Goal: Task Accomplishment & Management: Use online tool/utility

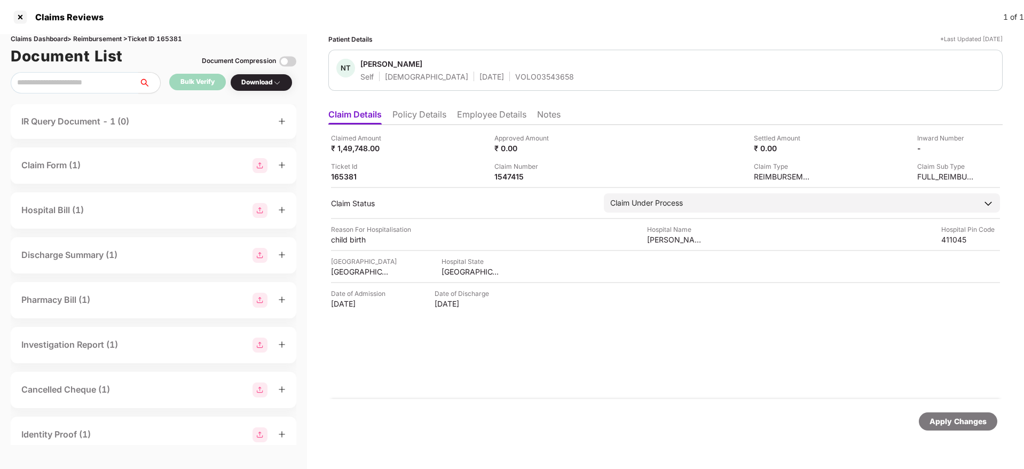
click at [424, 123] on li "Policy Details" at bounding box center [419, 116] width 54 height 15
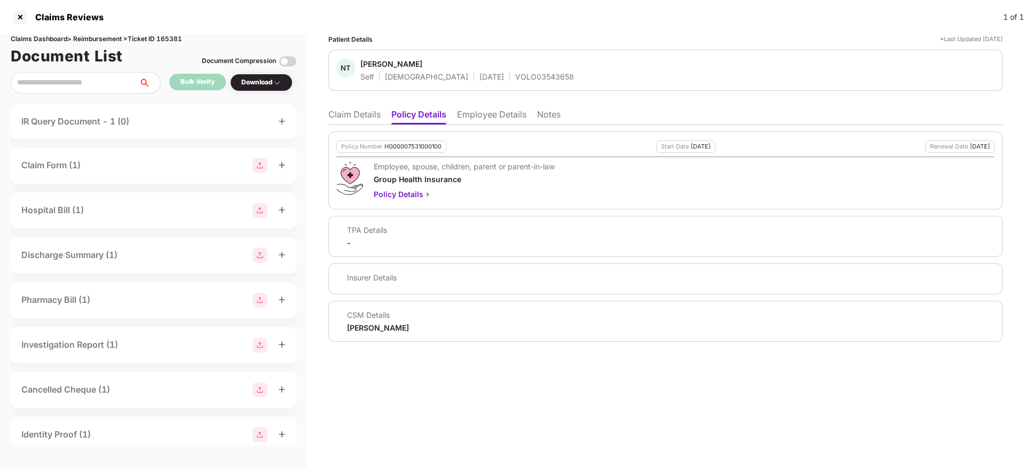
click at [349, 117] on li "Claim Details" at bounding box center [354, 116] width 52 height 15
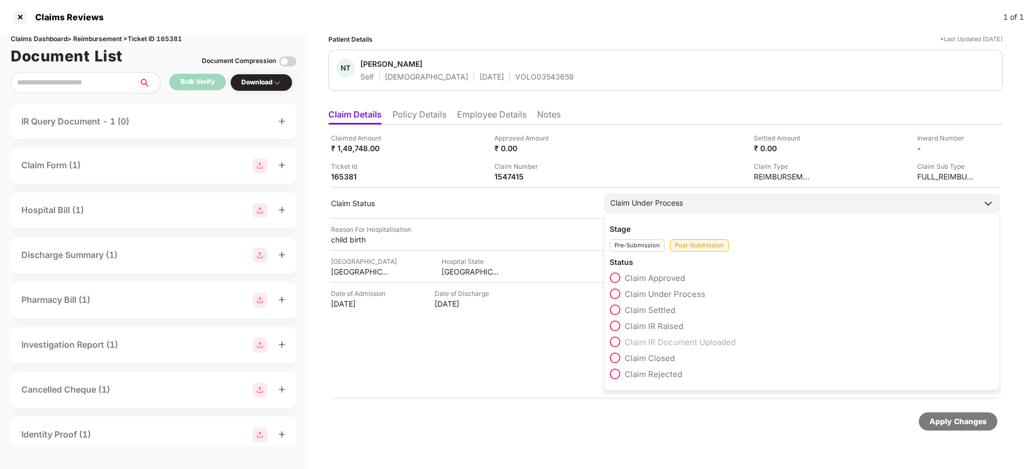
click at [618, 309] on span at bounding box center [615, 309] width 11 height 11
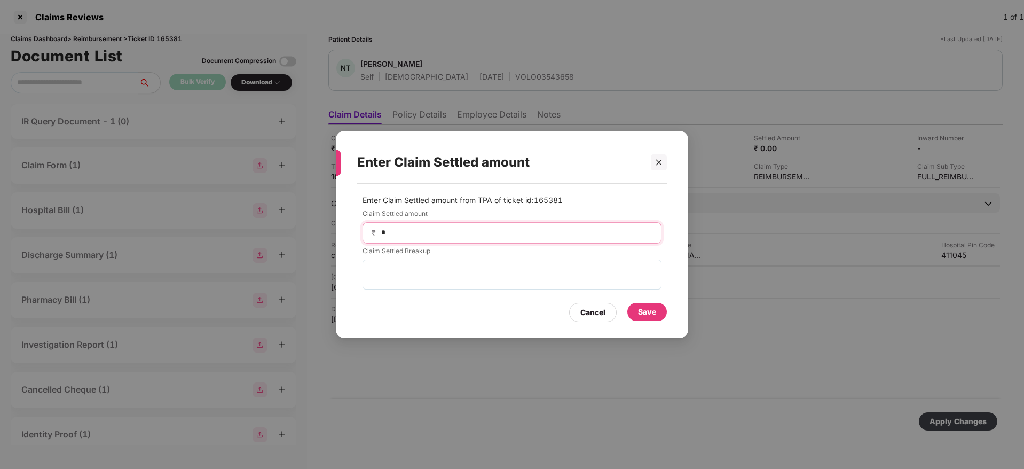
click at [421, 227] on input "*" at bounding box center [516, 232] width 272 height 11
type input "*"
type input "******"
click at [660, 308] on div "Save" at bounding box center [647, 312] width 40 height 18
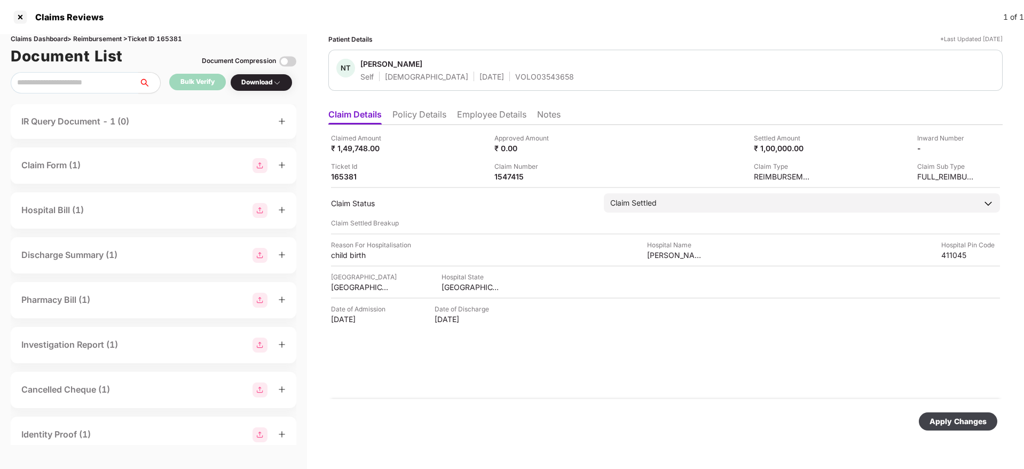
drag, startPoint x: 963, startPoint y: 421, endPoint x: 908, endPoint y: 421, distance: 55.5
click at [964, 421] on div "Apply Changes" at bounding box center [957, 421] width 57 height 12
click at [511, 177] on div "1547415" at bounding box center [523, 176] width 59 height 10
copy div "1547415"
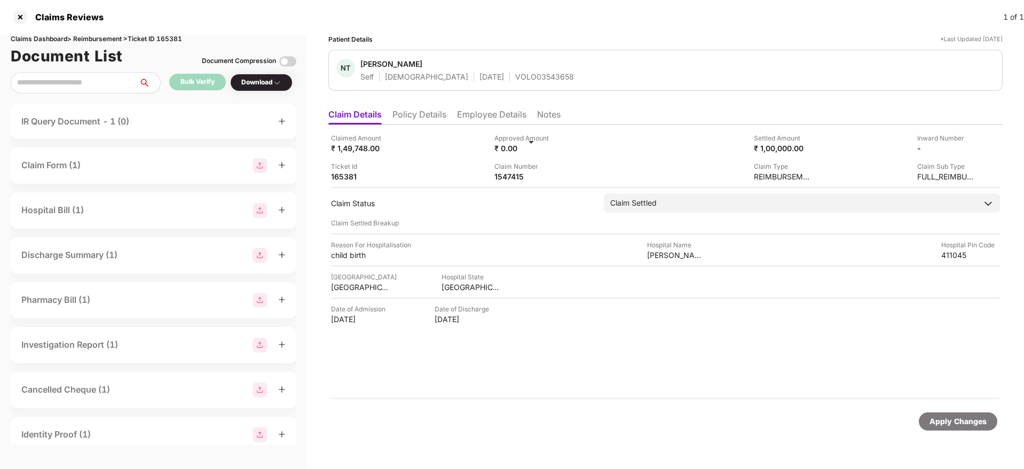
click at [611, 151] on div "Approved Amount ₹ 0.00" at bounding box center [571, 143] width 155 height 20
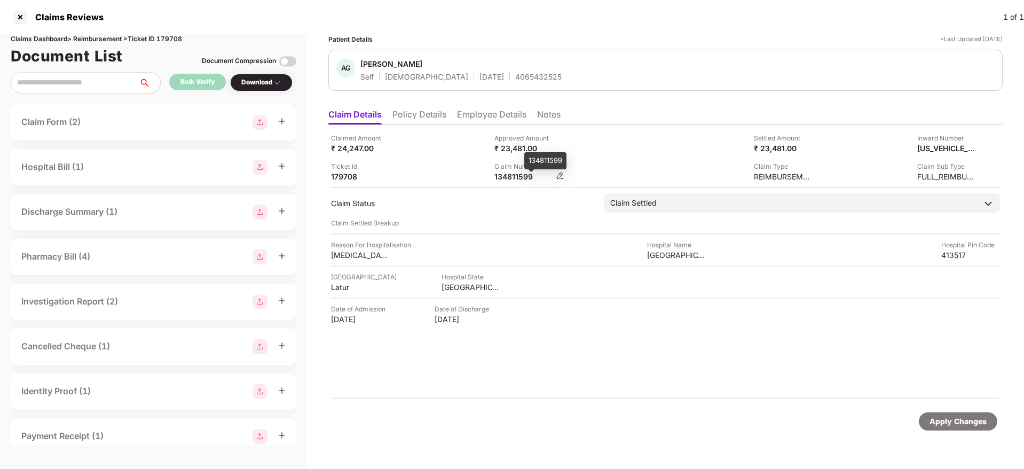
click at [504, 176] on div "134811599" at bounding box center [523, 176] width 59 height 10
copy div "134811599"
click at [446, 151] on div "Claimed Amount ₹ 24,247.00" at bounding box center [408, 143] width 155 height 20
click at [509, 174] on div "134811599" at bounding box center [523, 176] width 59 height 10
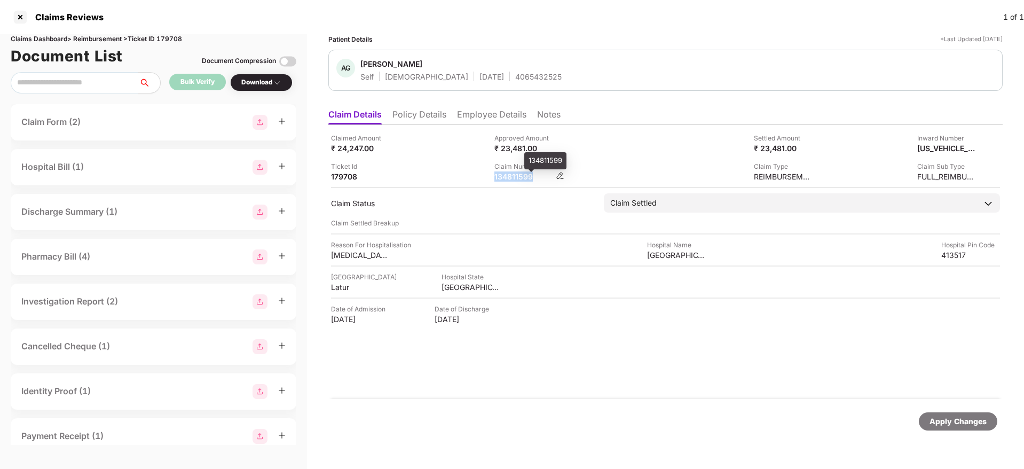
click at [509, 174] on div "134811599" at bounding box center [523, 176] width 59 height 10
copy div "134811599"
click at [649, 154] on div "Claimed Amount ₹ 24,247.00 Approved Amount ₹ 23,481.00 Settled Amount ₹ 23,481.…" at bounding box center [665, 157] width 669 height 49
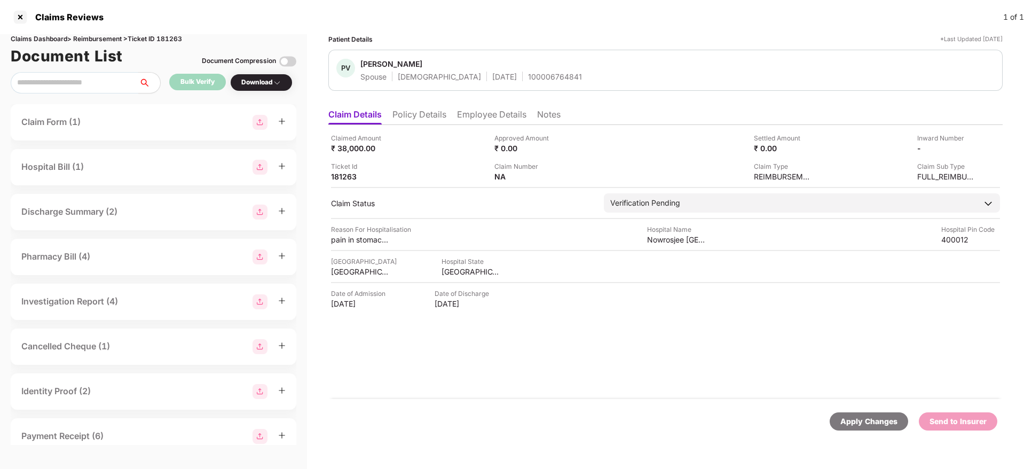
click at [419, 112] on li "Policy Details" at bounding box center [419, 116] width 54 height 15
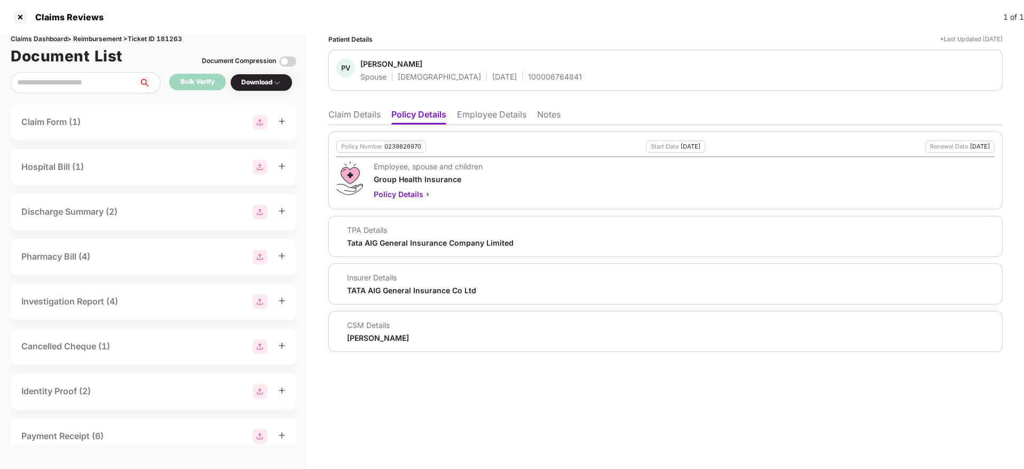
click at [342, 119] on li "Claim Details" at bounding box center [354, 116] width 52 height 15
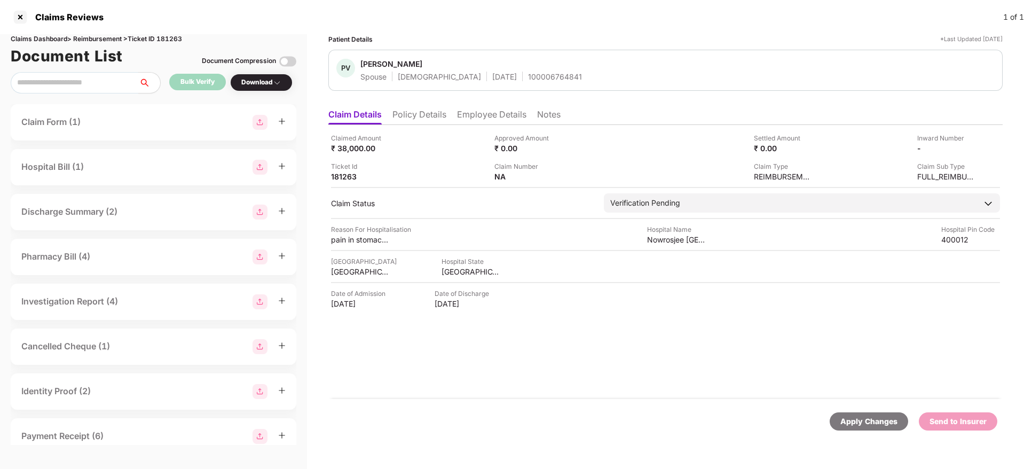
click at [528, 74] on div "100006764841" at bounding box center [555, 77] width 54 height 10
copy div "100006764841"
drag, startPoint x: 414, startPoint y: 118, endPoint x: 414, endPoint y: 125, distance: 7.5
click at [414, 117] on li "Policy Details" at bounding box center [419, 116] width 54 height 15
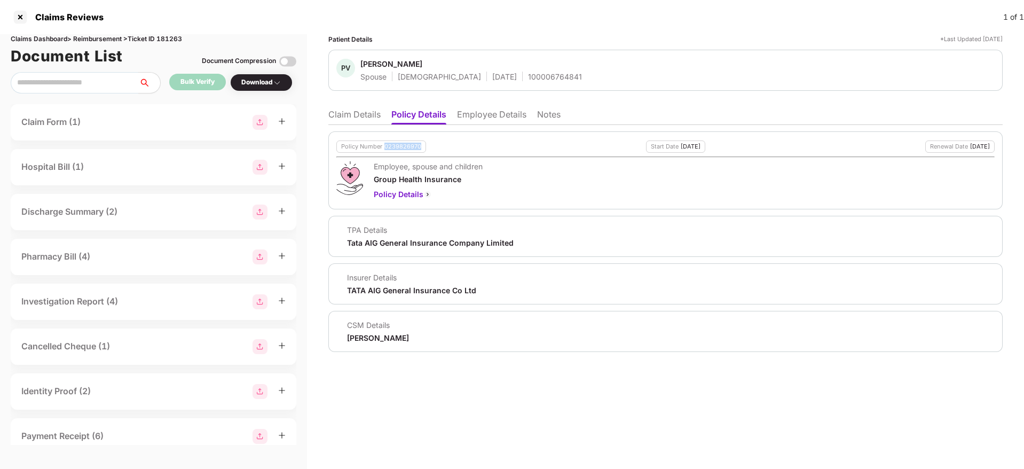
drag, startPoint x: 383, startPoint y: 144, endPoint x: 421, endPoint y: 149, distance: 38.2
click at [421, 149] on div "Policy Number 0239826970" at bounding box center [381, 146] width 90 height 12
copy div "0239826970"
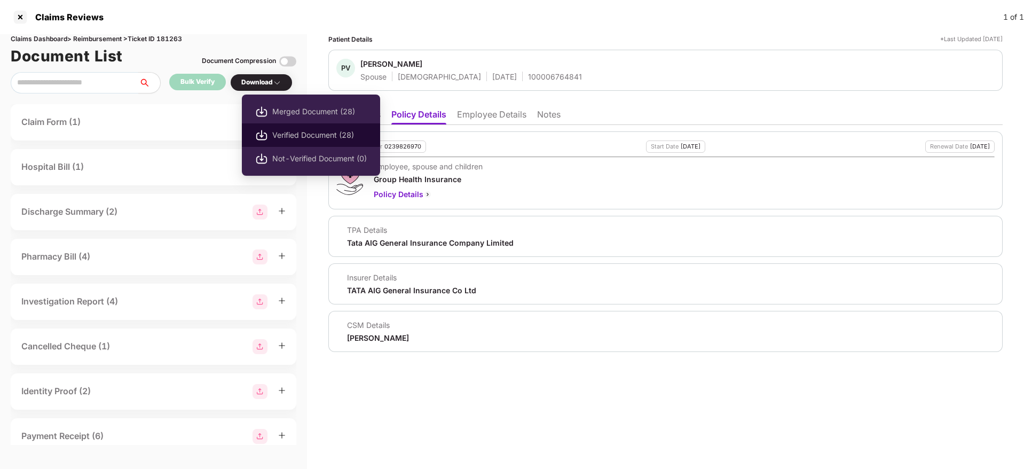
click at [311, 130] on span "Verified Document (28)" at bounding box center [319, 135] width 94 height 12
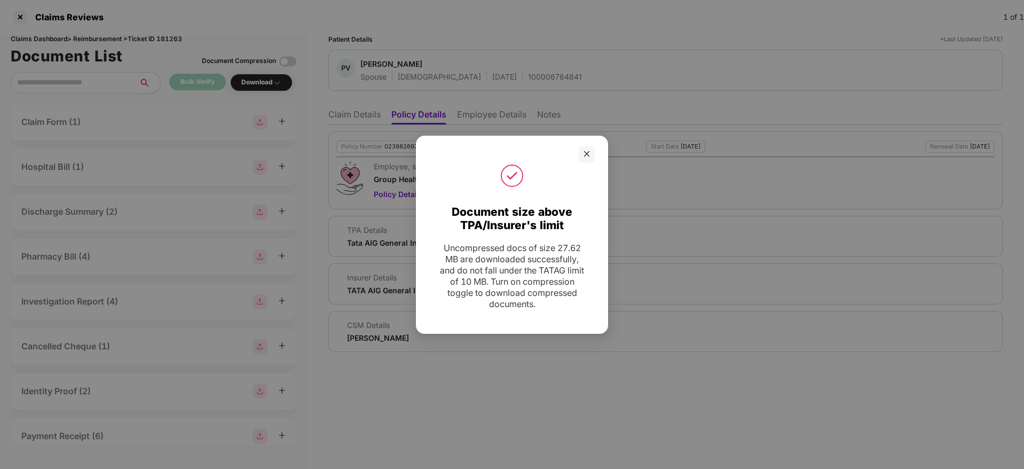
click at [957, 190] on div "Document size above TPA/Insurer's limit Uncompressed docs of size 27.62 MB are …" at bounding box center [512, 234] width 1024 height 469
click at [583, 152] on icon "close" at bounding box center [586, 153] width 7 height 7
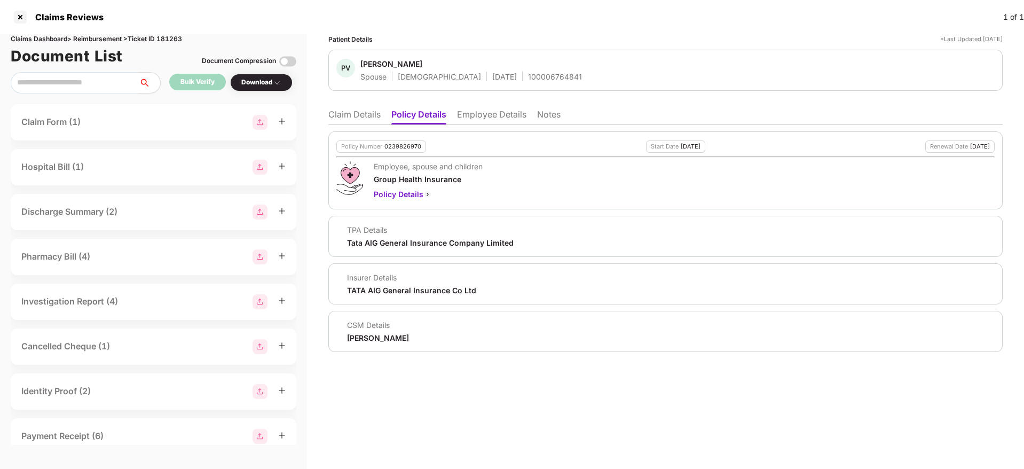
click at [363, 121] on li "Claim Details" at bounding box center [354, 116] width 52 height 15
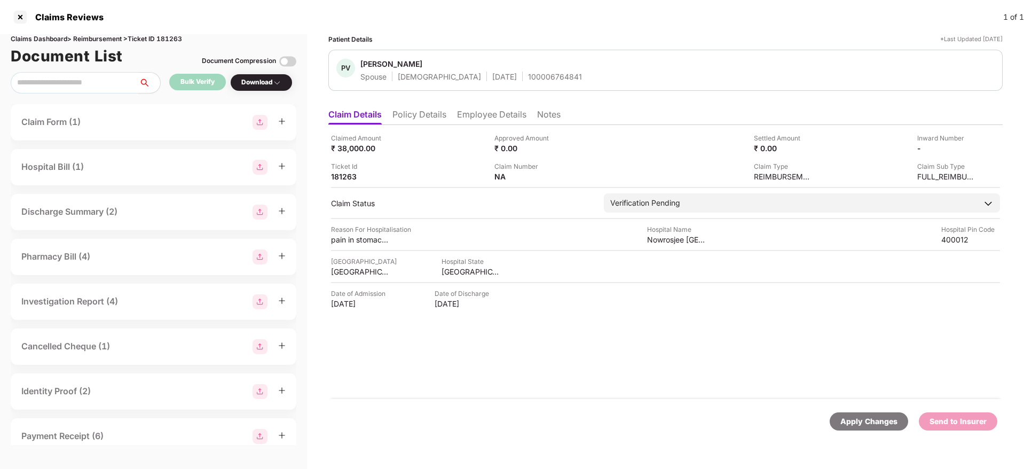
click at [429, 114] on li "Policy Details" at bounding box center [419, 116] width 54 height 15
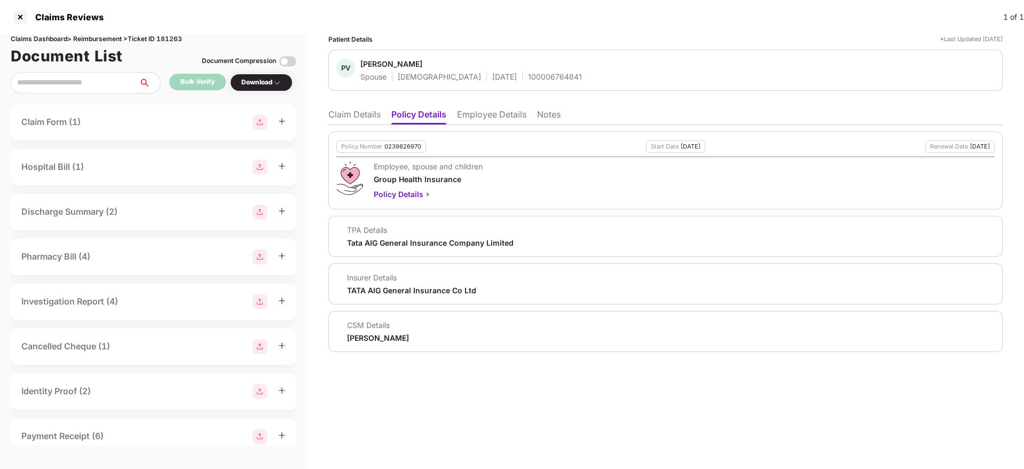
click at [495, 116] on li "Employee Details" at bounding box center [491, 116] width 69 height 15
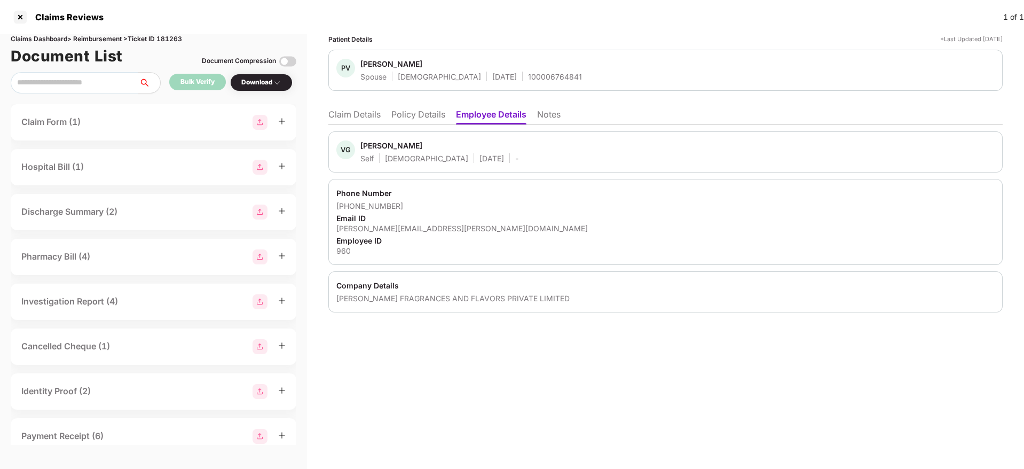
click at [350, 113] on li "Claim Details" at bounding box center [354, 116] width 52 height 15
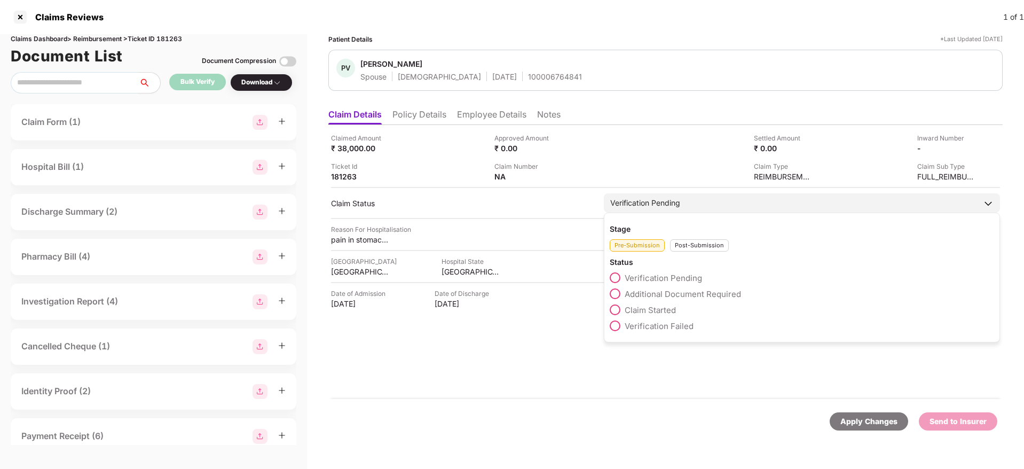
click at [619, 311] on span at bounding box center [615, 309] width 11 height 11
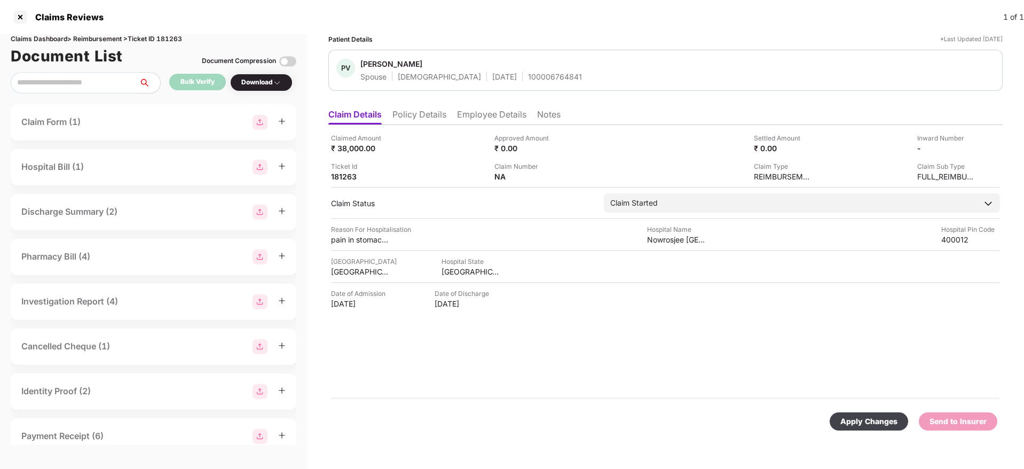
click at [860, 423] on div "Apply Changes" at bounding box center [868, 421] width 57 height 12
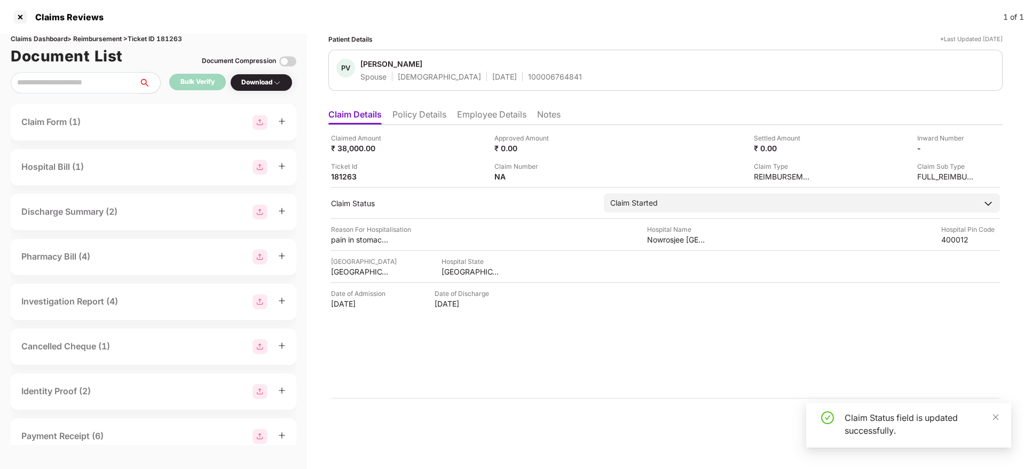
click at [430, 110] on li "Policy Details" at bounding box center [419, 116] width 54 height 15
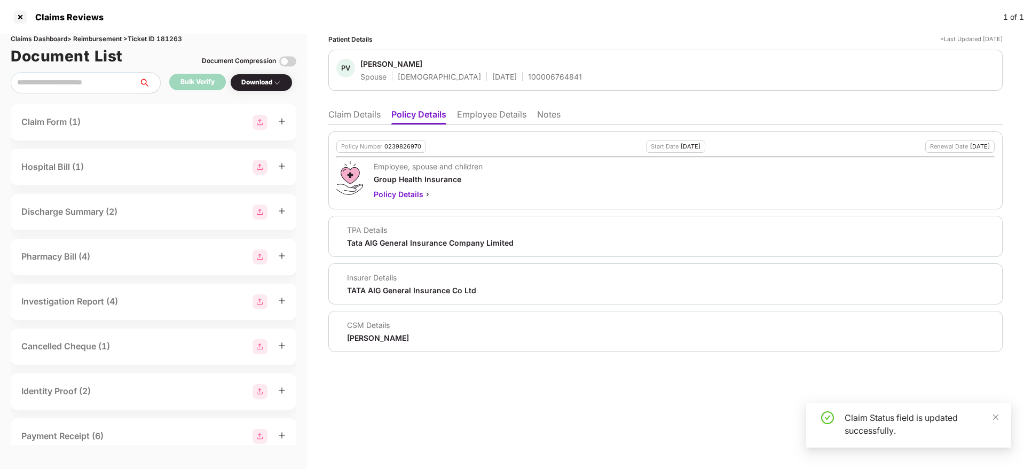
click at [366, 119] on li "Claim Details" at bounding box center [354, 116] width 52 height 15
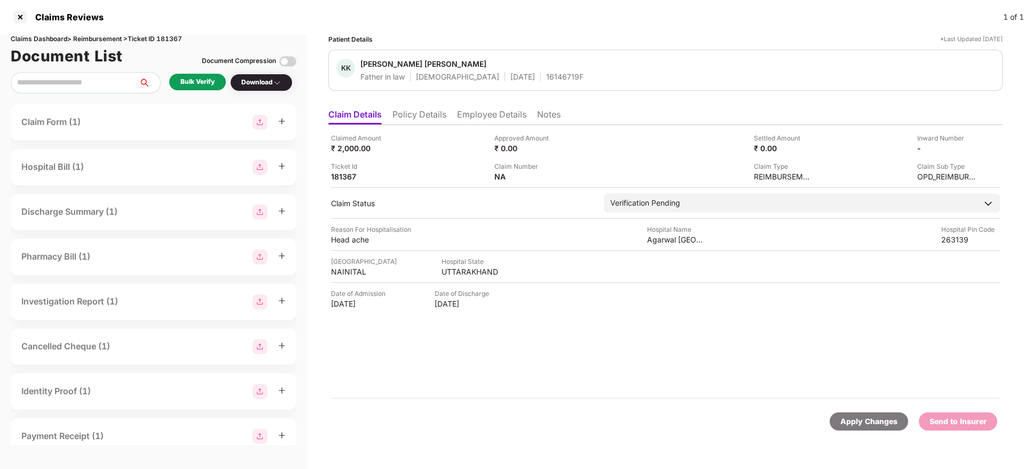
click at [421, 115] on li "Policy Details" at bounding box center [419, 116] width 54 height 15
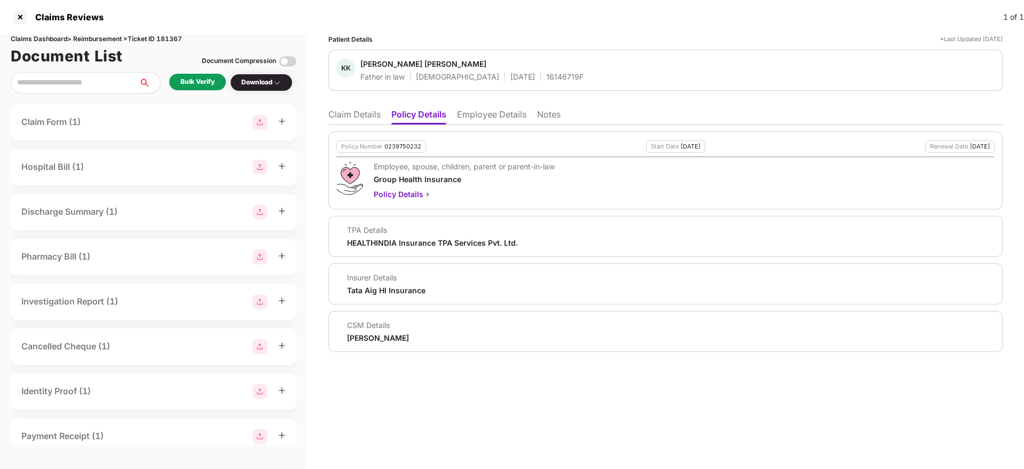
click at [498, 111] on li "Employee Details" at bounding box center [491, 116] width 69 height 15
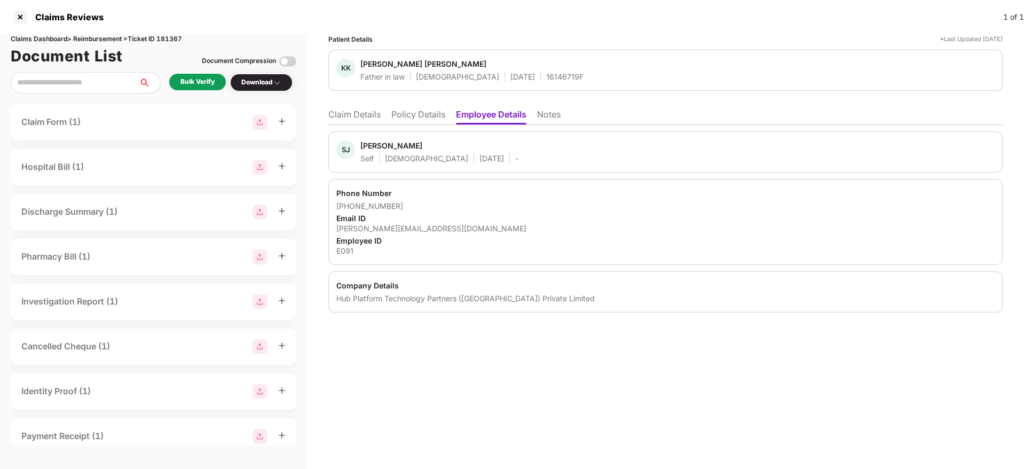
click at [415, 119] on li "Policy Details" at bounding box center [418, 116] width 54 height 15
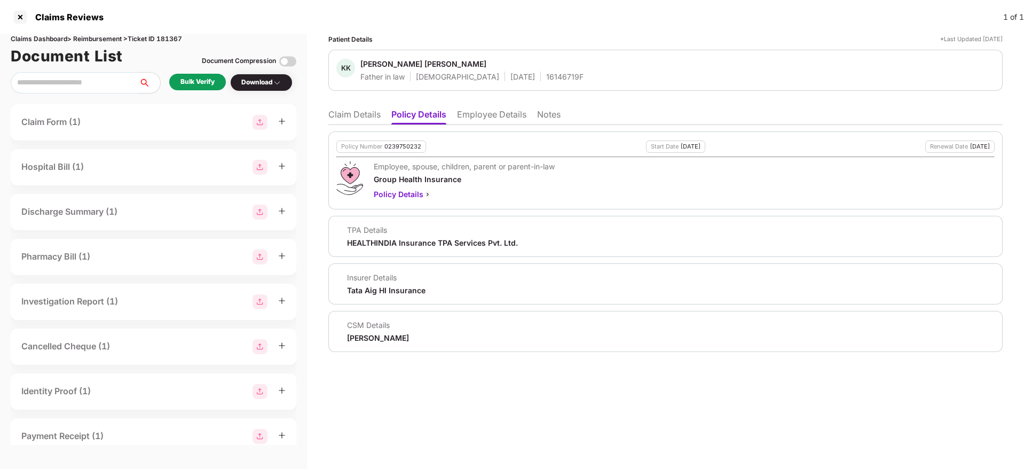
click at [353, 110] on li "Claim Details" at bounding box center [354, 116] width 52 height 15
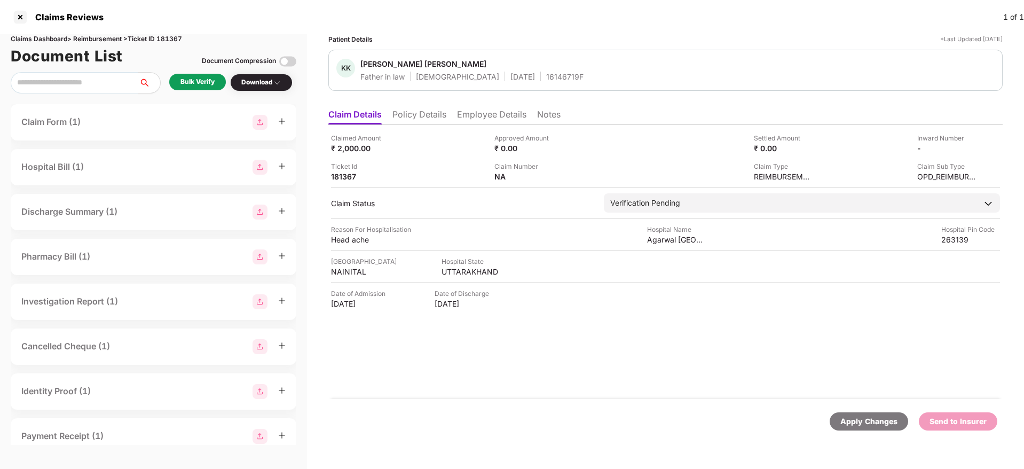
click at [430, 125] on div "Claimed Amount ₹ 2,000.00 Approved Amount ₹ 0.00 Settled Amount ₹ 0.00 Inward N…" at bounding box center [665, 262] width 674 height 274
click at [408, 115] on li "Policy Details" at bounding box center [419, 116] width 54 height 15
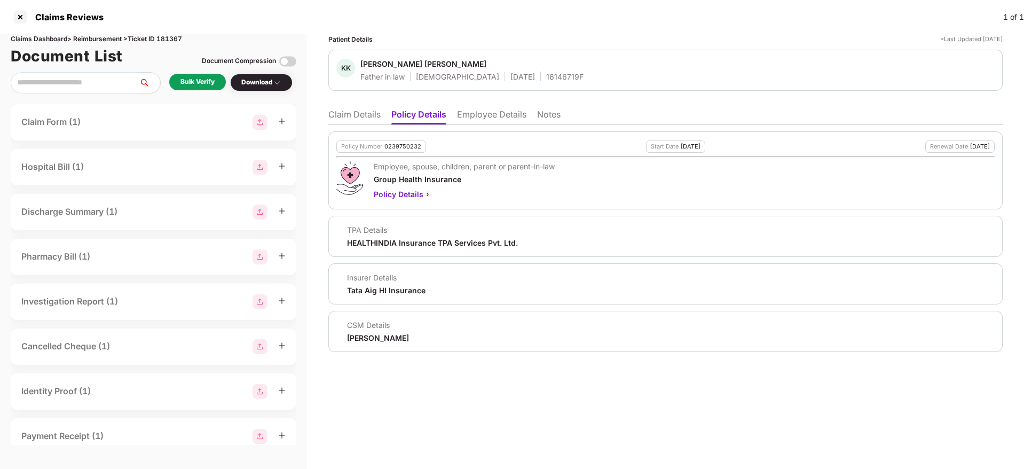
click at [347, 110] on li "Claim Details" at bounding box center [354, 116] width 52 height 15
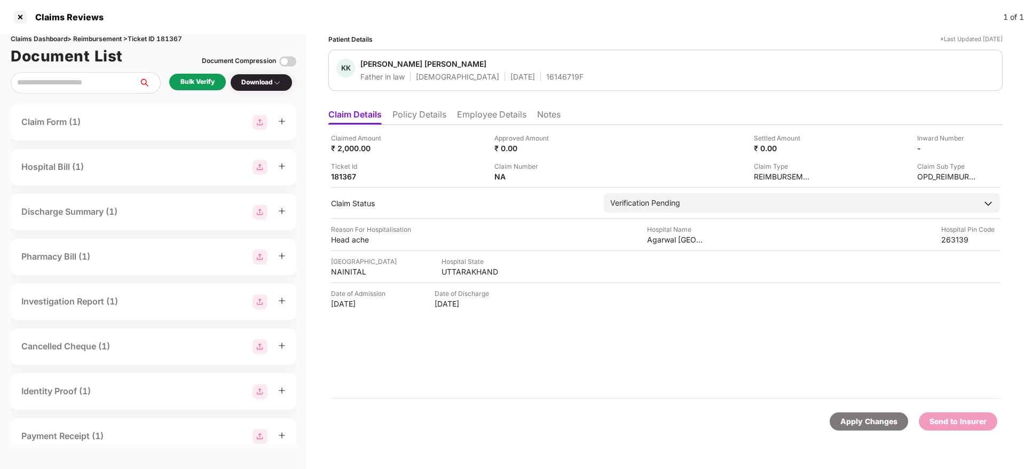
drag, startPoint x: 196, startPoint y: 81, endPoint x: 272, endPoint y: 128, distance: 88.9
click at [214, 91] on div "Bulk Verify" at bounding box center [197, 83] width 57 height 18
click at [193, 80] on div "Bulk Verify" at bounding box center [197, 82] width 34 height 10
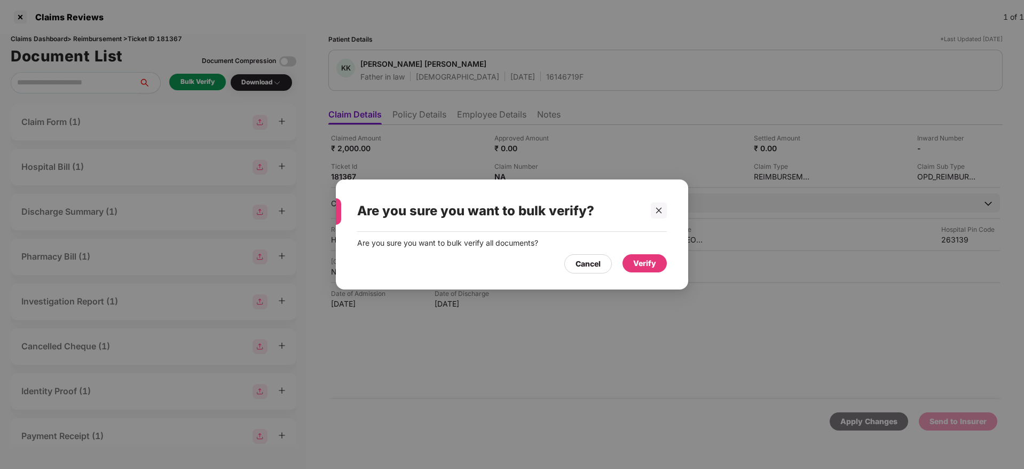
click at [653, 267] on div "Verify" at bounding box center [644, 263] width 23 height 12
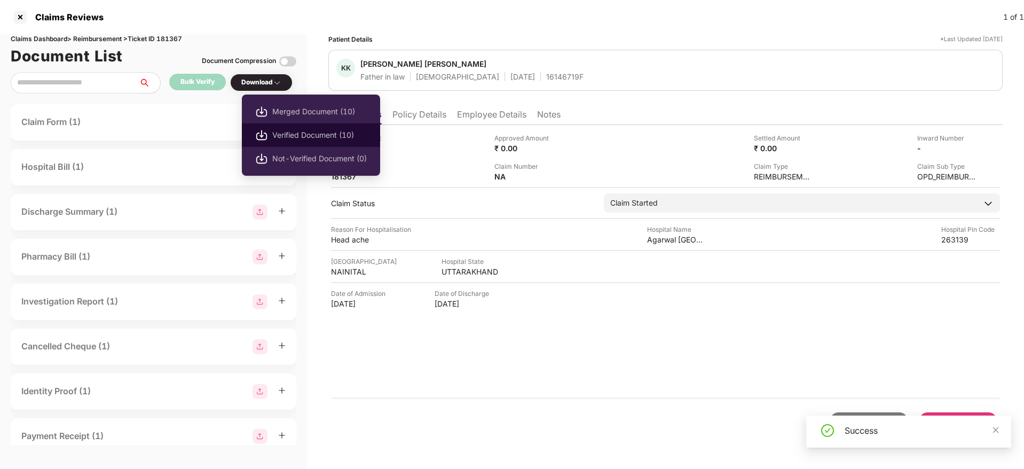
click at [307, 135] on span "Verified Document (10)" at bounding box center [319, 135] width 94 height 12
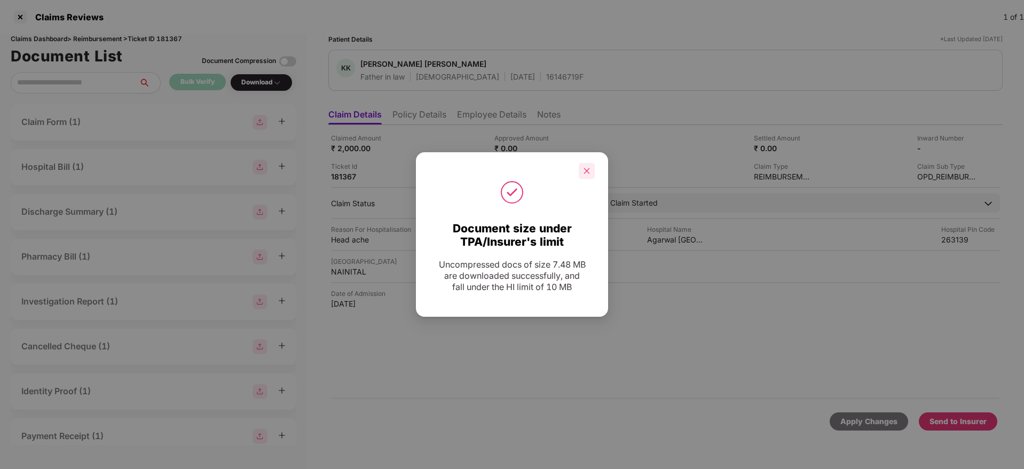
click at [581, 164] on div at bounding box center [587, 171] width 16 height 16
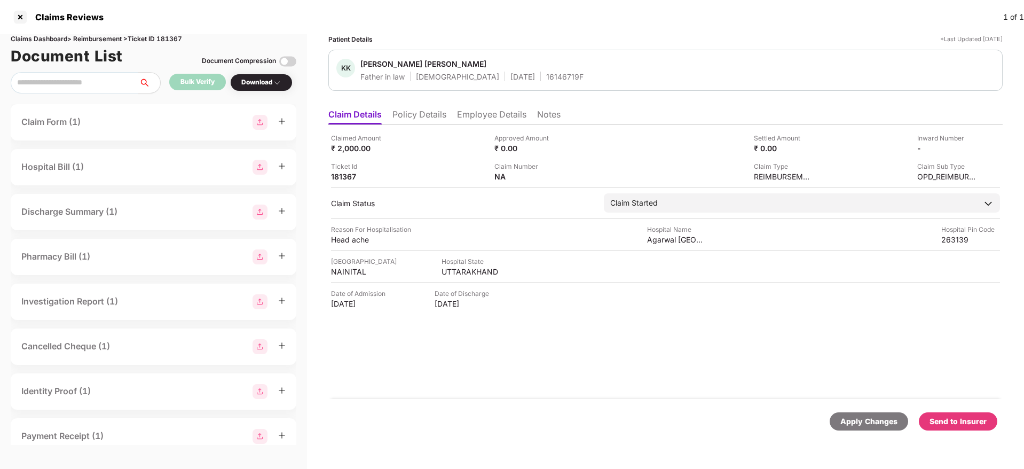
click at [965, 420] on div "Send to Insurer" at bounding box center [957, 421] width 57 height 12
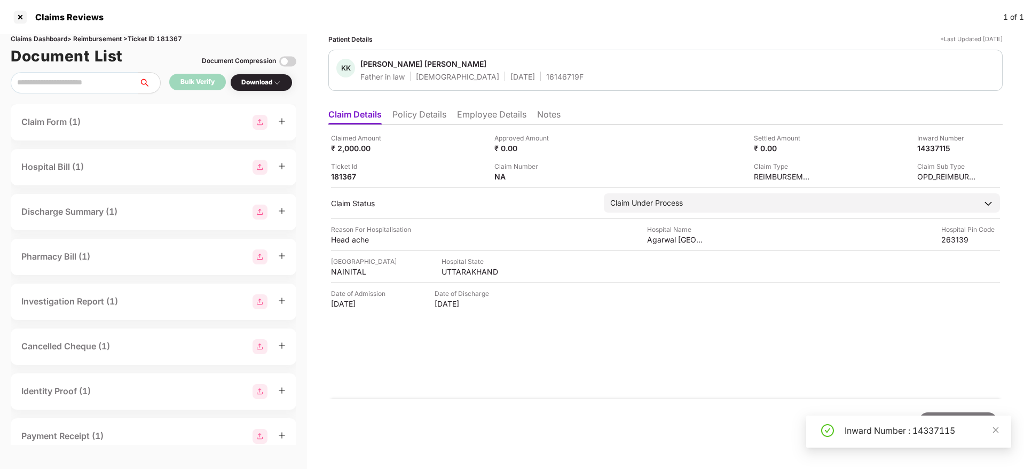
click at [434, 113] on li "Policy Details" at bounding box center [419, 116] width 54 height 15
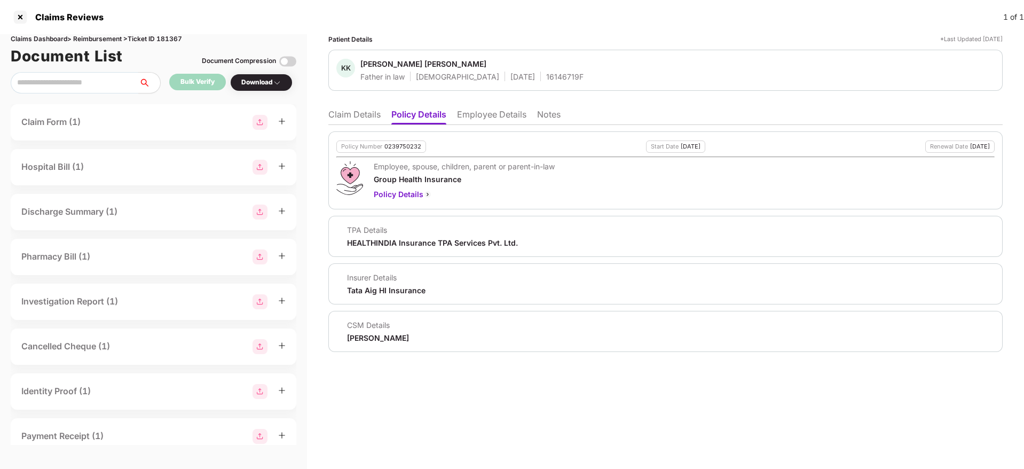
click at [344, 119] on li "Claim Details" at bounding box center [354, 116] width 52 height 15
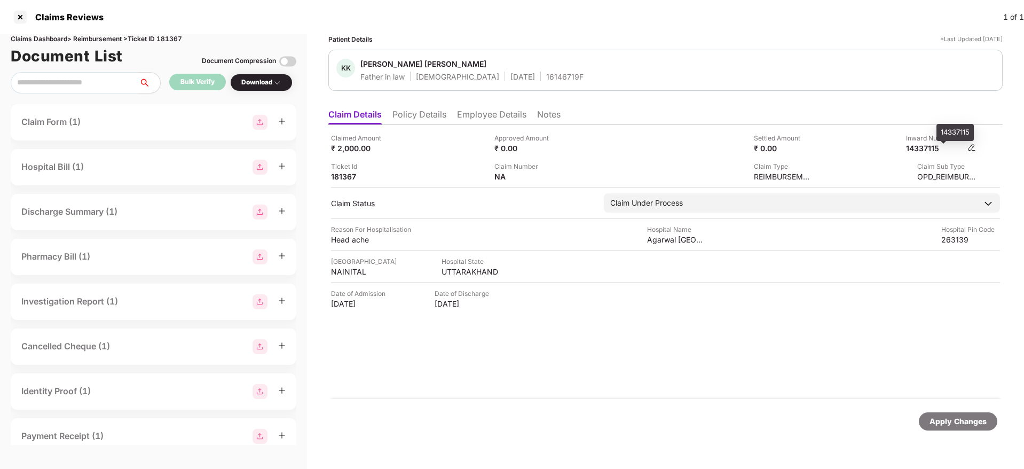
click at [907, 143] on div "14337115" at bounding box center [935, 148] width 59 height 10
click at [916, 146] on div "14337115" at bounding box center [935, 148] width 59 height 10
copy div "14337115"
click at [546, 73] on div "16146719F" at bounding box center [564, 77] width 37 height 10
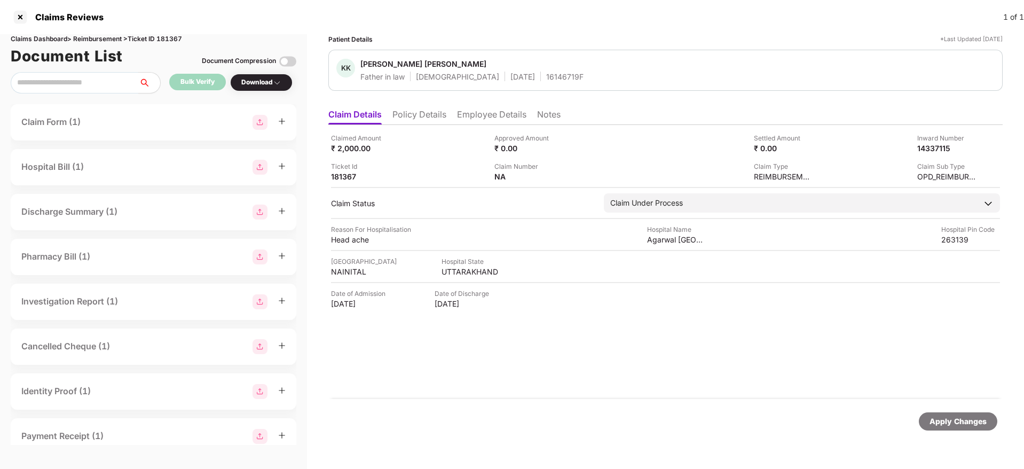
click at [546, 77] on div "16146719F" at bounding box center [564, 77] width 37 height 10
click at [546, 78] on div "16146719F" at bounding box center [564, 77] width 37 height 10
copy div "16146719F"
click at [423, 119] on li "Policy Details" at bounding box center [419, 116] width 54 height 15
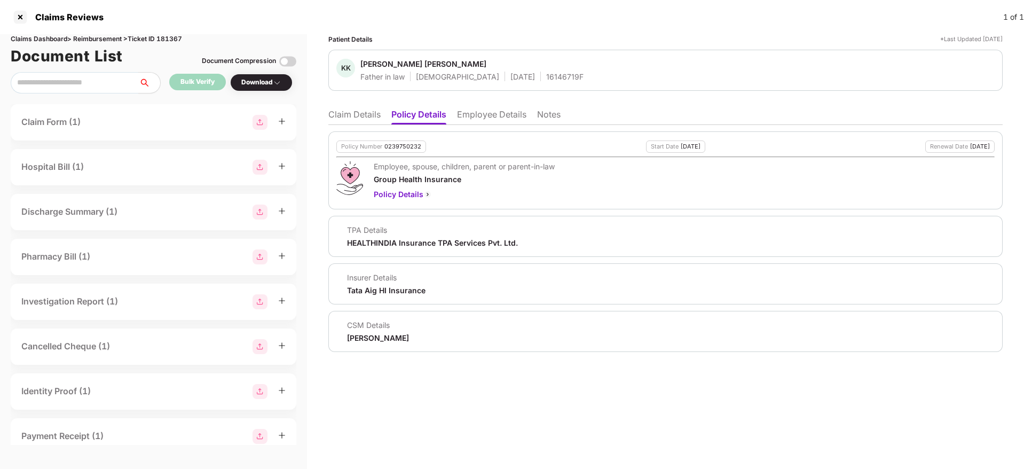
click at [330, 115] on li "Claim Details" at bounding box center [354, 116] width 52 height 15
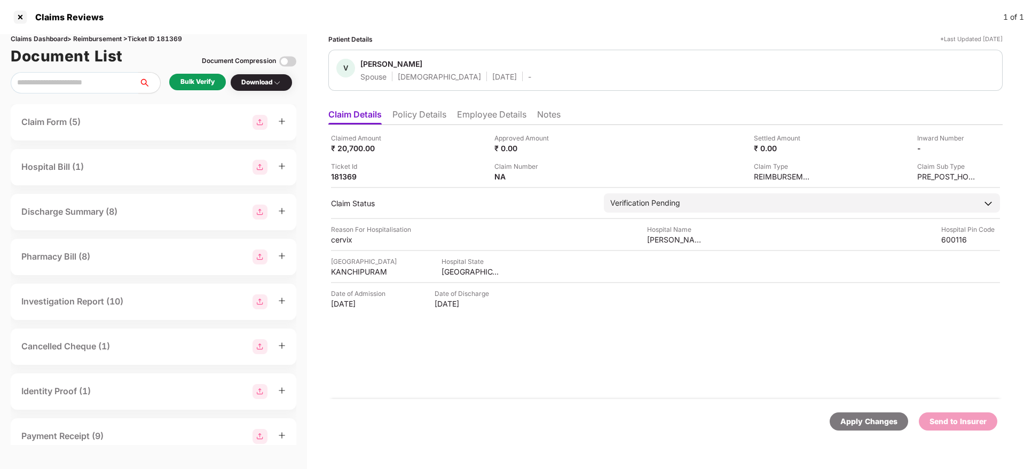
click at [422, 112] on li "Policy Details" at bounding box center [419, 116] width 54 height 15
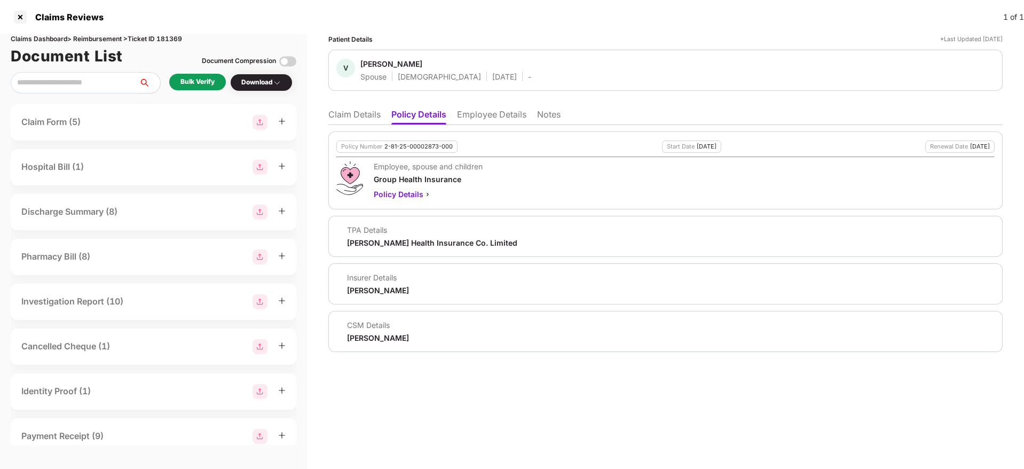
click at [498, 113] on li "Employee Details" at bounding box center [491, 116] width 69 height 15
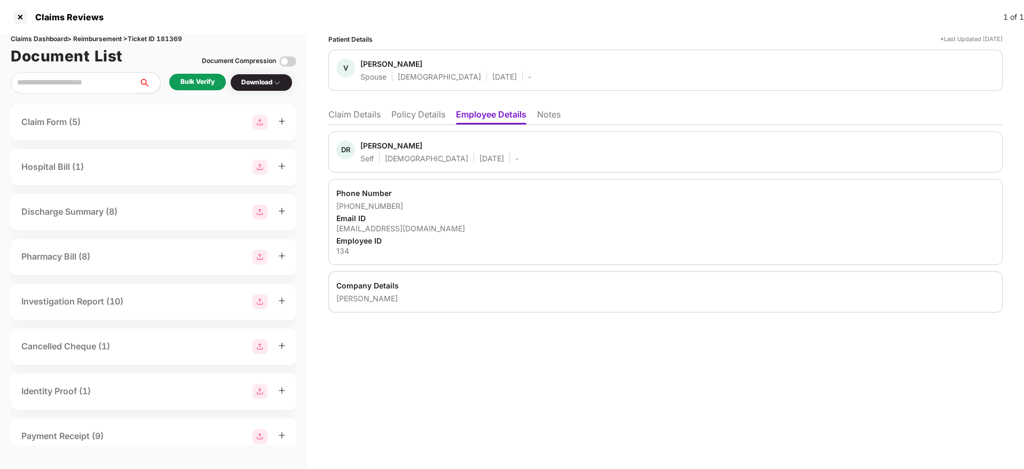
drag, startPoint x: 422, startPoint y: 116, endPoint x: 431, endPoint y: 129, distance: 16.1
click at [422, 116] on li "Policy Details" at bounding box center [418, 116] width 54 height 15
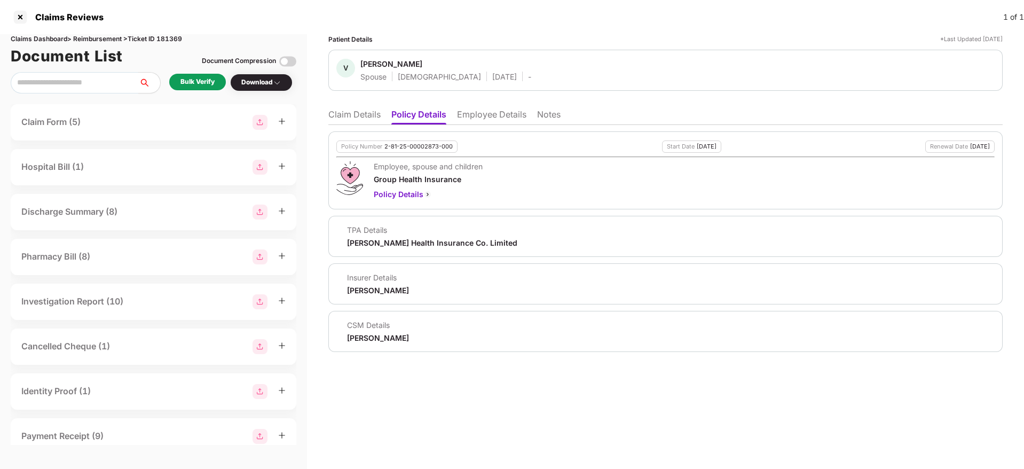
drag, startPoint x: 350, startPoint y: 114, endPoint x: 370, endPoint y: 122, distance: 22.0
click at [350, 113] on li "Claim Details" at bounding box center [354, 116] width 52 height 15
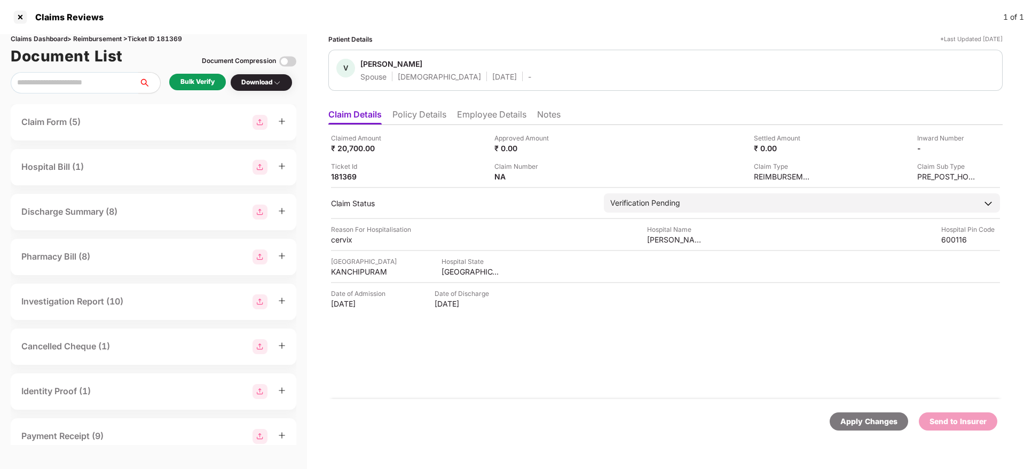
click at [433, 120] on li "Policy Details" at bounding box center [419, 116] width 54 height 15
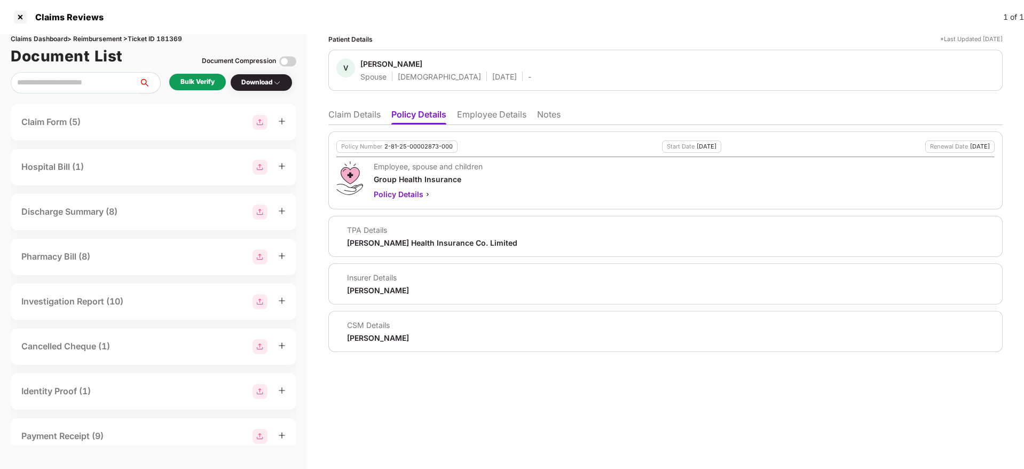
click at [359, 117] on li "Claim Details" at bounding box center [354, 116] width 52 height 15
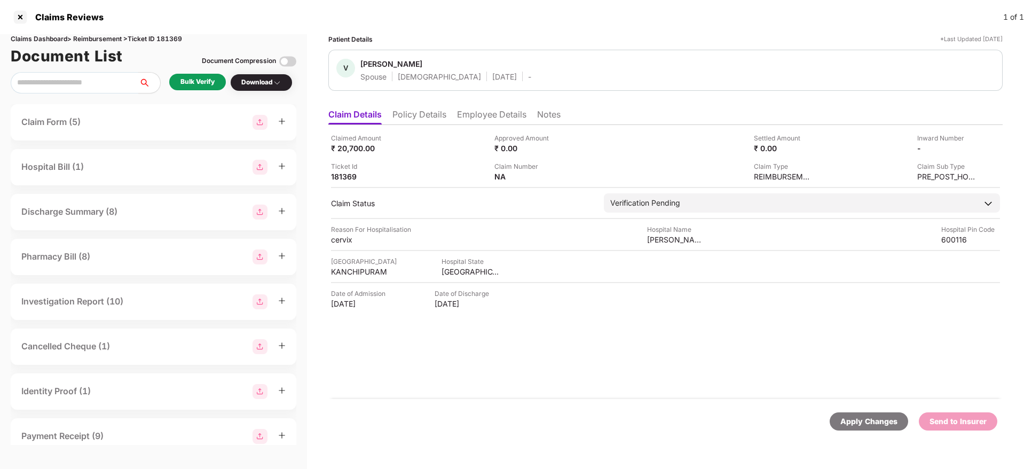
drag, startPoint x: 413, startPoint y: 119, endPoint x: 415, endPoint y: 125, distance: 7.4
click at [414, 124] on li "Policy Details" at bounding box center [419, 116] width 54 height 15
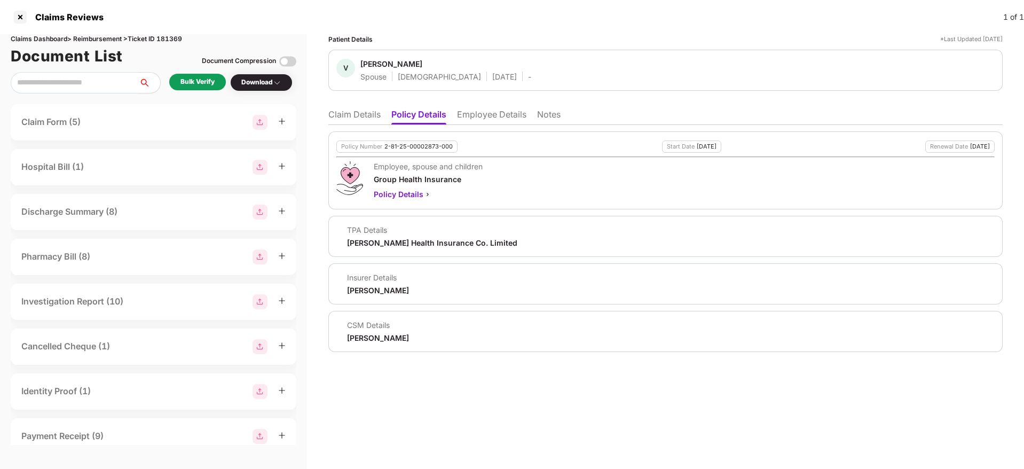
click at [360, 116] on li "Claim Details" at bounding box center [354, 116] width 52 height 15
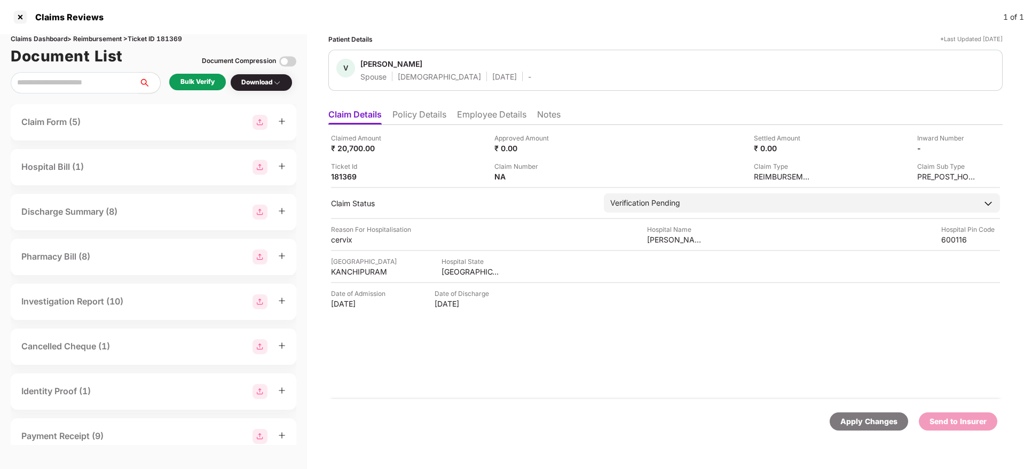
click at [428, 121] on li "Policy Details" at bounding box center [419, 116] width 54 height 15
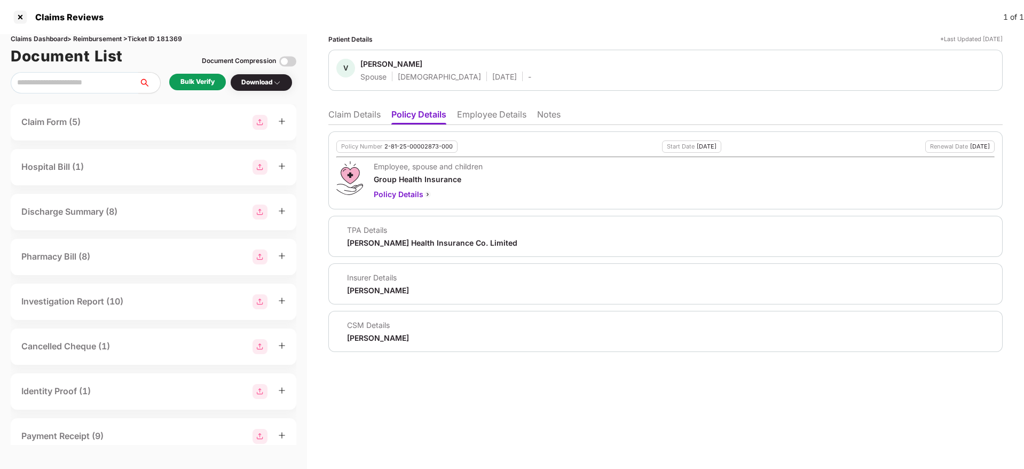
click at [364, 115] on li "Claim Details" at bounding box center [354, 116] width 52 height 15
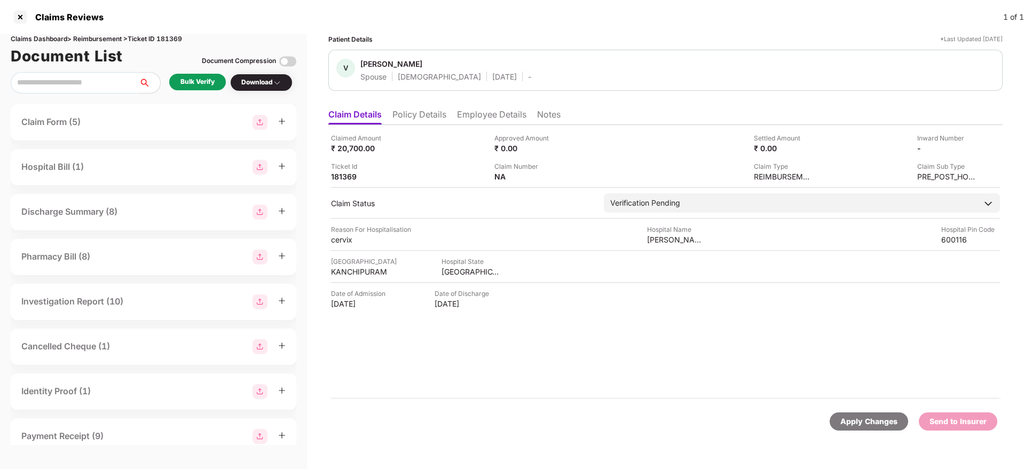
click at [201, 76] on div "Bulk Verify" at bounding box center [197, 82] width 57 height 17
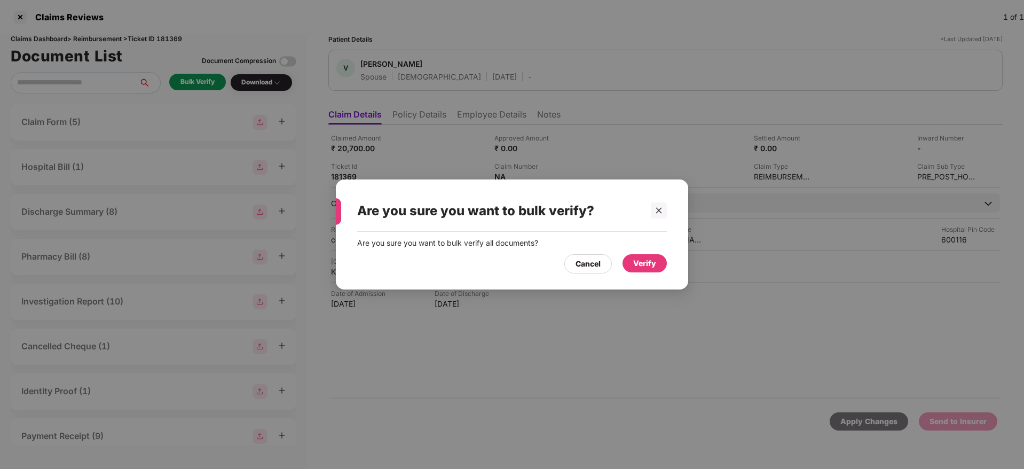
click at [637, 259] on div "Verify" at bounding box center [644, 263] width 23 height 12
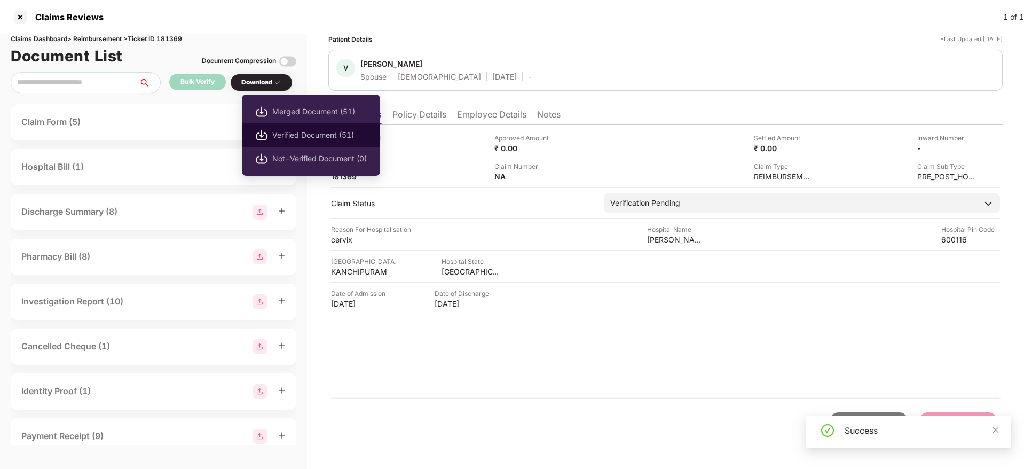
click at [282, 133] on span "Verified Document (51)" at bounding box center [319, 135] width 94 height 12
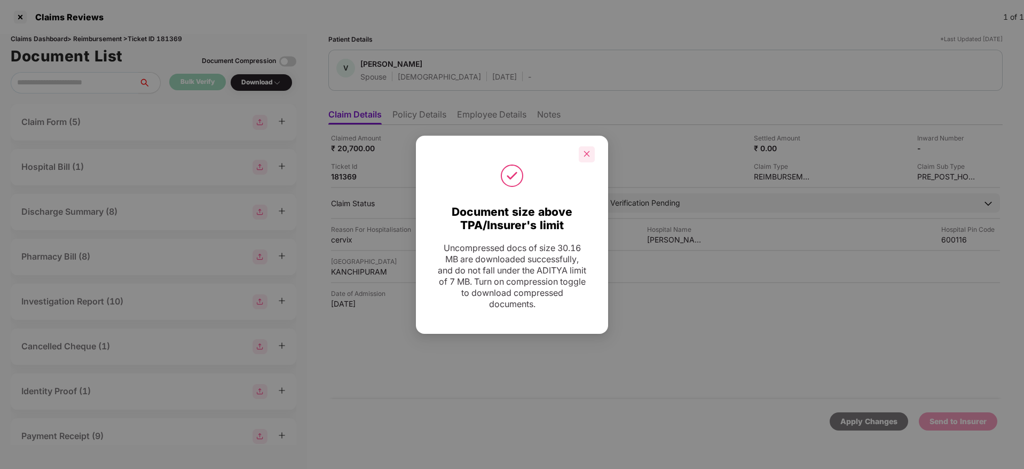
drag, startPoint x: 590, startPoint y: 152, endPoint x: 648, endPoint y: 153, distance: 58.2
click at [592, 153] on div at bounding box center [587, 154] width 16 height 16
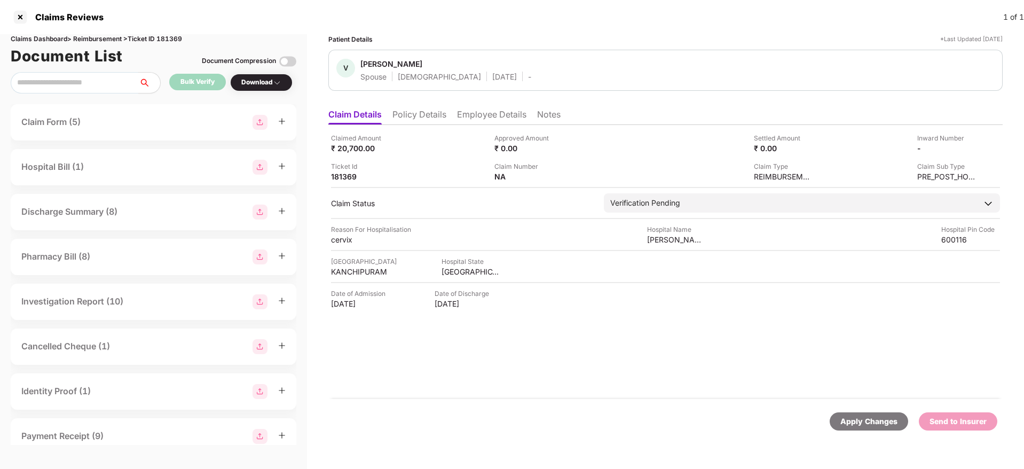
click at [408, 122] on li "Policy Details" at bounding box center [419, 116] width 54 height 15
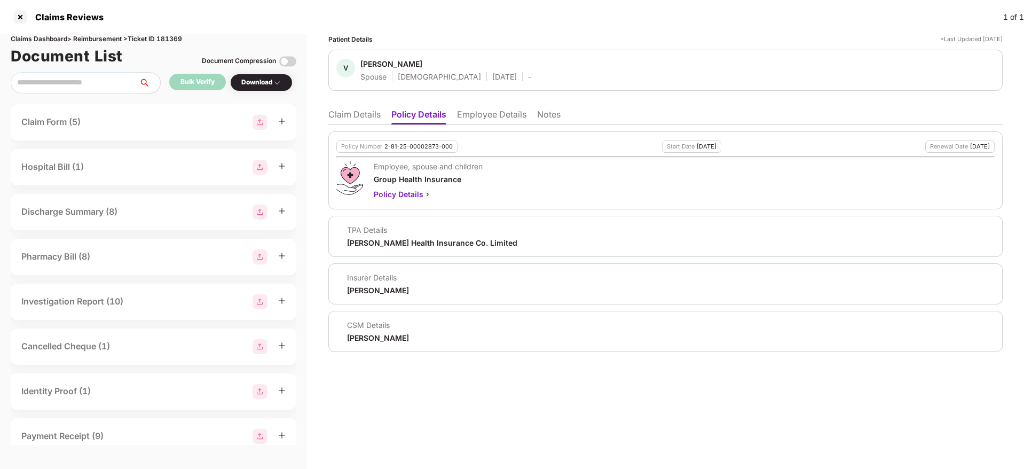
click at [482, 113] on li "Employee Details" at bounding box center [491, 116] width 69 height 15
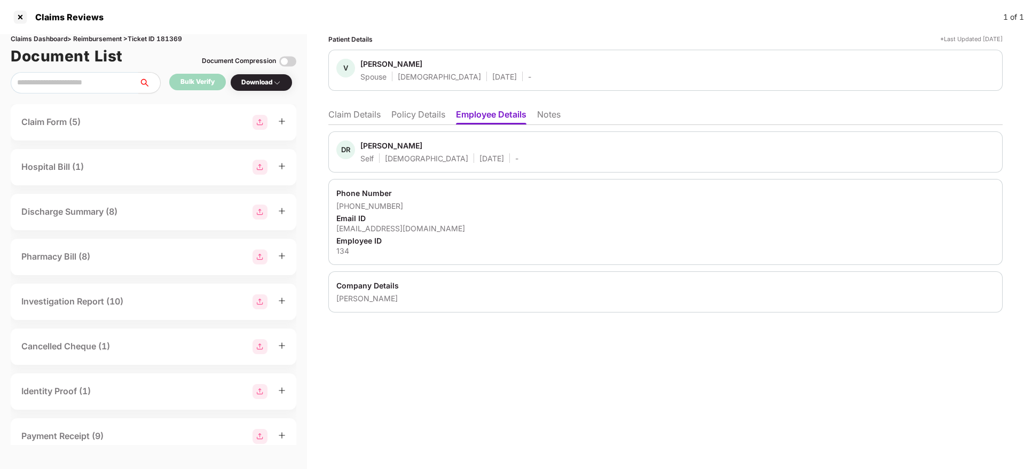
click at [436, 116] on li "Policy Details" at bounding box center [418, 116] width 54 height 15
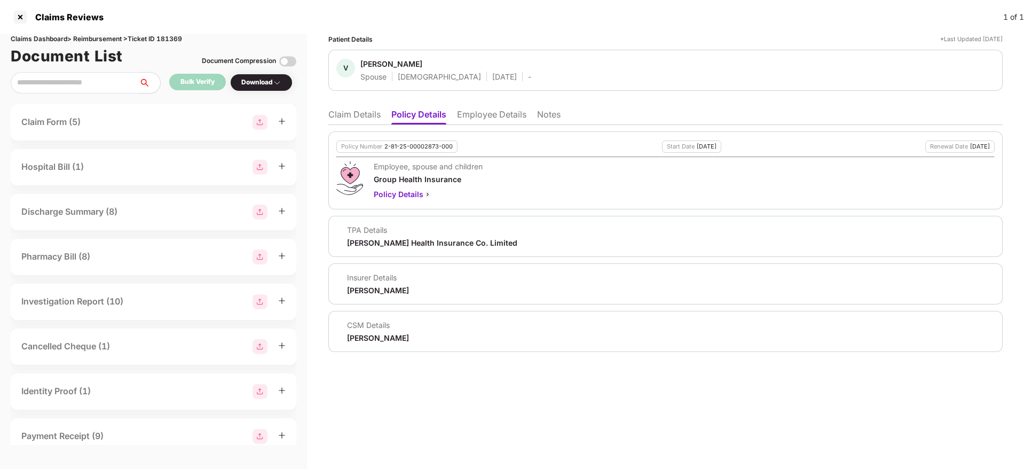
click at [486, 112] on li "Employee Details" at bounding box center [491, 116] width 69 height 15
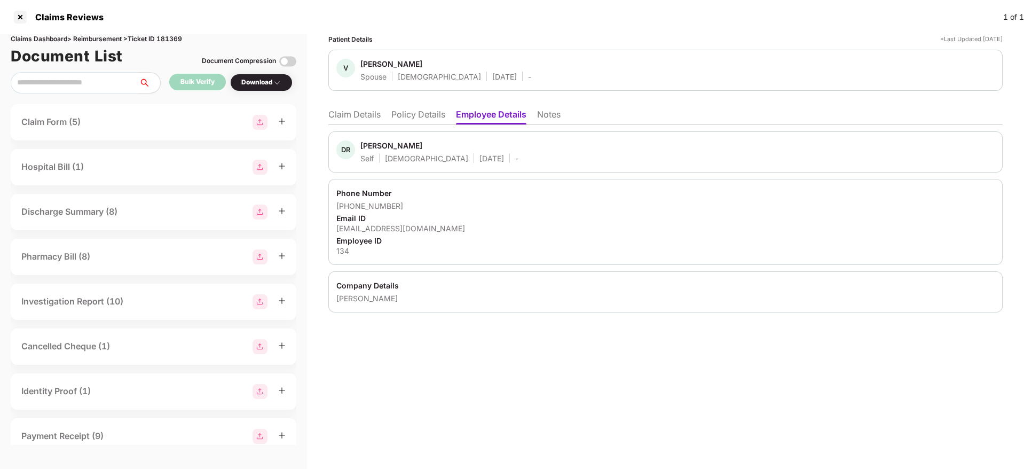
click at [377, 109] on li "Claim Details" at bounding box center [354, 116] width 52 height 15
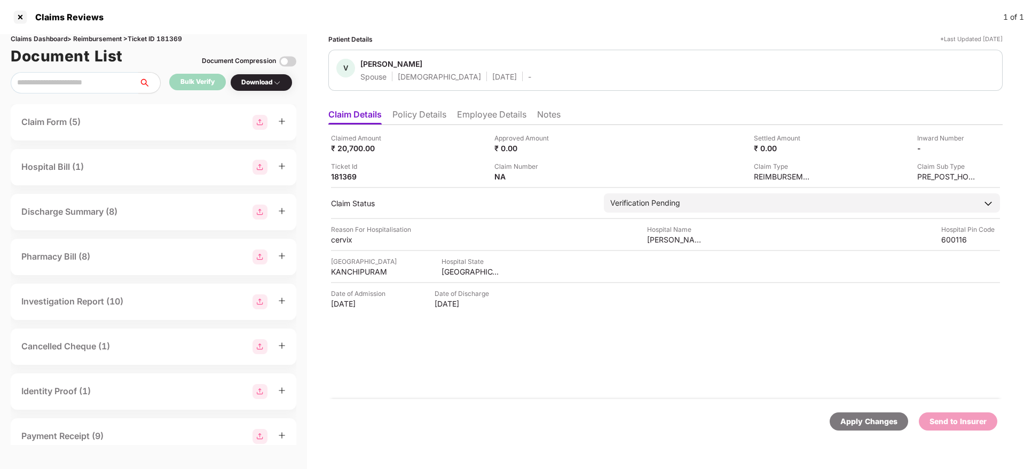
click at [415, 123] on li "Policy Details" at bounding box center [419, 116] width 54 height 15
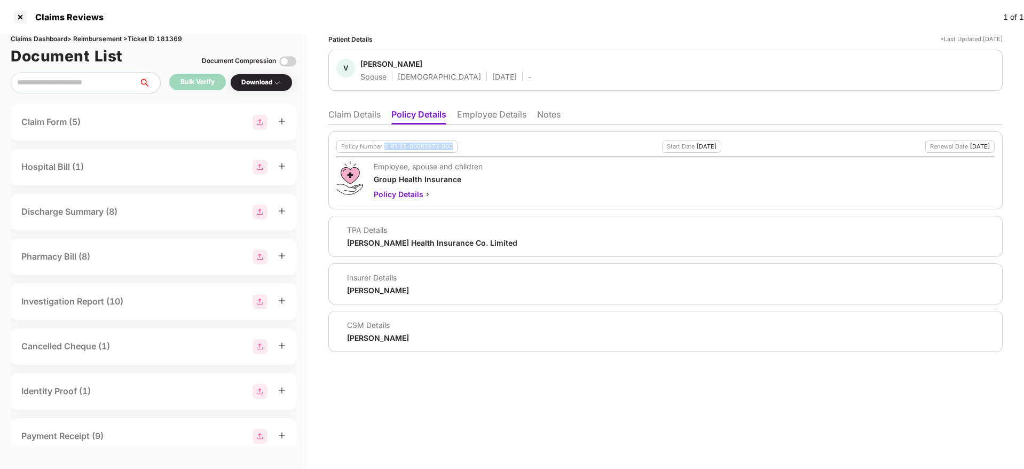
drag, startPoint x: 384, startPoint y: 143, endPoint x: 469, endPoint y: 143, distance: 84.9
click at [469, 143] on div "Policy Number 2-81-25-00002873-000 Start Date 14 Aug 2025 Renewal Date 13 Aug 2…" at bounding box center [665, 146] width 658 height 12
copy div "2-81-25-00002873-000"
click at [350, 115] on li "Claim Details" at bounding box center [354, 116] width 52 height 15
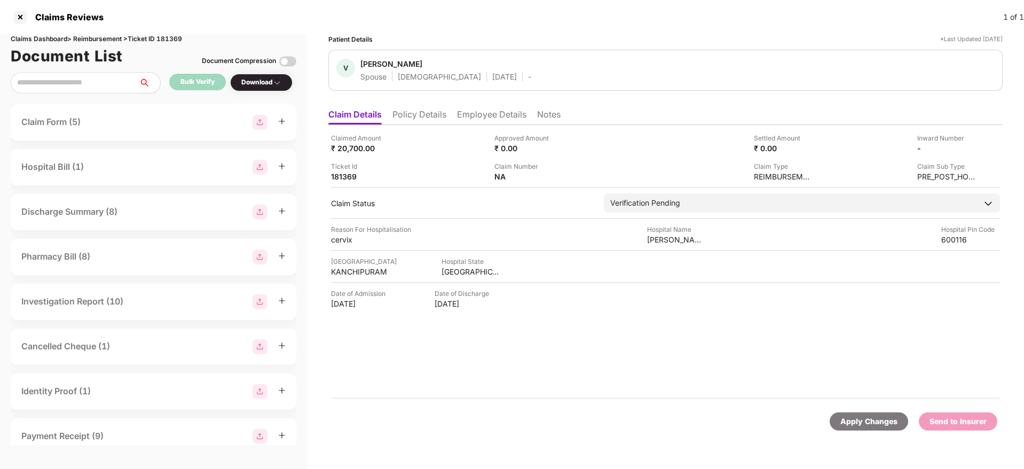
drag, startPoint x: 491, startPoint y: 115, endPoint x: 495, endPoint y: 125, distance: 11.2
click at [491, 114] on li "Employee Details" at bounding box center [491, 116] width 69 height 15
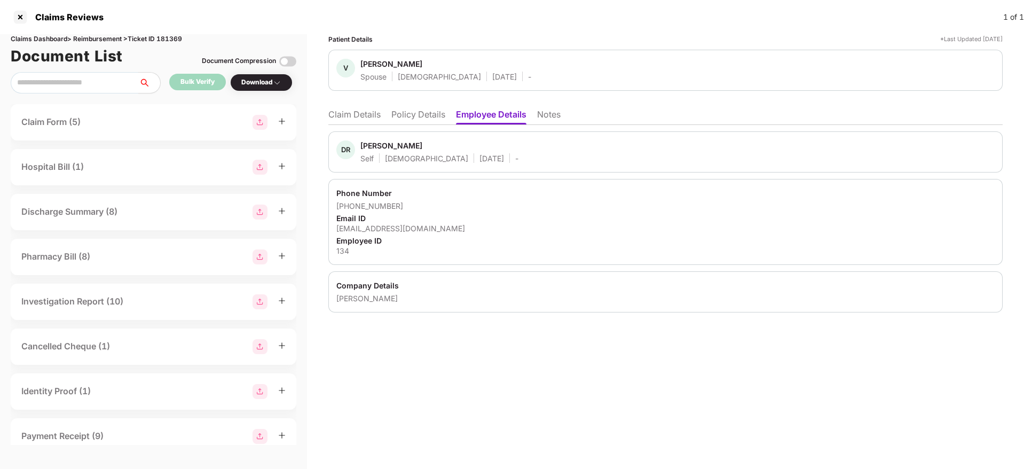
click at [343, 254] on div "134" at bounding box center [665, 251] width 658 height 10
copy div "134"
click at [484, 221] on div "Email ID" at bounding box center [665, 218] width 658 height 10
click at [366, 115] on li "Claim Details" at bounding box center [354, 116] width 52 height 15
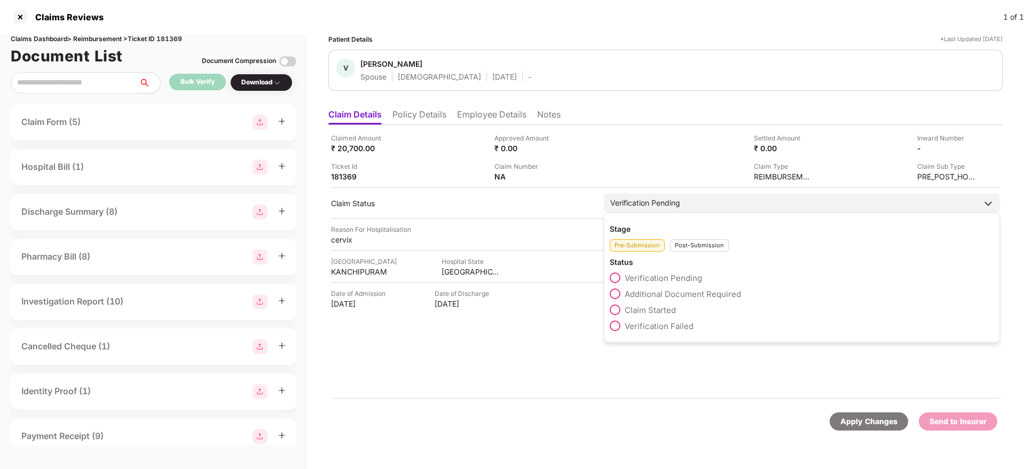
click at [620, 306] on span at bounding box center [615, 309] width 11 height 11
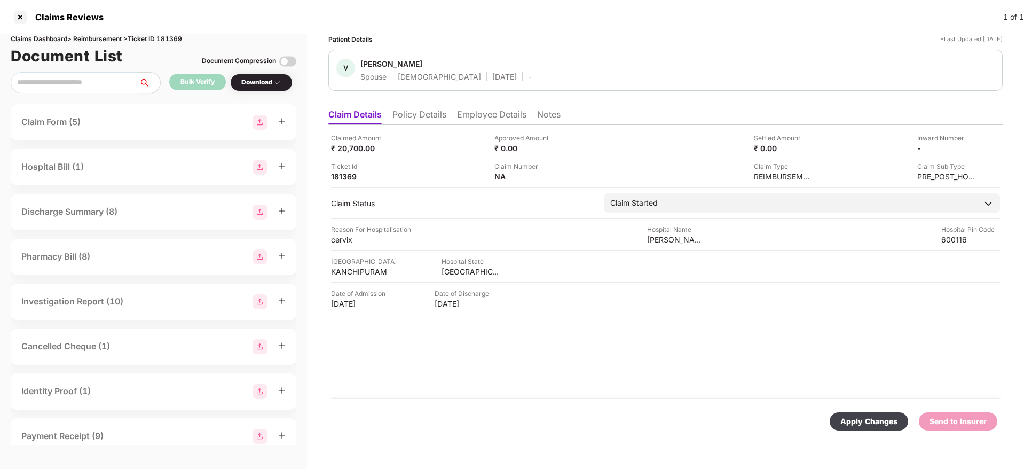
click at [860, 417] on div "Apply Changes" at bounding box center [868, 421] width 57 height 12
click at [419, 116] on li "Policy Details" at bounding box center [419, 116] width 54 height 15
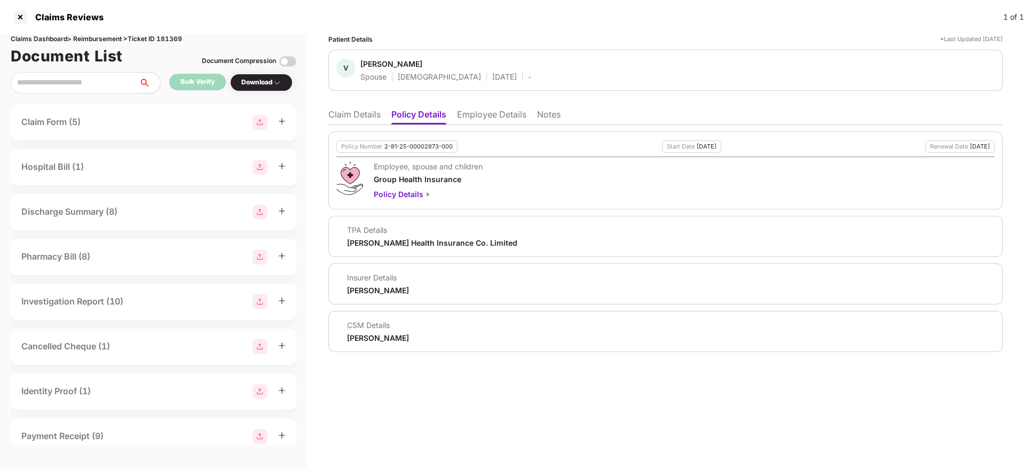
click at [353, 109] on li "Claim Details" at bounding box center [354, 116] width 52 height 15
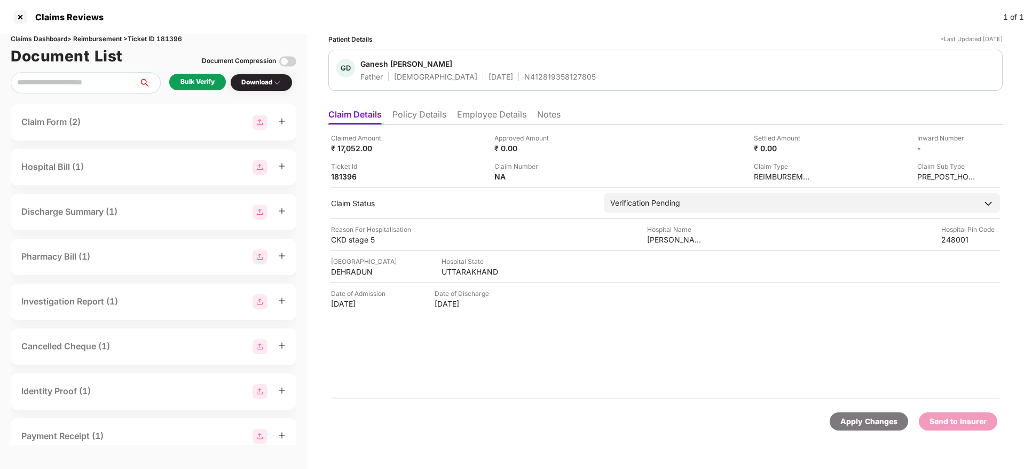
click at [411, 111] on li "Policy Details" at bounding box center [419, 116] width 54 height 15
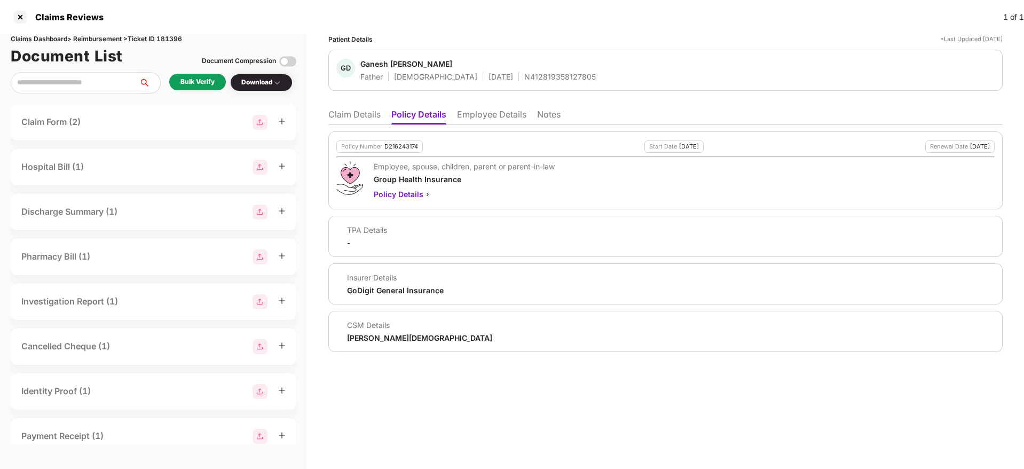
click at [495, 115] on li "Employee Details" at bounding box center [491, 116] width 69 height 15
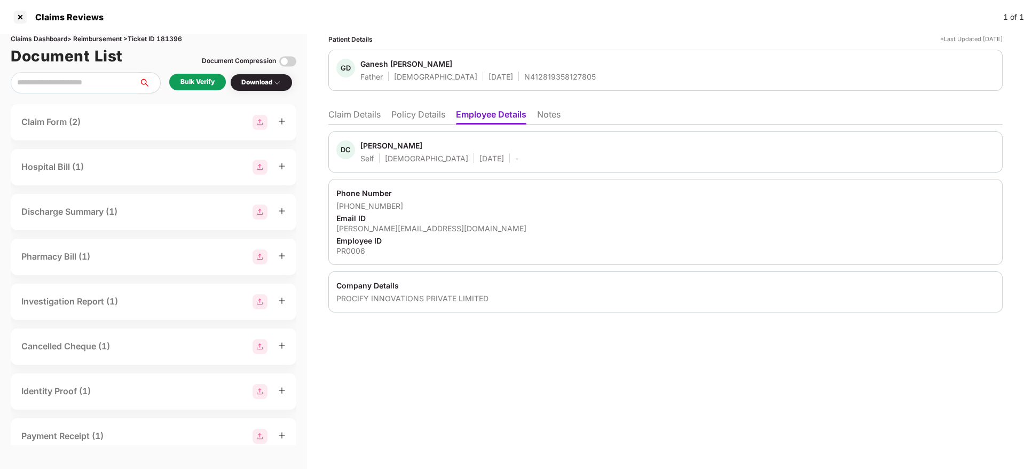
click at [428, 111] on li "Policy Details" at bounding box center [418, 116] width 54 height 15
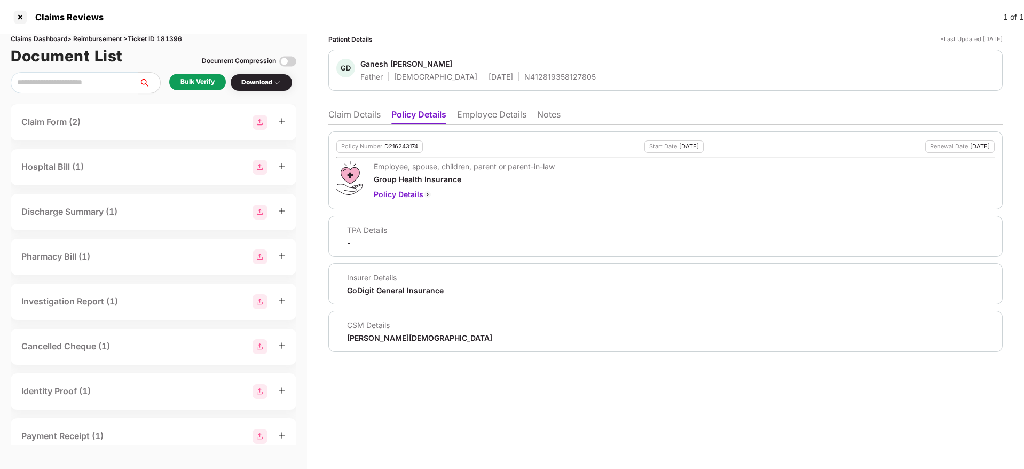
click at [355, 116] on li "Claim Details" at bounding box center [354, 116] width 52 height 15
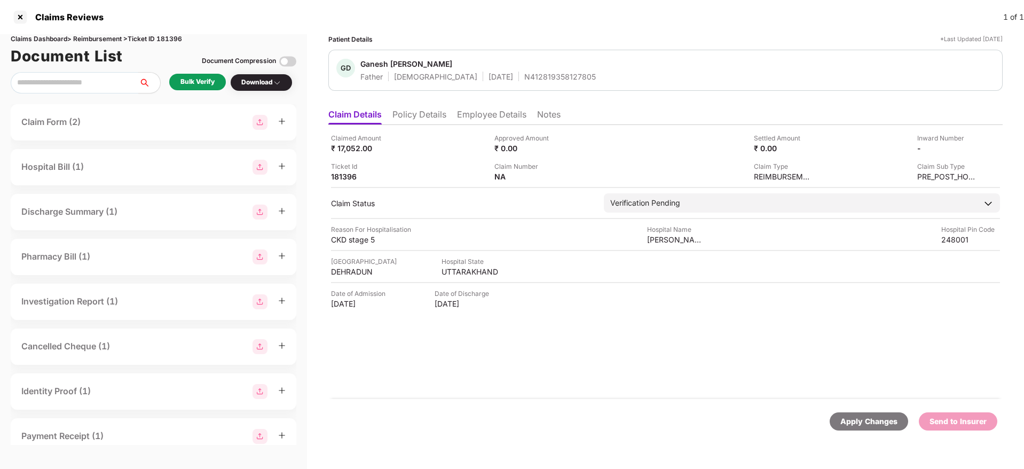
click at [437, 114] on li "Policy Details" at bounding box center [419, 116] width 54 height 15
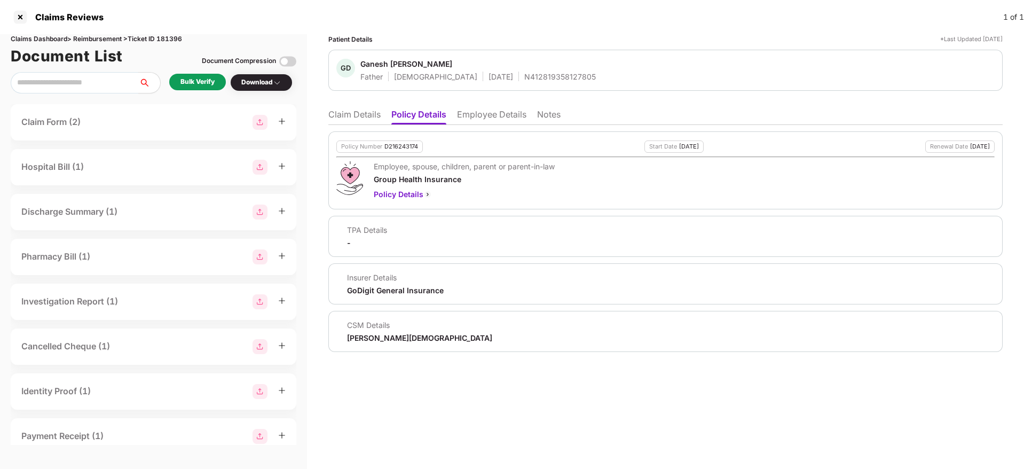
click at [486, 121] on li "Employee Details" at bounding box center [491, 116] width 69 height 15
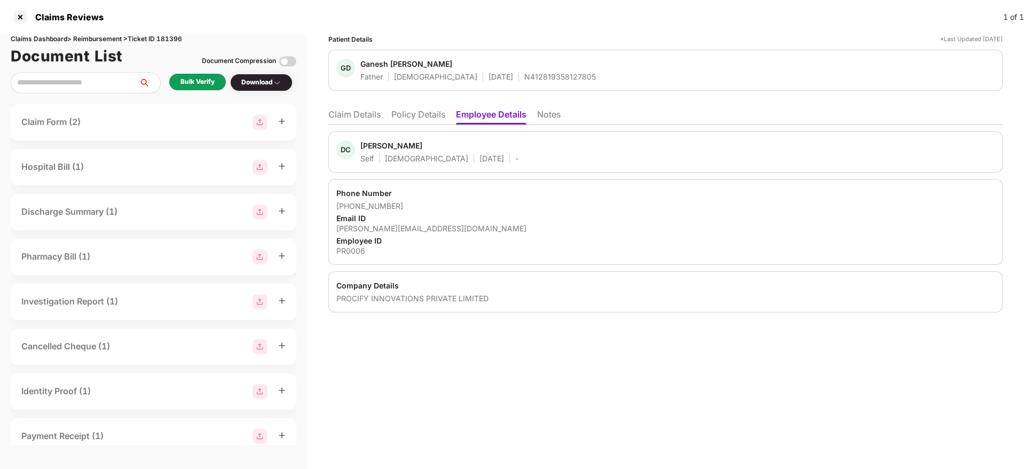
click at [417, 115] on li "Policy Details" at bounding box center [418, 116] width 54 height 15
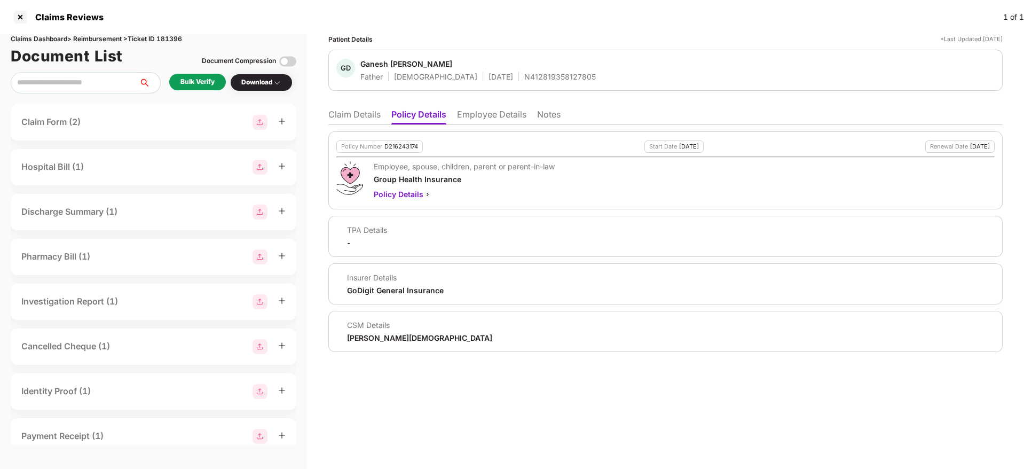
click at [350, 120] on li "Claim Details" at bounding box center [354, 116] width 52 height 15
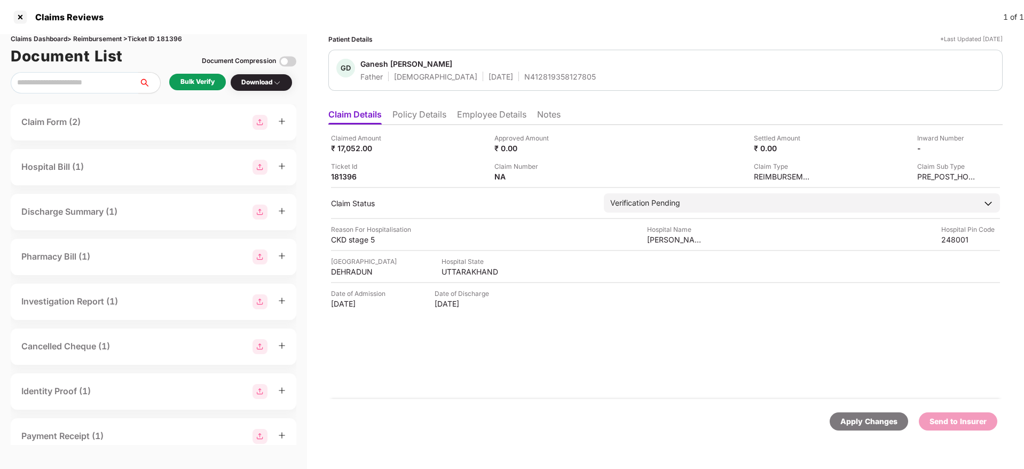
click at [428, 121] on li "Policy Details" at bounding box center [419, 116] width 54 height 15
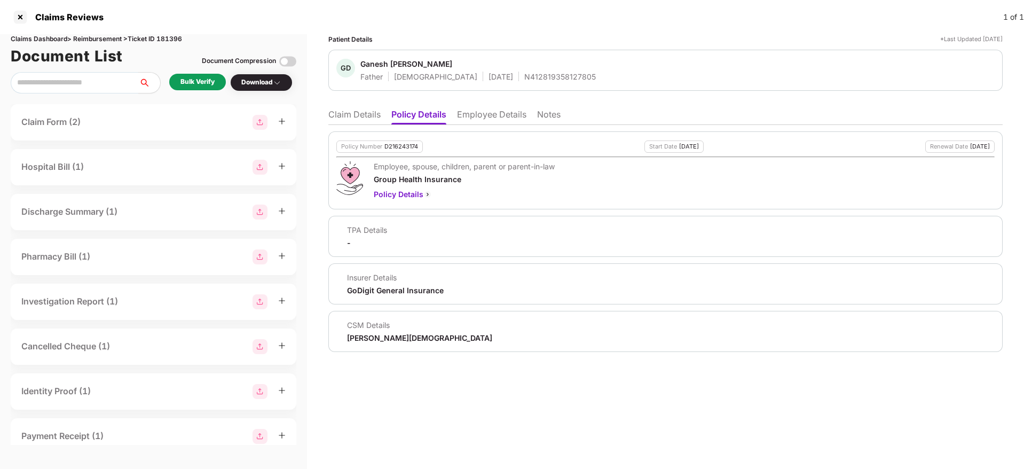
click at [366, 117] on li "Claim Details" at bounding box center [354, 116] width 52 height 15
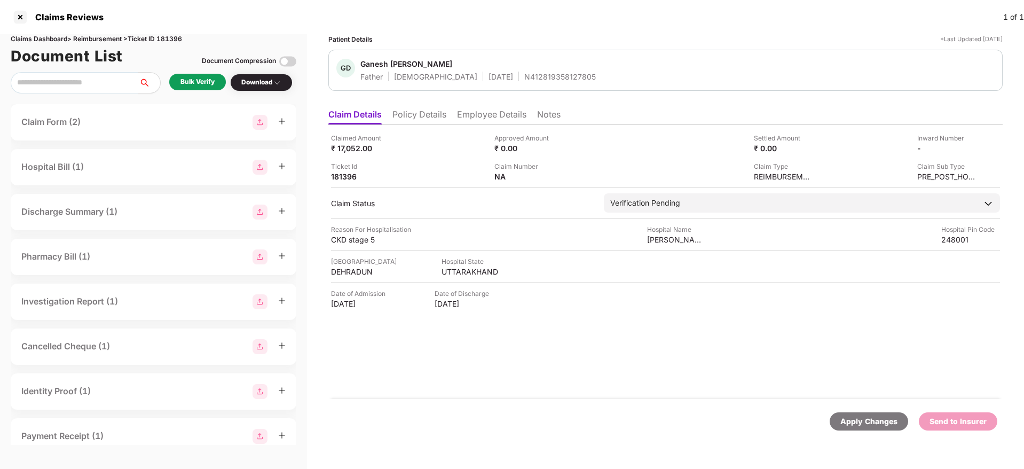
click at [424, 109] on li "Policy Details" at bounding box center [419, 116] width 54 height 15
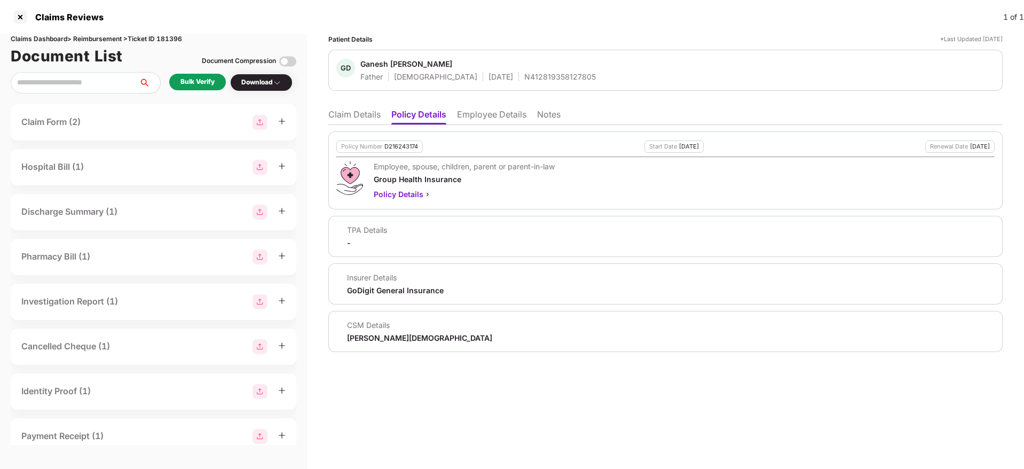
click at [401, 149] on div "D216243174" at bounding box center [401, 146] width 34 height 7
drag, startPoint x: 401, startPoint y: 149, endPoint x: 401, endPoint y: 135, distance: 14.9
click at [401, 148] on div "D216243174" at bounding box center [401, 146] width 34 height 7
copy div "D216243174"
click at [524, 80] on div "N412819358127805" at bounding box center [560, 77] width 72 height 10
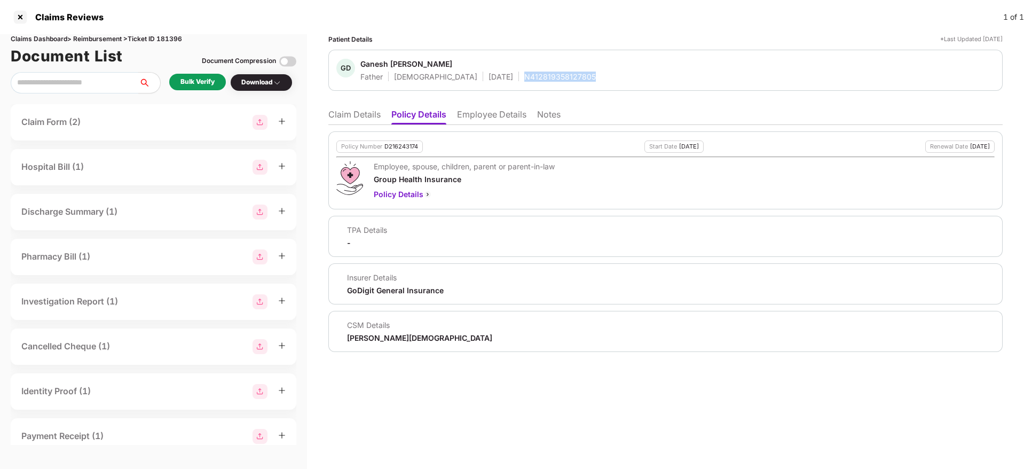
click at [524, 80] on div "N412819358127805" at bounding box center [560, 77] width 72 height 10
copy div "N412819358127805"
click at [342, 119] on li "Claim Details" at bounding box center [354, 116] width 52 height 15
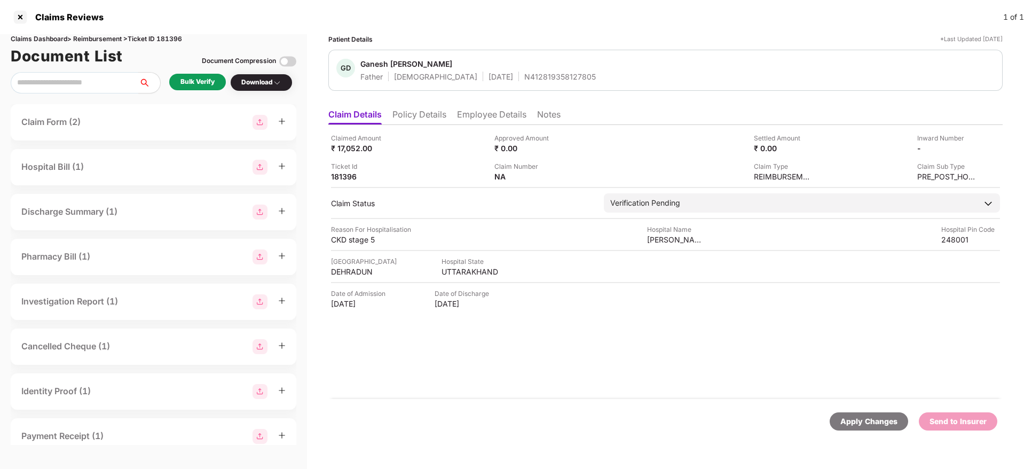
click at [416, 122] on li "Policy Details" at bounding box center [419, 116] width 54 height 15
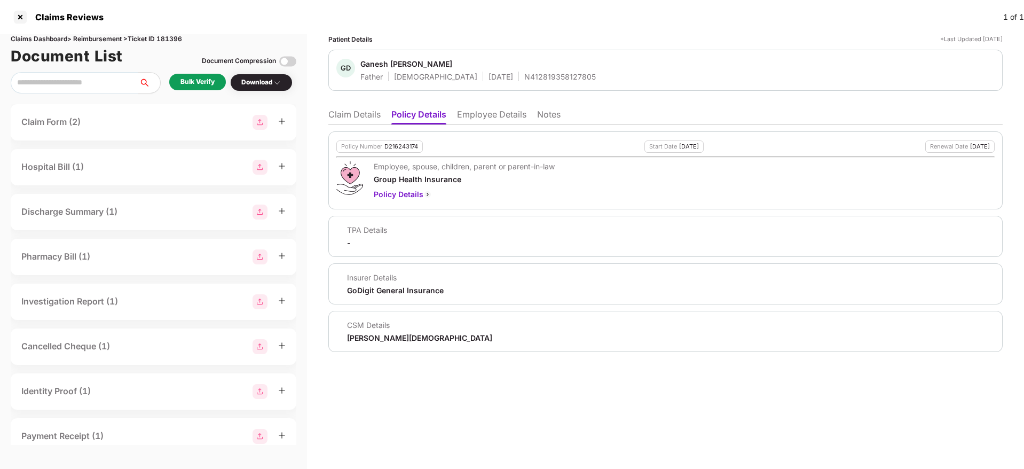
click at [364, 113] on li "Claim Details" at bounding box center [354, 116] width 52 height 15
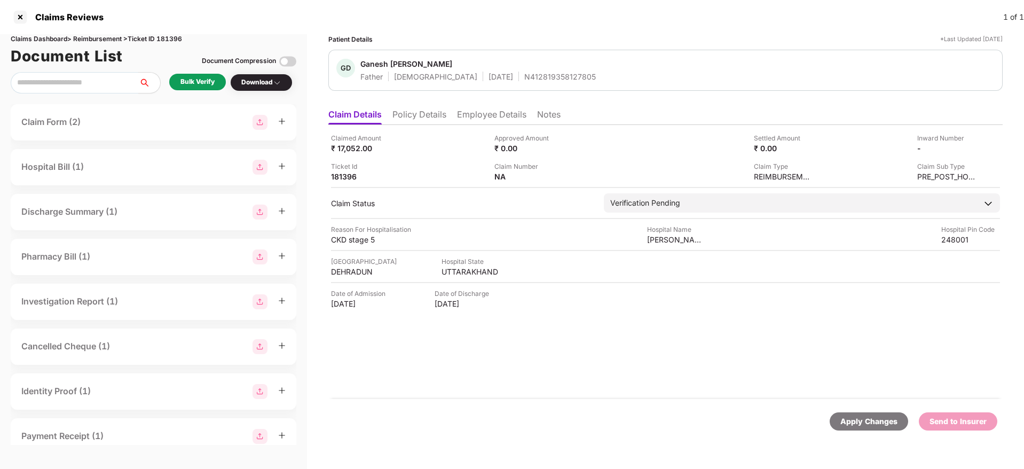
click at [233, 81] on div "Download" at bounding box center [261, 83] width 62 height 18
drag, startPoint x: 209, startPoint y: 81, endPoint x: 224, endPoint y: 114, distance: 35.6
click at [213, 104] on div "Claims Dashboard > Reimbursement > Ticket ID 181396 Document List Document Comp…" at bounding box center [153, 251] width 307 height 435
click at [200, 78] on div "Bulk Verify" at bounding box center [197, 82] width 34 height 10
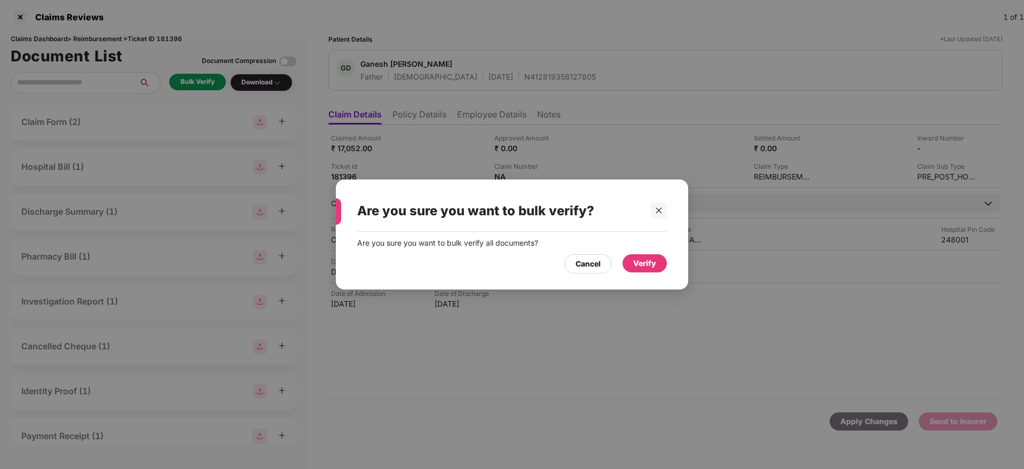
click at [629, 261] on div "Verify" at bounding box center [644, 263] width 44 height 18
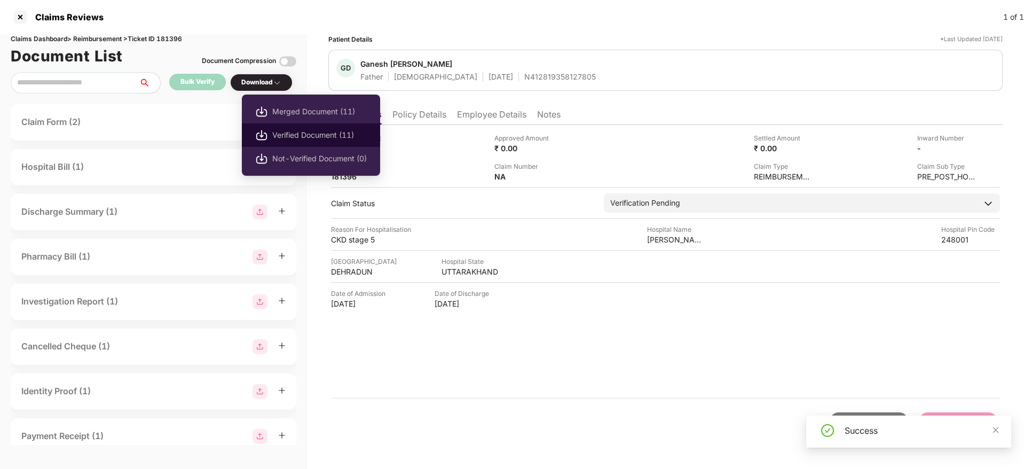
click at [299, 139] on span "Verified Document (11)" at bounding box center [319, 135] width 94 height 12
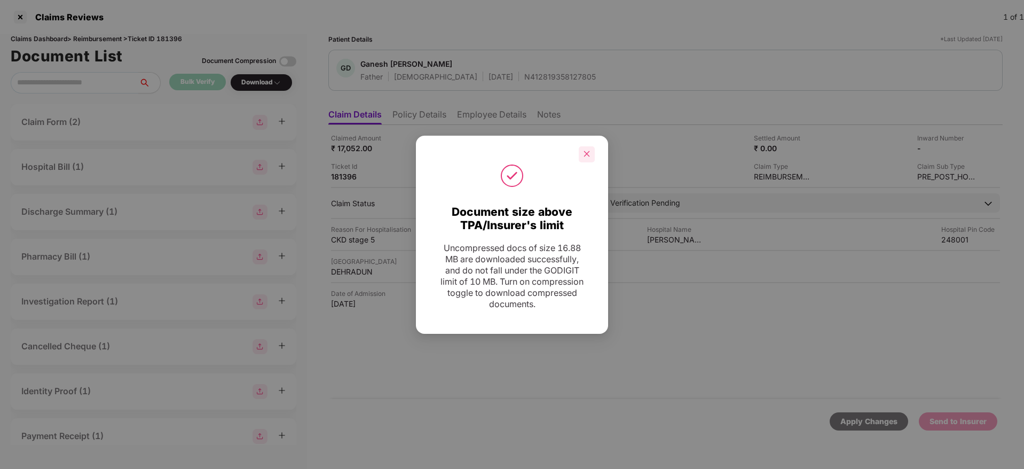
click at [585, 151] on icon "close" at bounding box center [586, 153] width 7 height 7
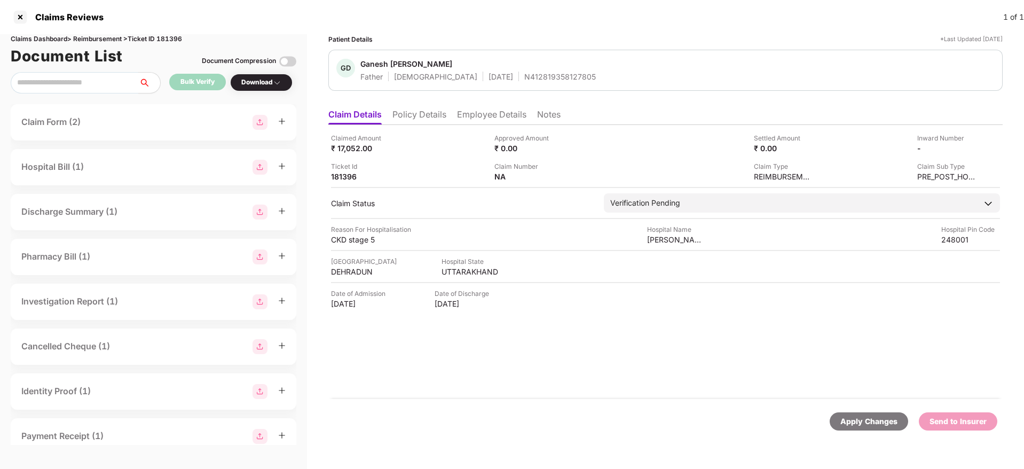
click at [493, 116] on li "Employee Details" at bounding box center [491, 116] width 69 height 15
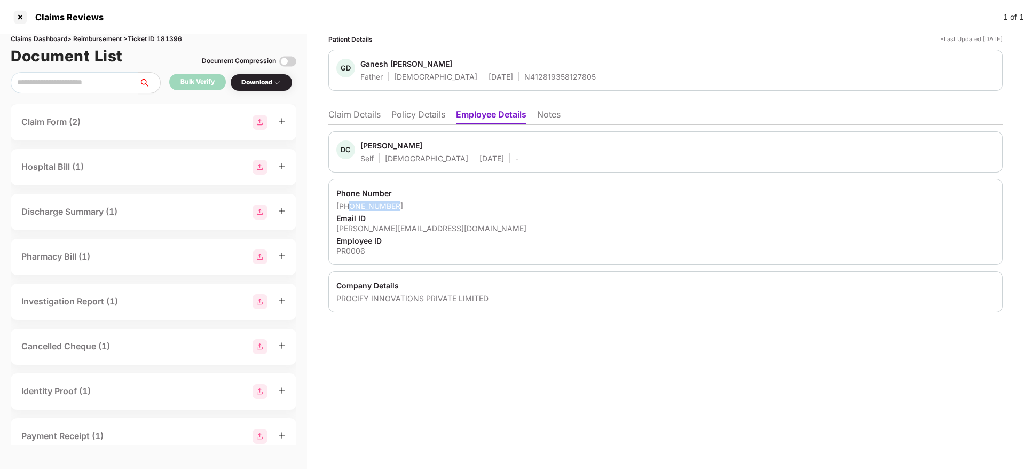
drag, startPoint x: 350, startPoint y: 207, endPoint x: 406, endPoint y: 208, distance: 56.6
click at [406, 208] on div "+919739663915" at bounding box center [665, 206] width 658 height 10
copy div "9739663915"
click at [351, 229] on div "diwakar@procifynow.com" at bounding box center [665, 228] width 658 height 10
click at [351, 227] on div "diwakar@procifynow.com" at bounding box center [665, 228] width 658 height 10
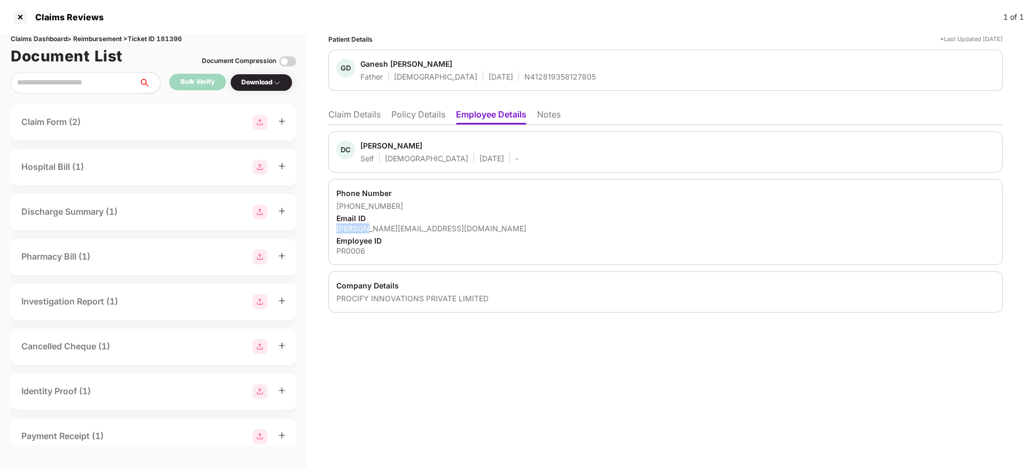
click at [351, 227] on div "diwakar@procifynow.com" at bounding box center [665, 228] width 658 height 10
click at [376, 227] on div "diwakar@procifynow.com" at bounding box center [665, 228] width 658 height 10
copy div "diwakar@procifynow.com"
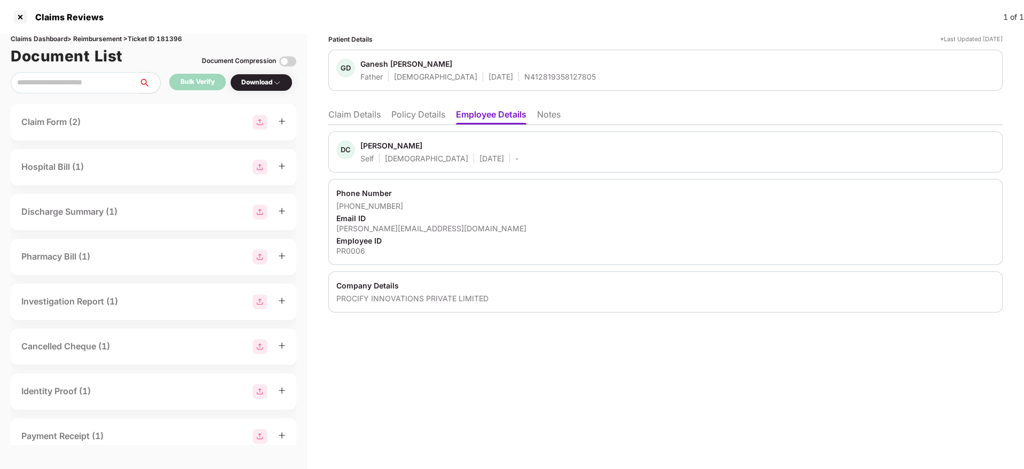
click at [360, 120] on li "Claim Details" at bounding box center [354, 116] width 52 height 15
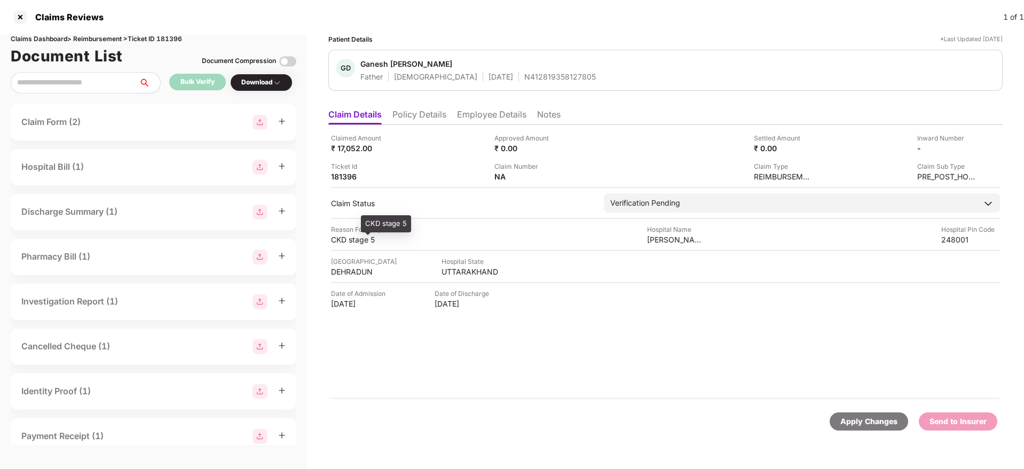
click at [350, 237] on div "CKD stage 5" at bounding box center [360, 239] width 59 height 10
copy div "CKD stage 5"
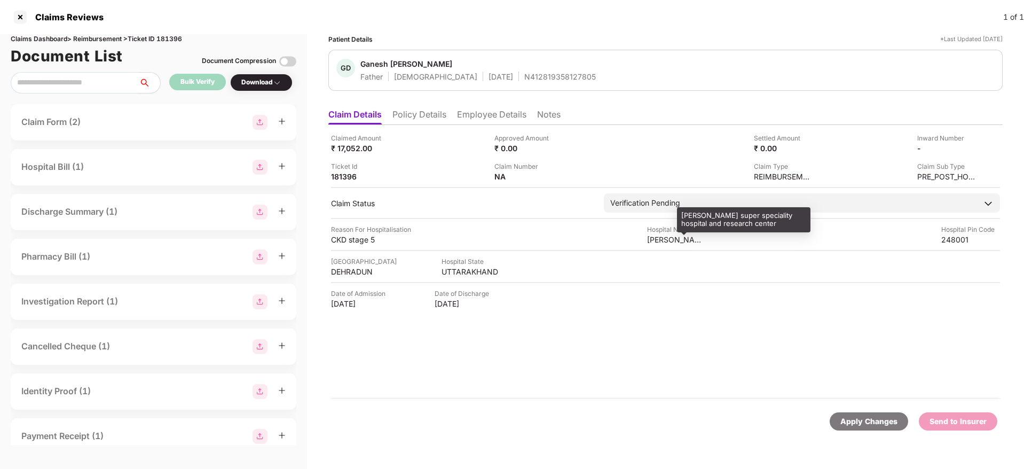
click at [669, 240] on div "aarogyadham super speciality hospital and research center" at bounding box center [676, 239] width 59 height 10
copy div "aarogyadham"
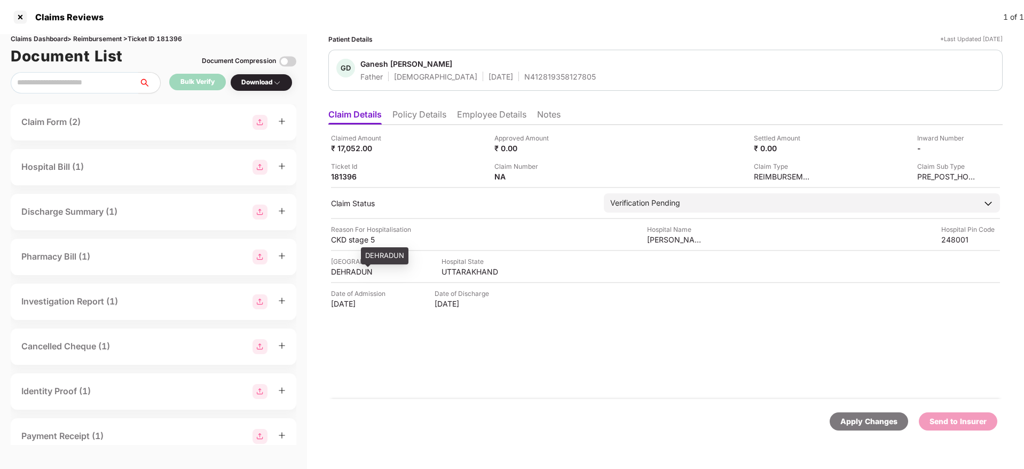
click at [357, 275] on div "DEHRADUN" at bounding box center [360, 271] width 59 height 10
copy div "DEHRADUN"
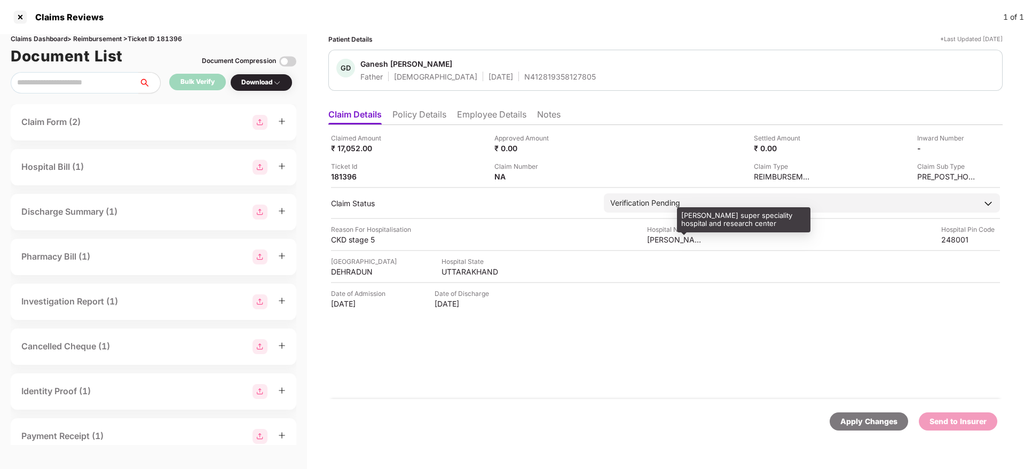
click at [653, 236] on div "aarogyadham super speciality hospital and research center" at bounding box center [676, 239] width 59 height 10
copy div "aarogyadham"
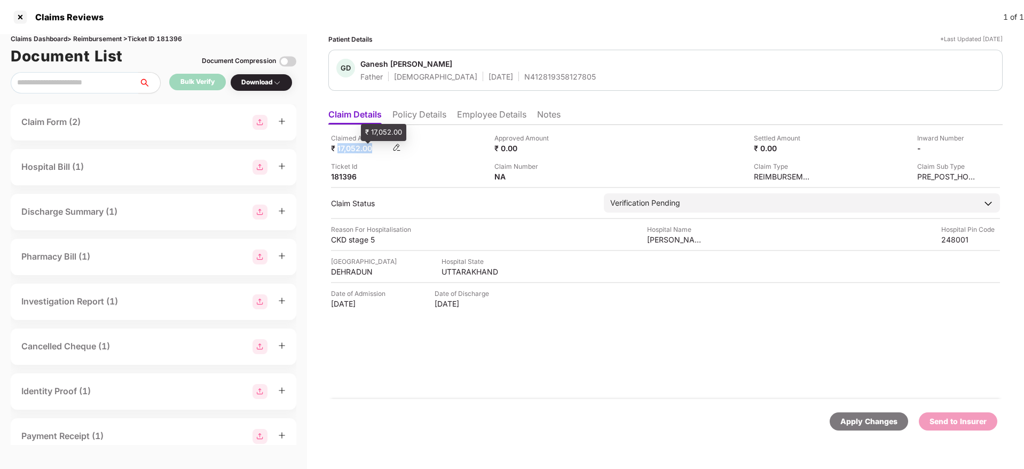
drag, startPoint x: 337, startPoint y: 147, endPoint x: 374, endPoint y: 147, distance: 36.8
click at [374, 147] on div "₹ 17,052.00" at bounding box center [360, 148] width 59 height 10
copy div "17,052.00"
click at [524, 74] on div "N412819358127805" at bounding box center [560, 77] width 72 height 10
click at [524, 75] on div "N412819358127805" at bounding box center [560, 77] width 72 height 10
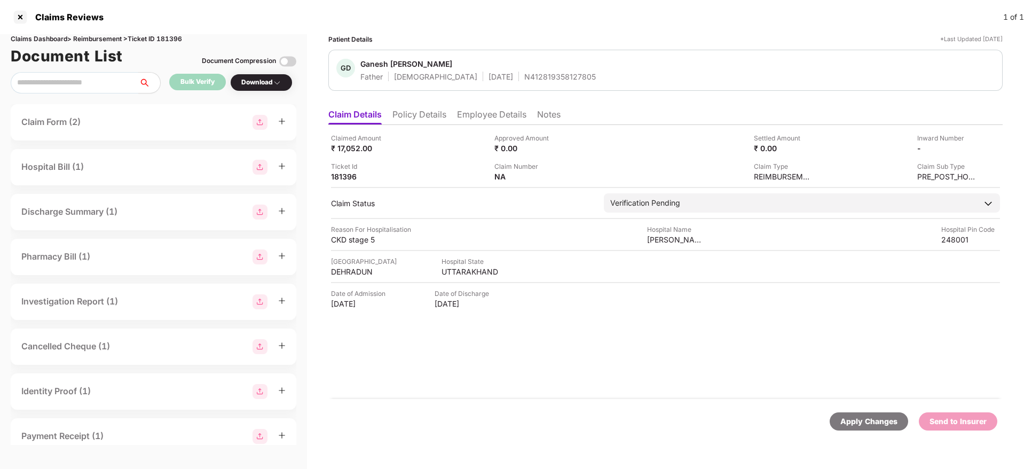
drag, startPoint x: 481, startPoint y: 117, endPoint x: 472, endPoint y: 73, distance: 45.8
click at [477, 109] on li "Employee Details" at bounding box center [491, 116] width 69 height 15
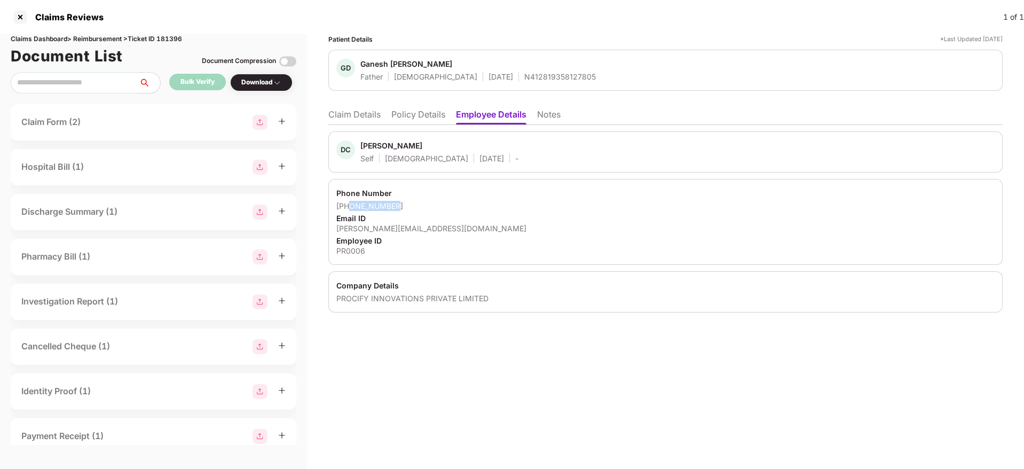
drag, startPoint x: 351, startPoint y: 205, endPoint x: 402, endPoint y: 205, distance: 51.3
click at [402, 205] on div "+919739663915" at bounding box center [665, 206] width 658 height 10
copy div "9739663915"
click at [377, 230] on div "diwakar@procifynow.com" at bounding box center [665, 228] width 658 height 10
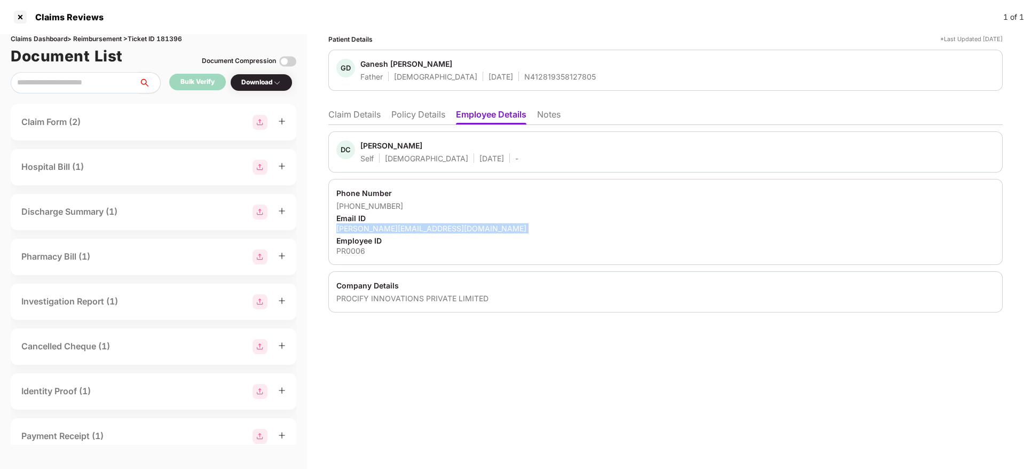
click at [378, 230] on div "diwakar@procifynow.com" at bounding box center [665, 228] width 658 height 10
click at [360, 111] on li "Claim Details" at bounding box center [354, 116] width 52 height 15
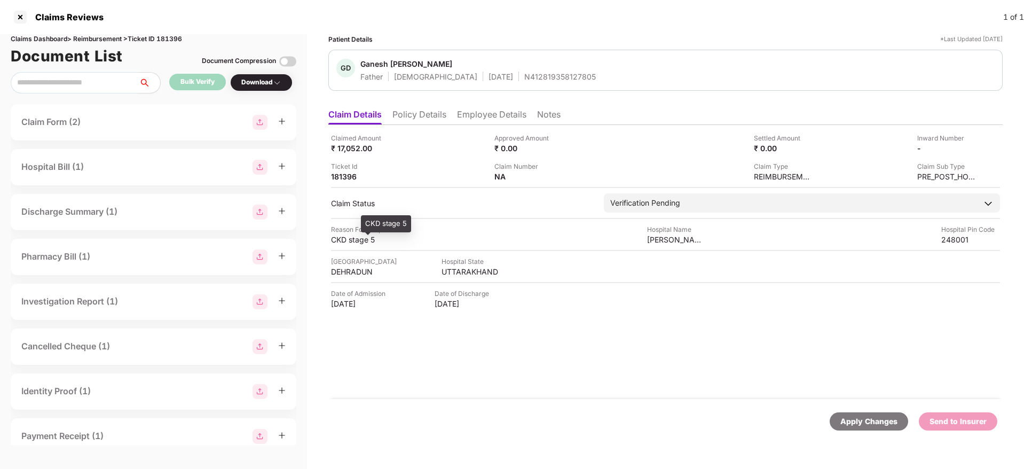
click at [356, 236] on div "CKD stage 5" at bounding box center [360, 239] width 59 height 10
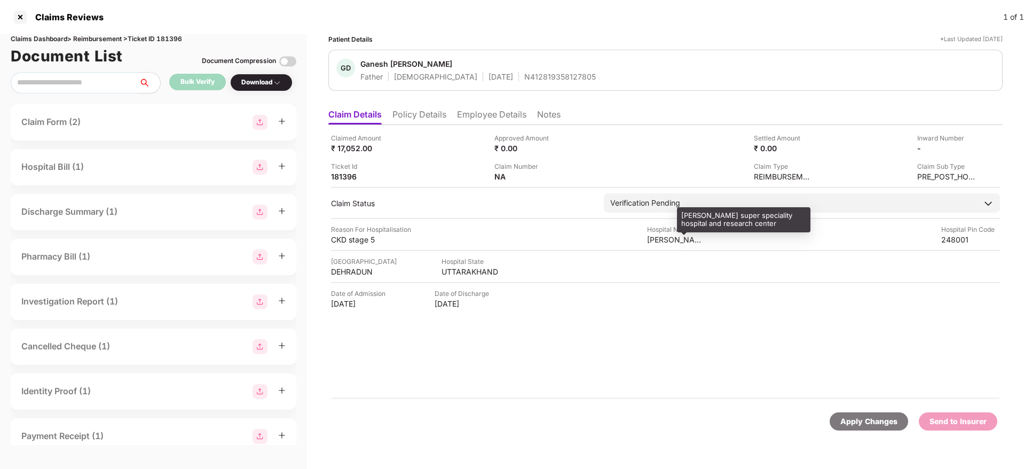
click at [672, 241] on div "[PERSON_NAME] super speciality hospital and research center" at bounding box center [676, 239] width 59 height 10
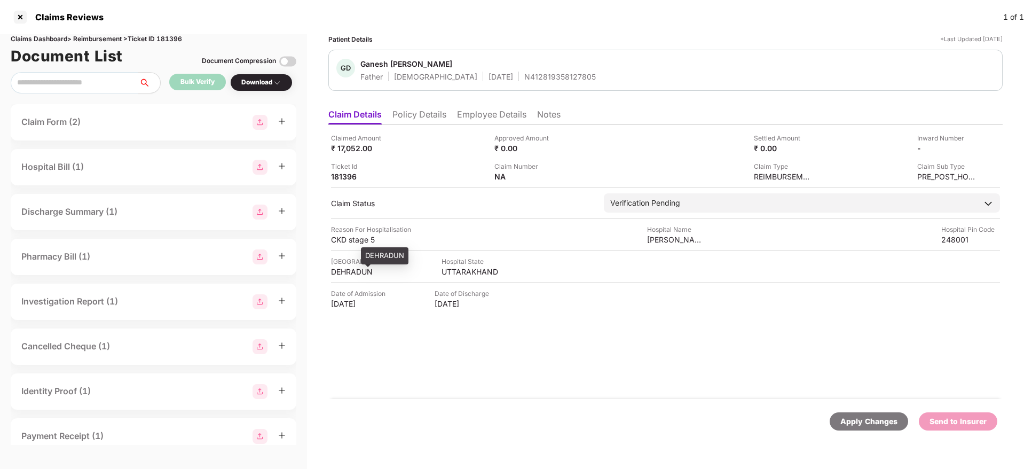
click at [337, 275] on div "DEHRADUN" at bounding box center [360, 271] width 59 height 10
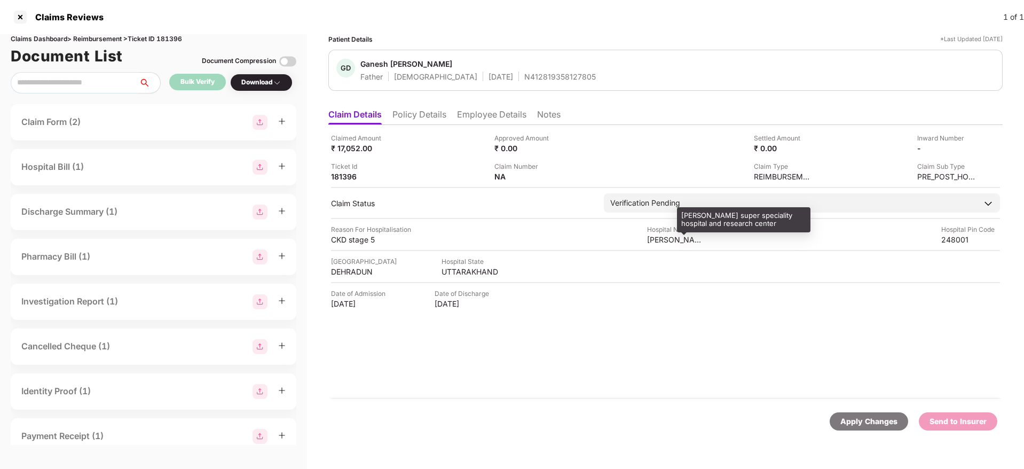
click at [684, 241] on div "aarogyadham super speciality hospital and research center" at bounding box center [676, 239] width 59 height 10
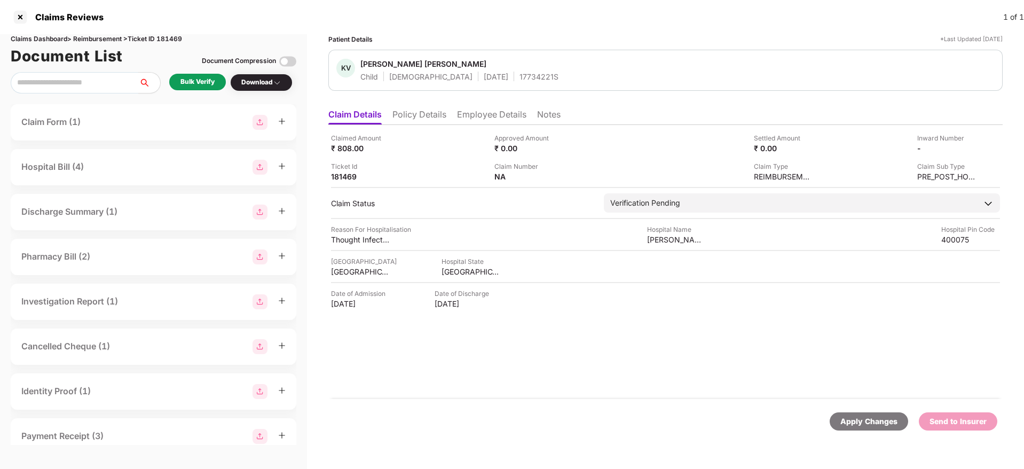
click at [424, 111] on li "Policy Details" at bounding box center [419, 116] width 54 height 15
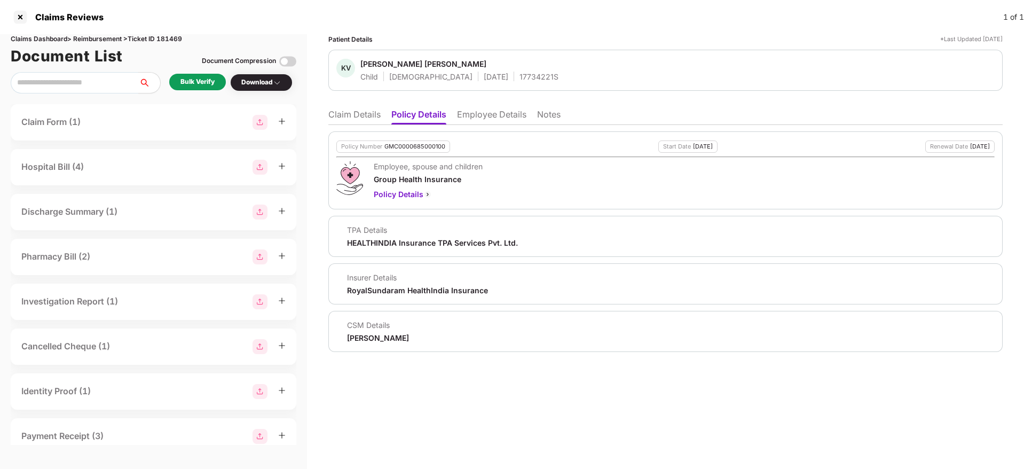
click at [500, 116] on li "Employee Details" at bounding box center [491, 116] width 69 height 15
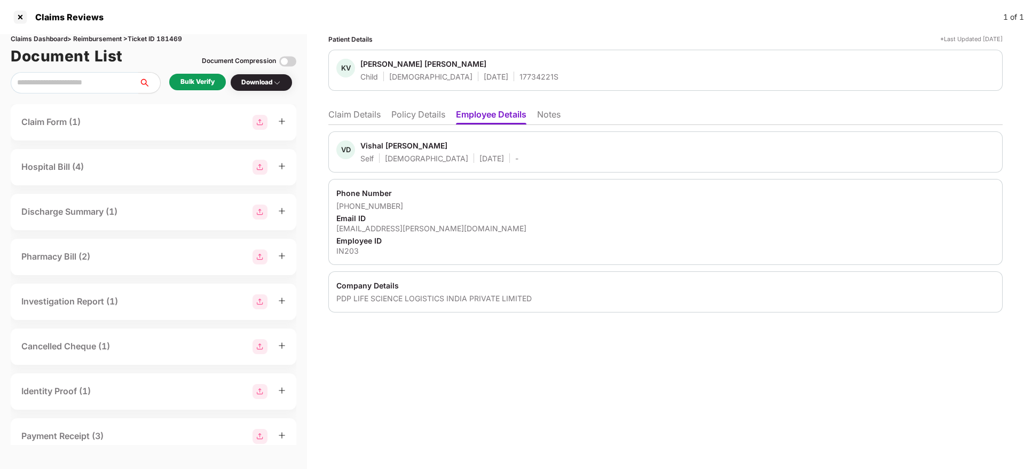
click at [435, 116] on li "Policy Details" at bounding box center [418, 116] width 54 height 15
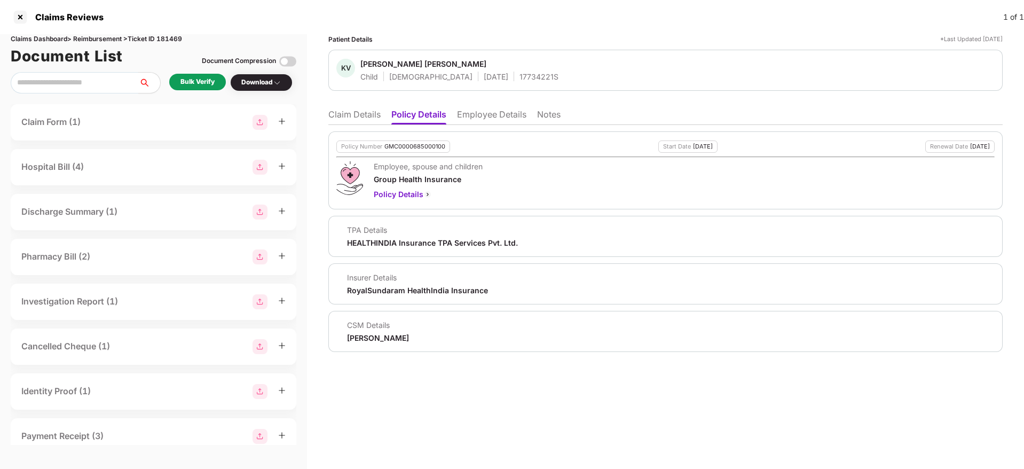
click at [368, 120] on li "Claim Details" at bounding box center [354, 116] width 52 height 15
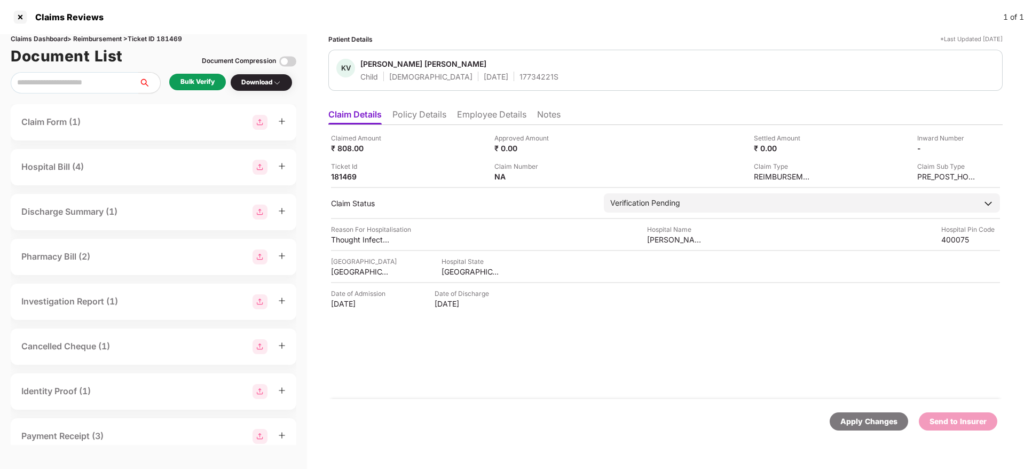
click at [195, 74] on div "Bulk Verify" at bounding box center [197, 82] width 57 height 17
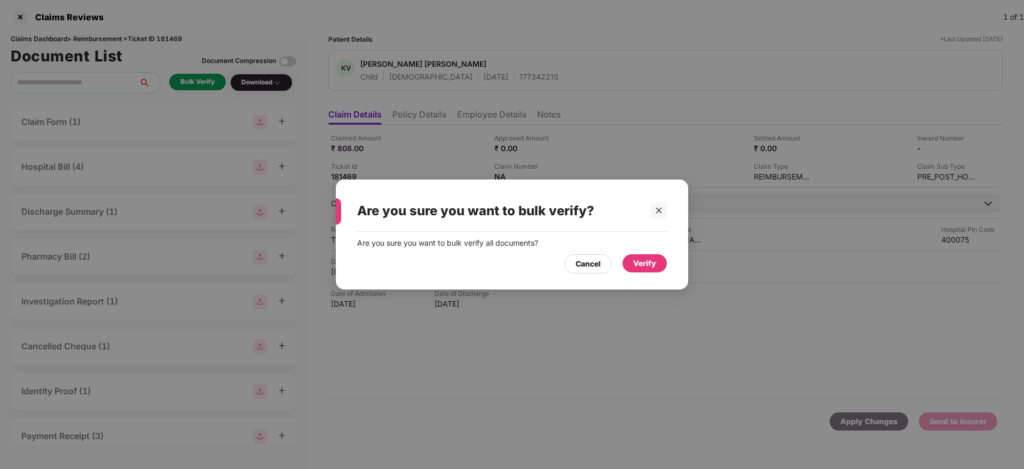
click at [641, 259] on div "Verify" at bounding box center [644, 263] width 23 height 12
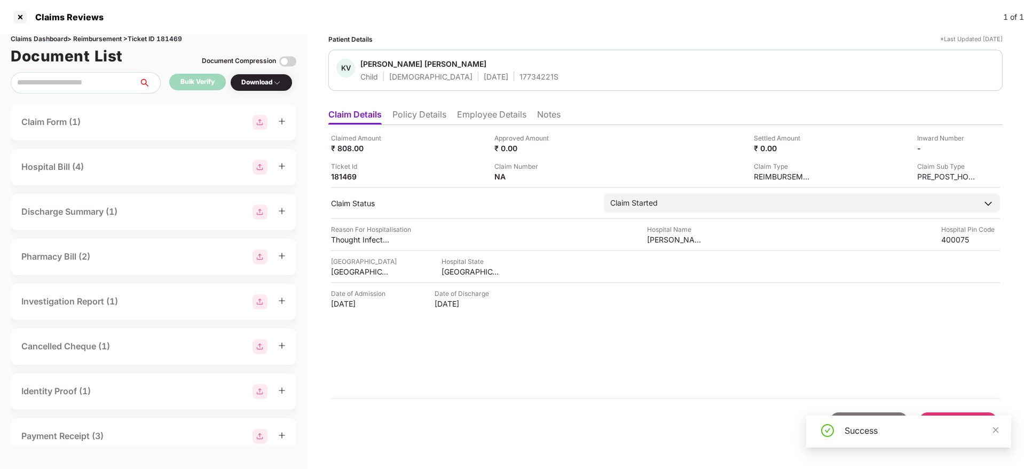
click at [408, 123] on li "Policy Details" at bounding box center [419, 116] width 54 height 15
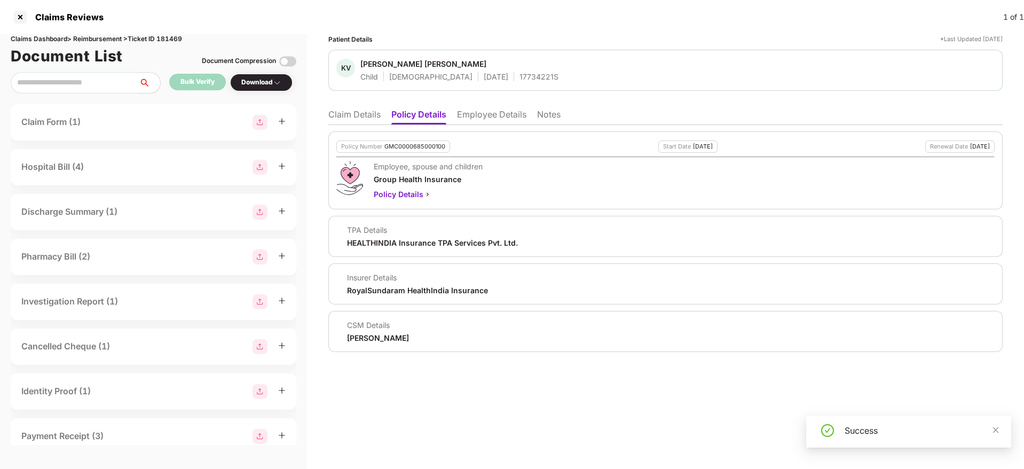
click at [342, 113] on li "Claim Details" at bounding box center [354, 116] width 52 height 15
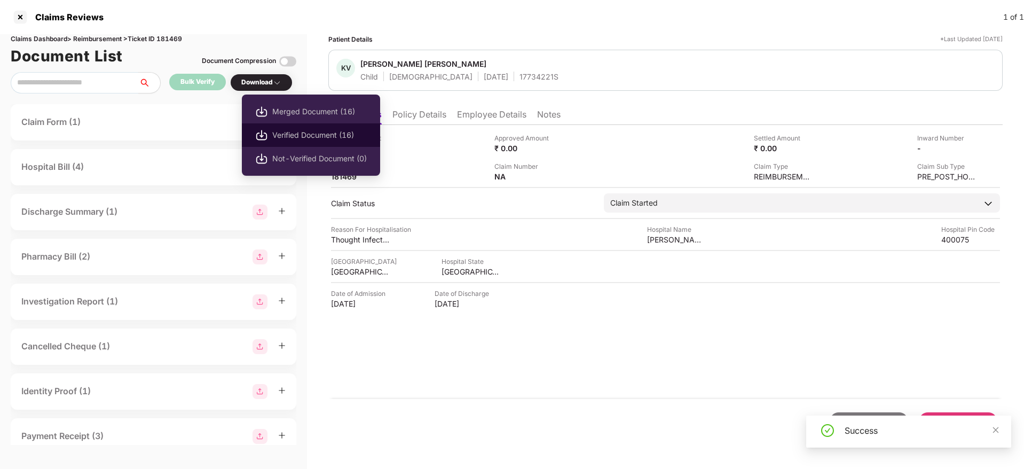
click at [286, 127] on li "Verified Document (16)" at bounding box center [311, 134] width 138 height 23
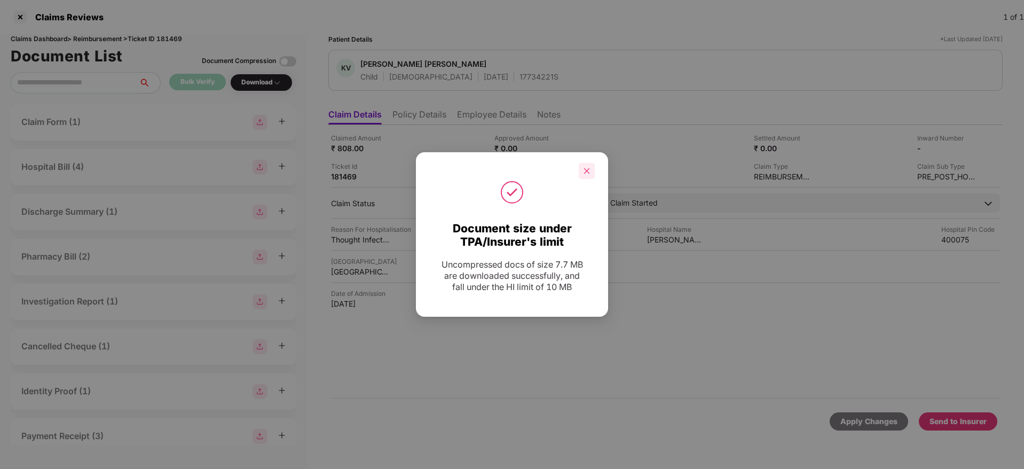
click at [586, 172] on icon "close" at bounding box center [586, 170] width 7 height 7
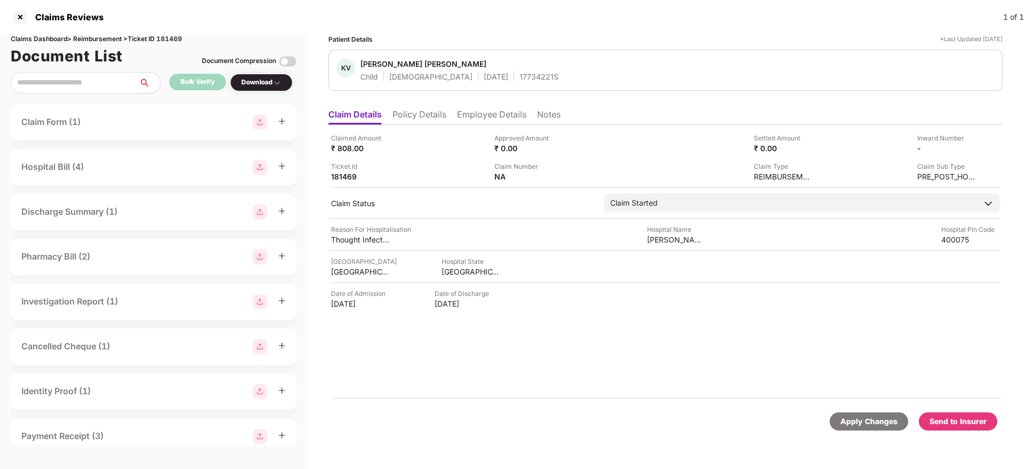
click at [948, 417] on div "Send to Insurer" at bounding box center [957, 421] width 57 height 12
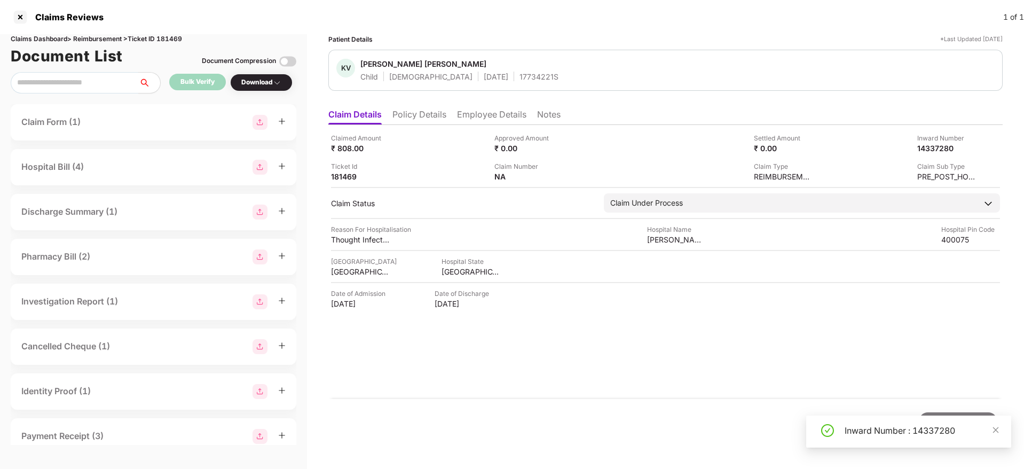
click at [411, 113] on li "Policy Details" at bounding box center [419, 116] width 54 height 15
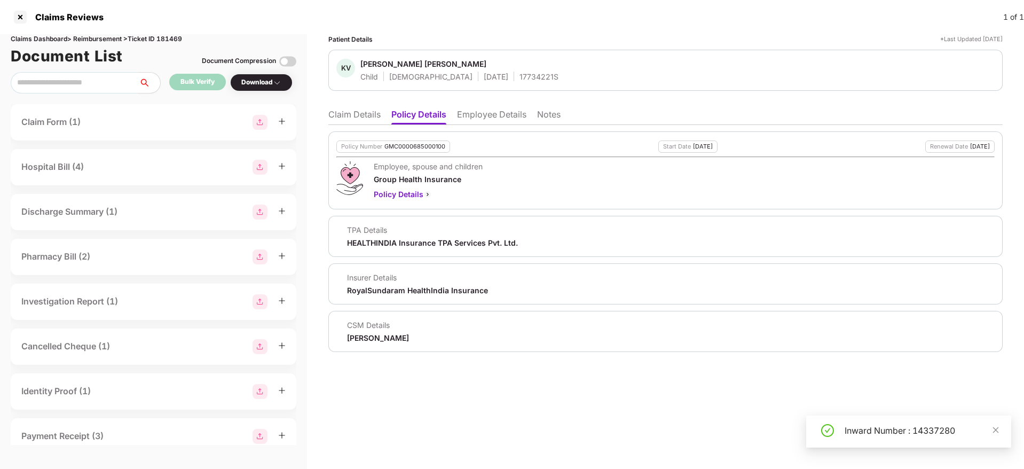
click at [358, 119] on li "Claim Details" at bounding box center [354, 116] width 52 height 15
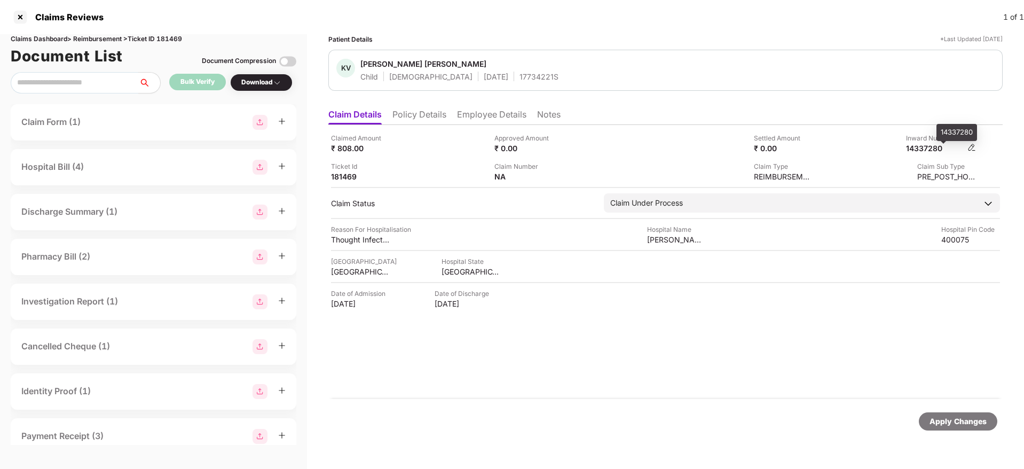
click at [922, 149] on div "14337280" at bounding box center [935, 148] width 59 height 10
copy div "14337280"
click at [519, 75] on div "17734221S" at bounding box center [538, 77] width 39 height 10
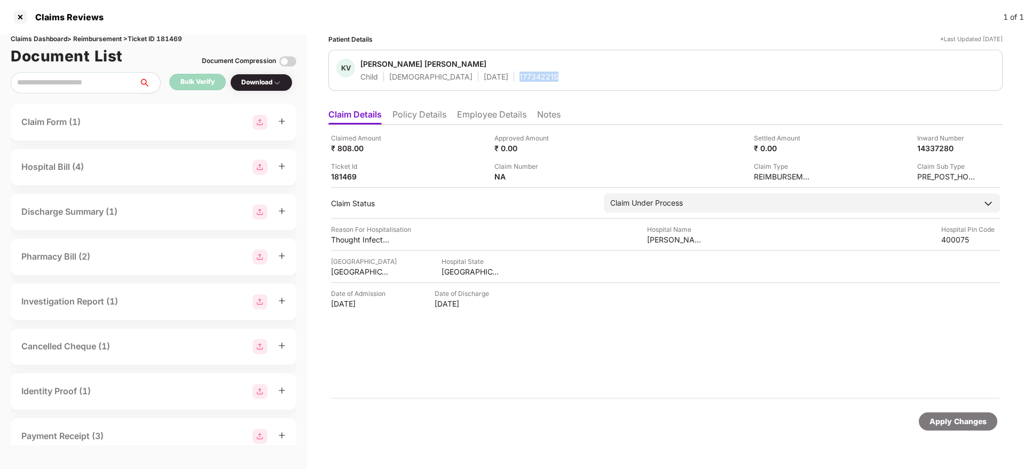
click at [519, 75] on div "17734221S" at bounding box center [538, 77] width 39 height 10
copy div "17734221S"
click at [441, 123] on li "Policy Details" at bounding box center [419, 116] width 54 height 15
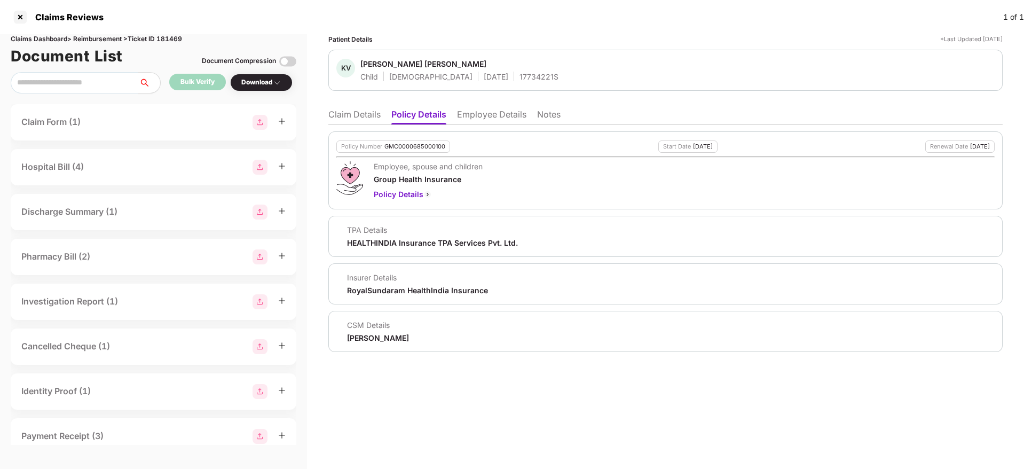
click at [468, 113] on li "Employee Details" at bounding box center [491, 116] width 69 height 15
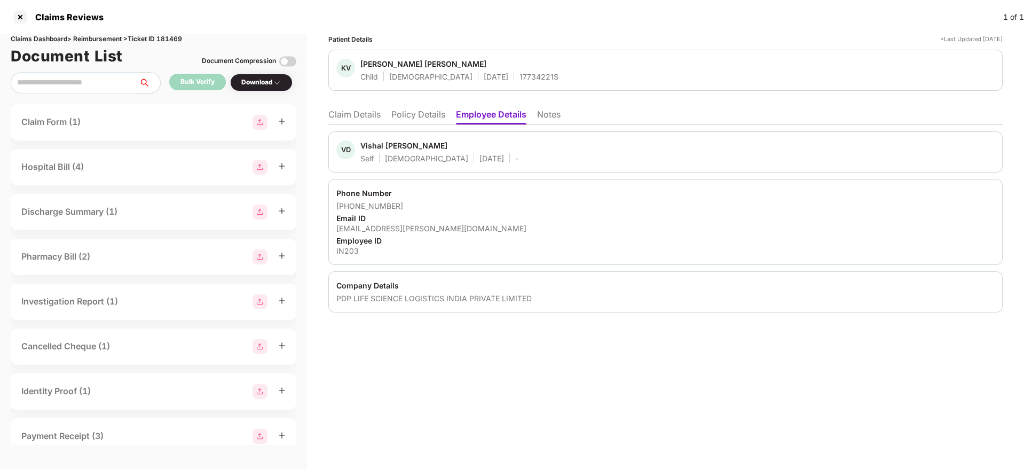
click at [406, 116] on li "Policy Details" at bounding box center [418, 116] width 54 height 15
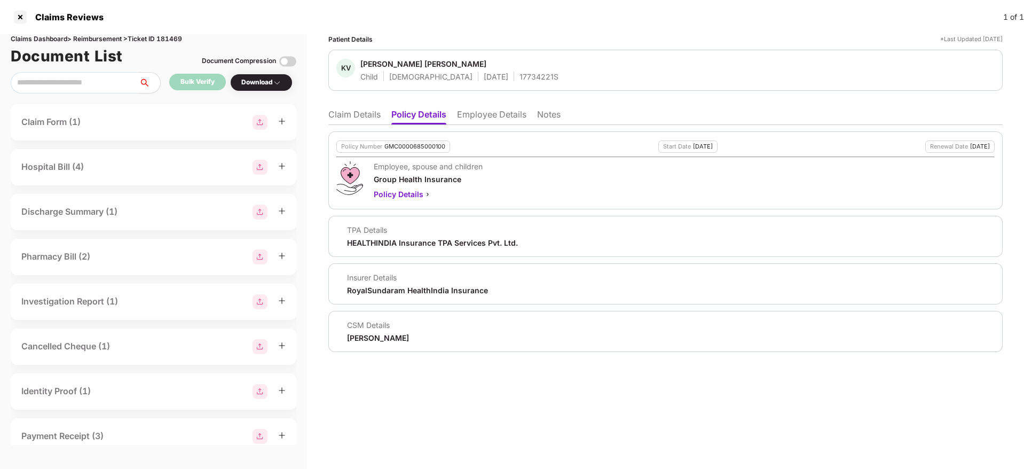
click at [327, 121] on div "Patient Details *Last Updated [DATE] KV [PERSON_NAME] [PERSON_NAME] Child [DEMO…" at bounding box center [665, 251] width 717 height 435
click at [347, 117] on li "Claim Details" at bounding box center [354, 116] width 52 height 15
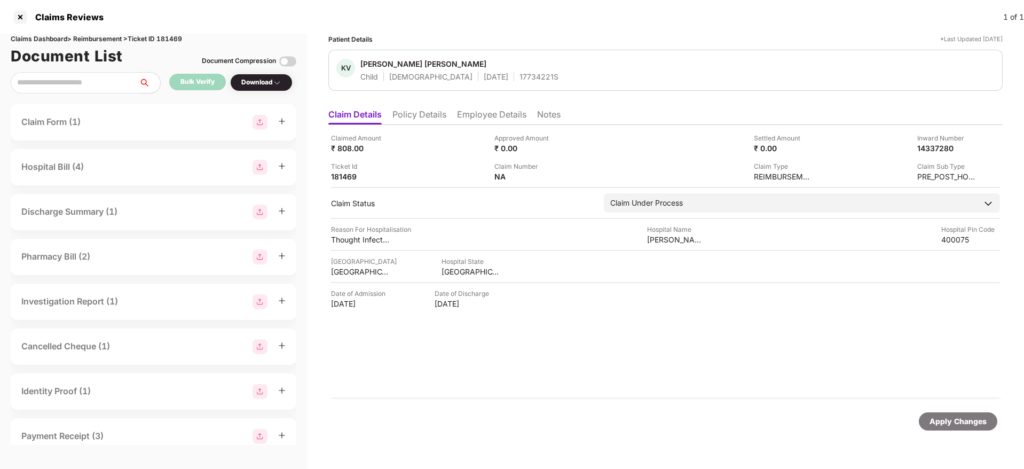
click at [408, 117] on li "Policy Details" at bounding box center [419, 116] width 54 height 15
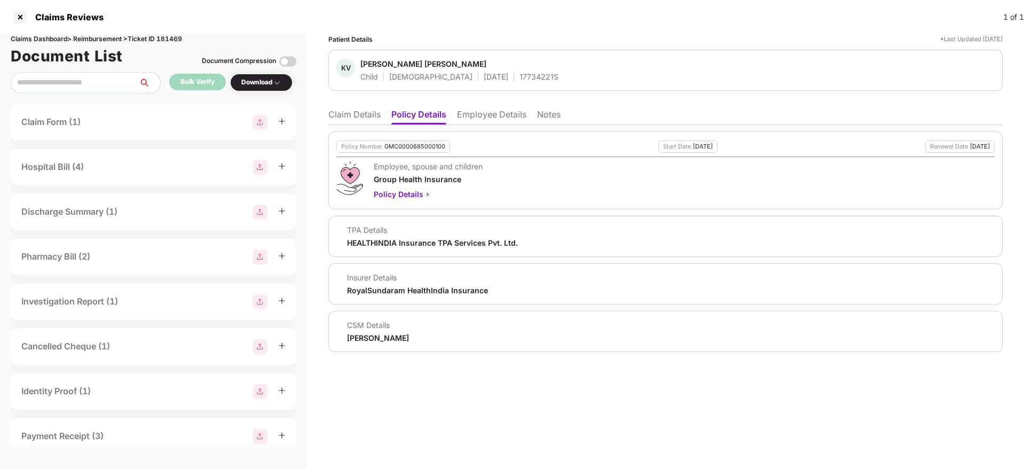
click at [343, 126] on div "Policy Number GMC0000685000100 Start Date [DATE] Renewal Date [DATE] Employee, …" at bounding box center [665, 238] width 674 height 227
click at [372, 116] on li "Claim Details" at bounding box center [354, 116] width 52 height 15
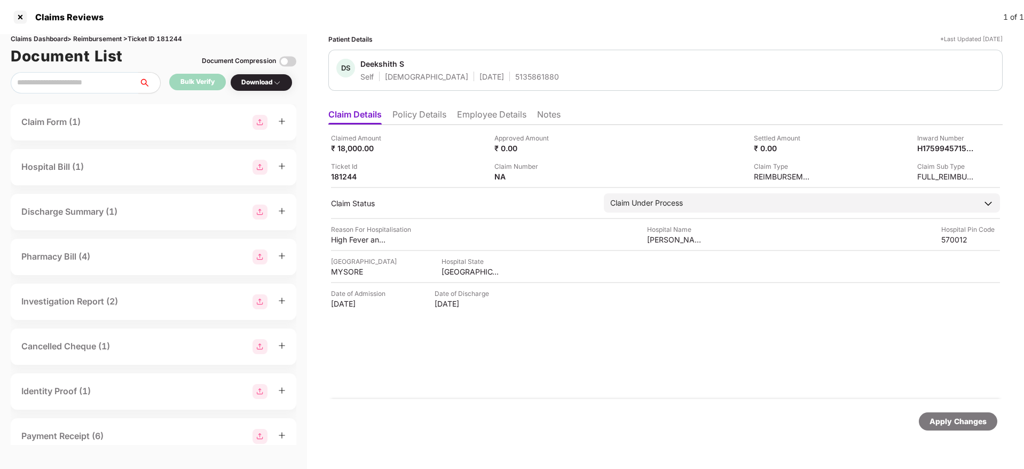
click at [420, 114] on li "Policy Details" at bounding box center [419, 116] width 54 height 15
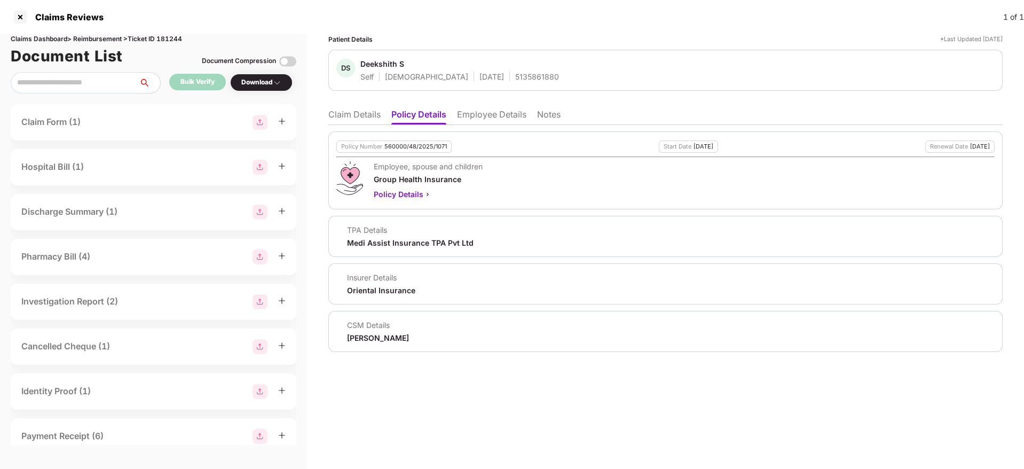
click at [480, 116] on li "Employee Details" at bounding box center [491, 116] width 69 height 15
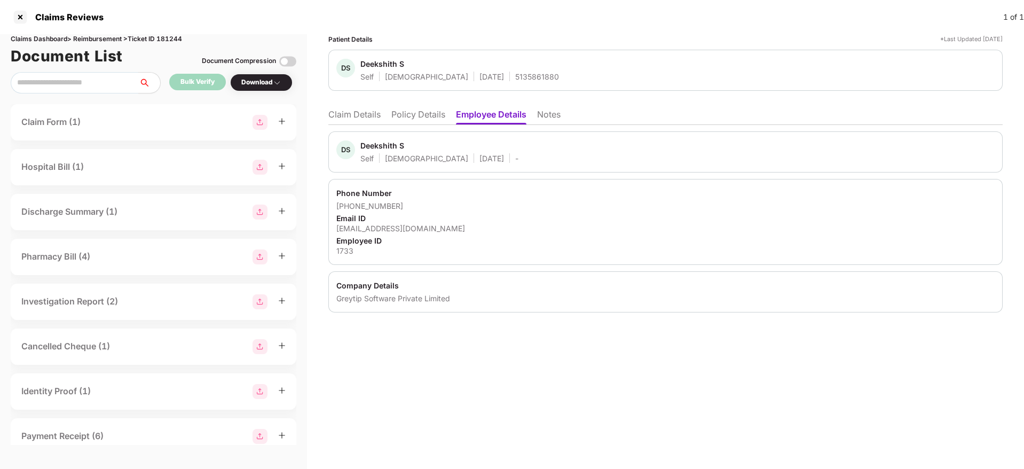
click at [422, 112] on li "Policy Details" at bounding box center [418, 116] width 54 height 15
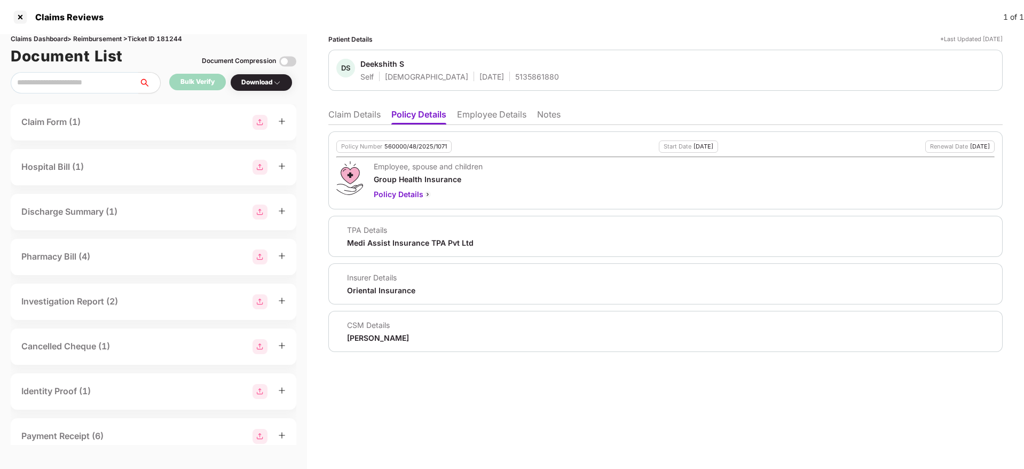
click at [367, 114] on li "Claim Details" at bounding box center [354, 116] width 52 height 15
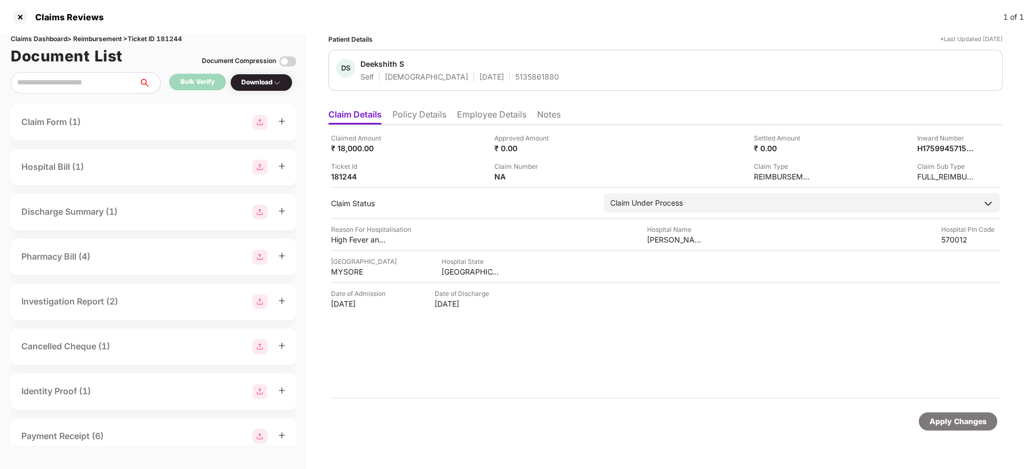
click at [439, 115] on li "Policy Details" at bounding box center [419, 116] width 54 height 15
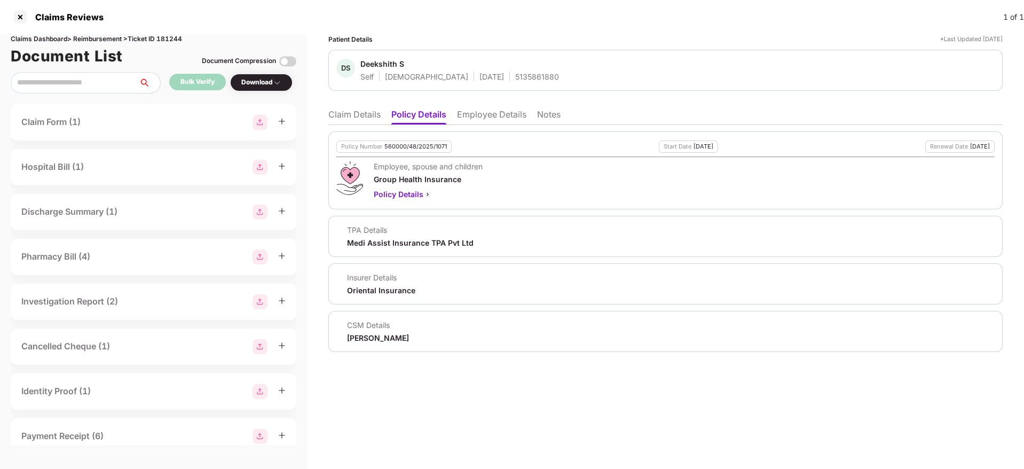
click at [474, 123] on li "Employee Details" at bounding box center [491, 116] width 69 height 15
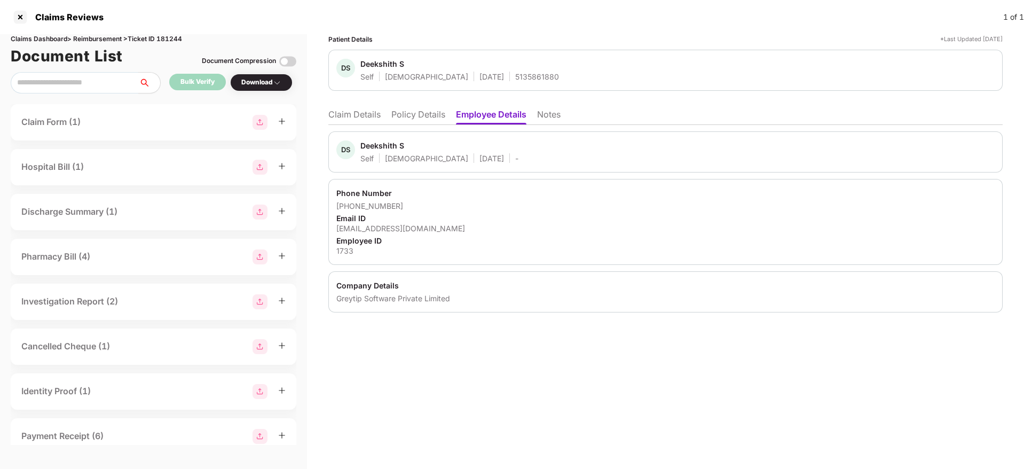
click at [369, 115] on li "Claim Details" at bounding box center [354, 116] width 52 height 15
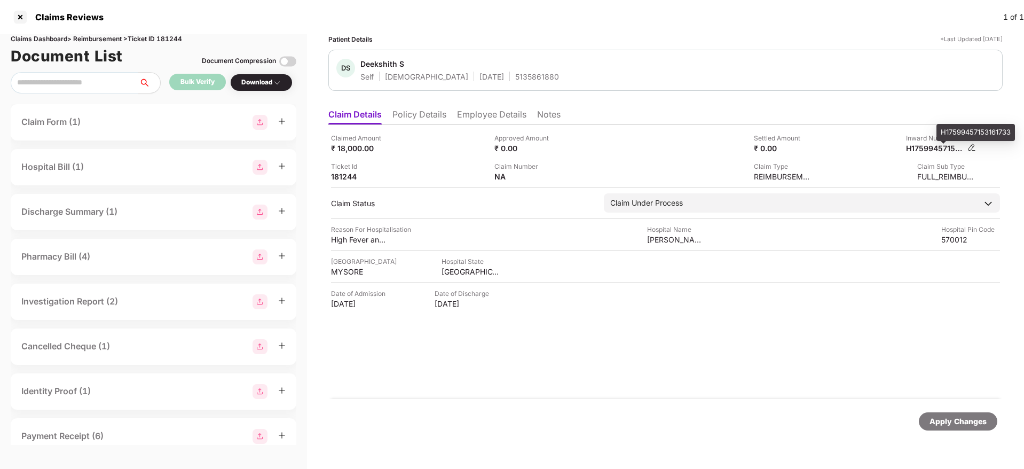
click at [932, 152] on div "H17599457153161733" at bounding box center [935, 148] width 59 height 10
copy div "H17599457153161733"
click at [515, 75] on div "5135861880" at bounding box center [537, 77] width 44 height 10
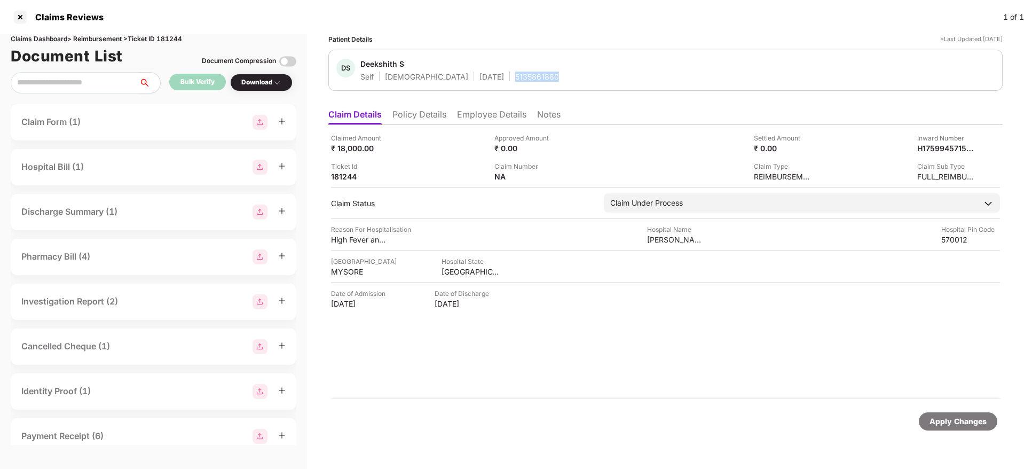
copy div "5135861880"
click at [432, 119] on li "Policy Details" at bounding box center [419, 116] width 54 height 15
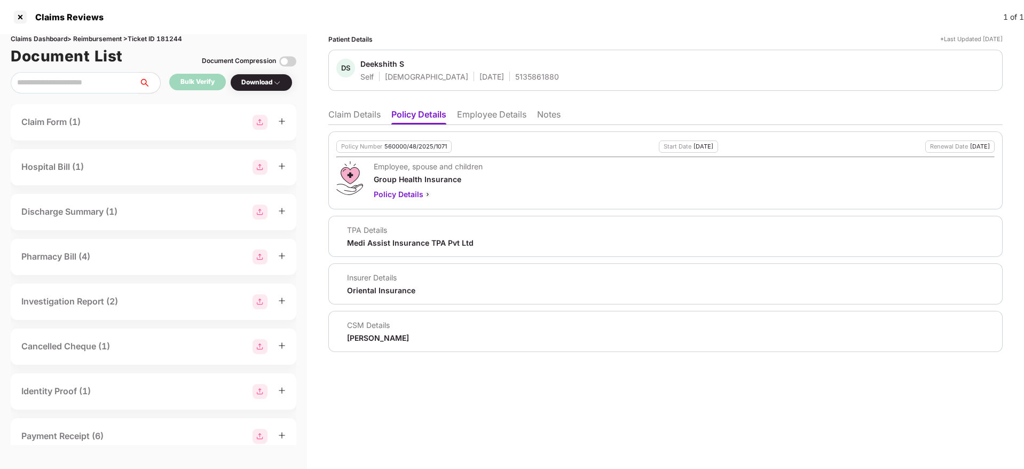
click at [475, 119] on li "Employee Details" at bounding box center [491, 116] width 69 height 15
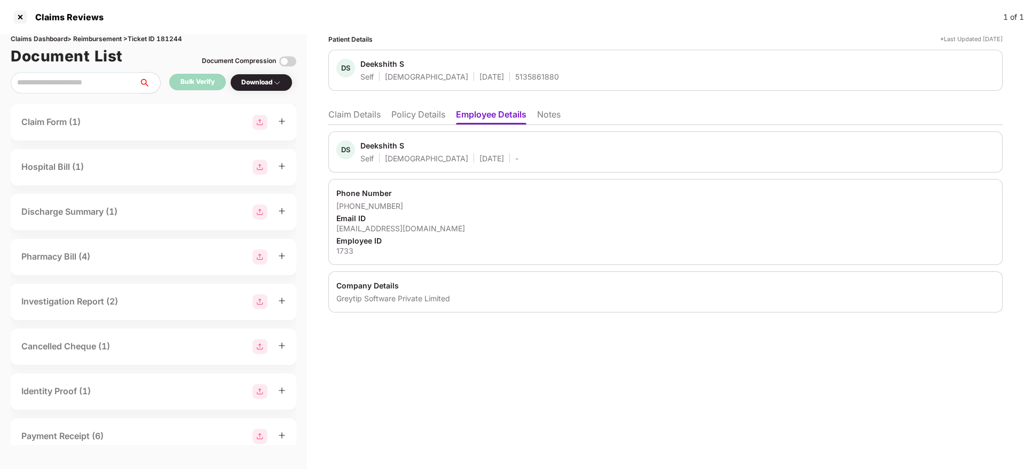
click at [361, 111] on li "Claim Details" at bounding box center [354, 116] width 52 height 15
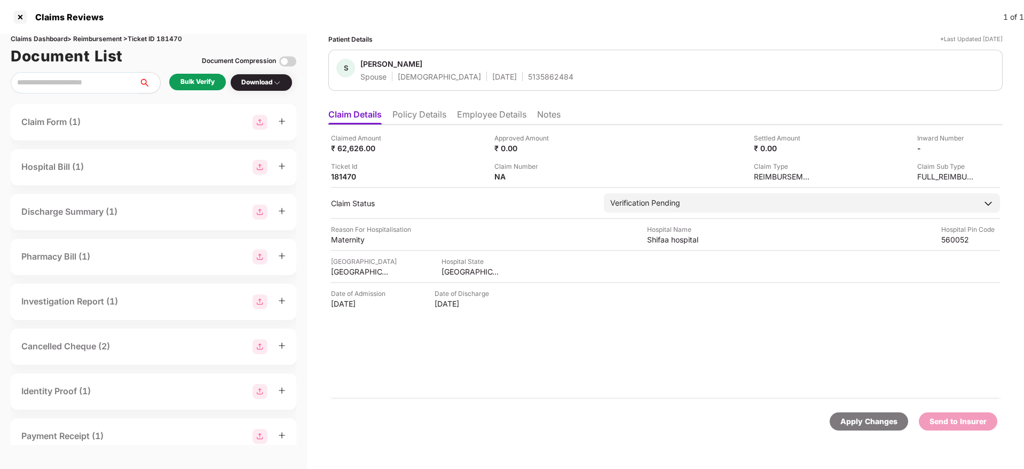
click at [422, 115] on li "Policy Details" at bounding box center [419, 116] width 54 height 15
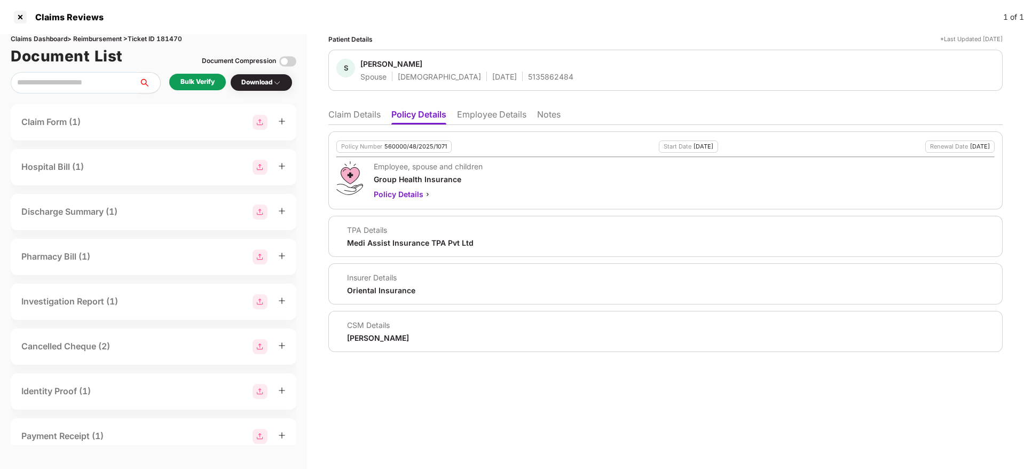
click at [478, 120] on li "Employee Details" at bounding box center [491, 116] width 69 height 15
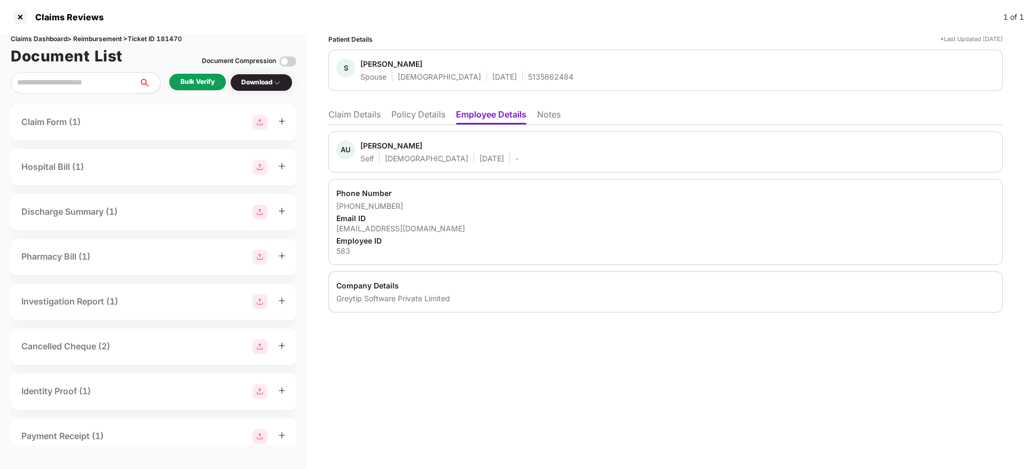
click at [425, 113] on li "Policy Details" at bounding box center [418, 116] width 54 height 15
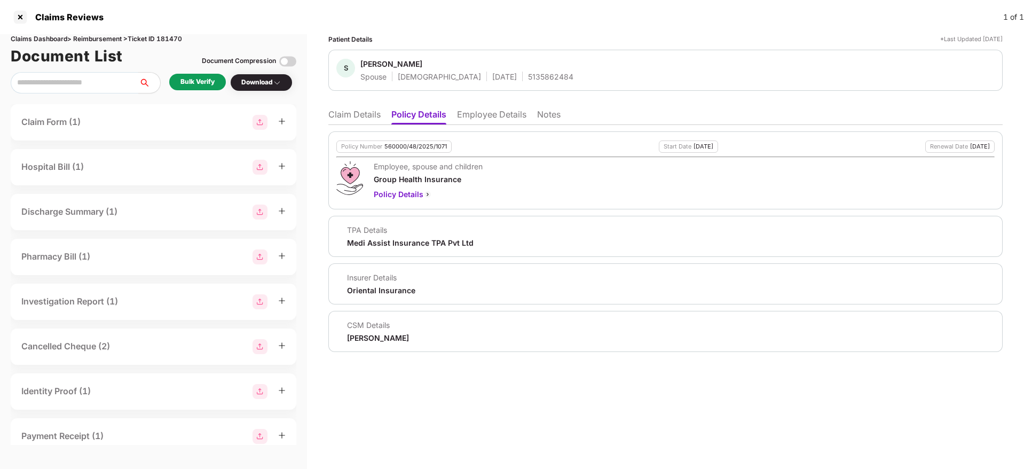
click at [356, 116] on li "Claim Details" at bounding box center [354, 116] width 52 height 15
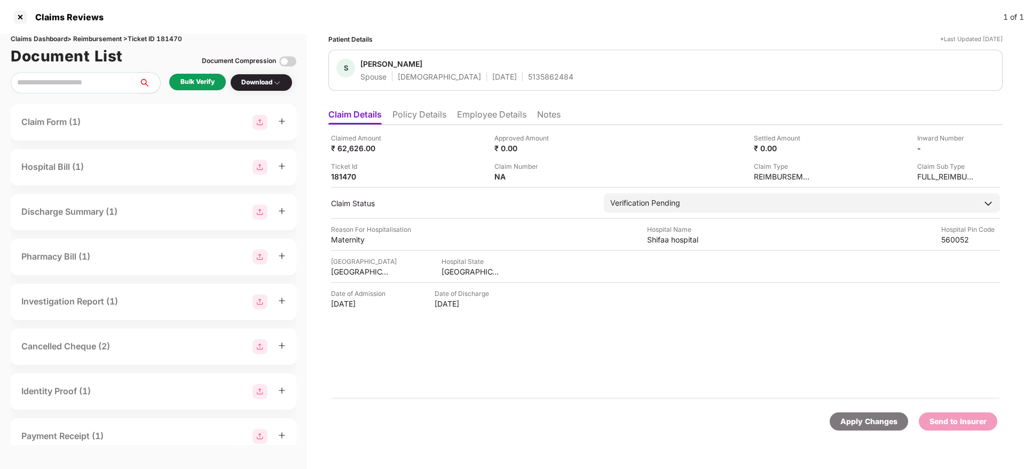
click at [196, 86] on div "Bulk Verify" at bounding box center [197, 82] width 34 height 10
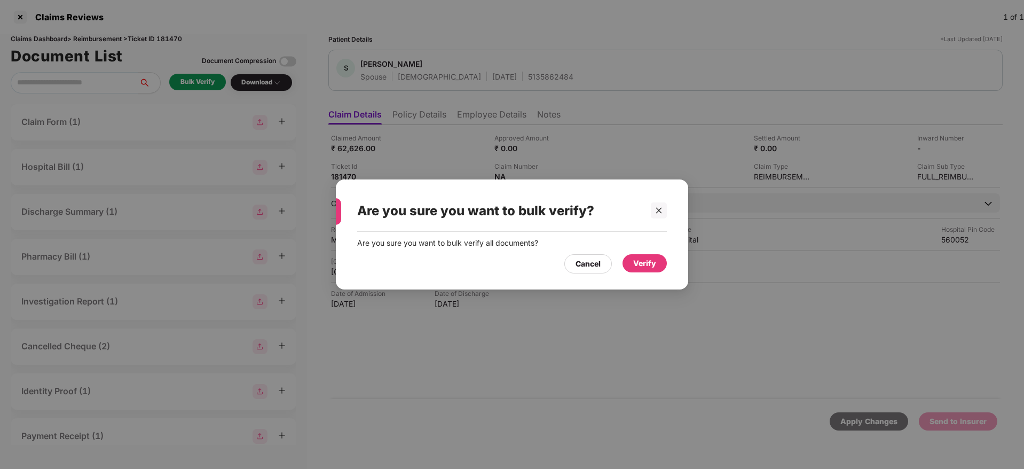
click at [646, 263] on div "Verify" at bounding box center [644, 263] width 23 height 12
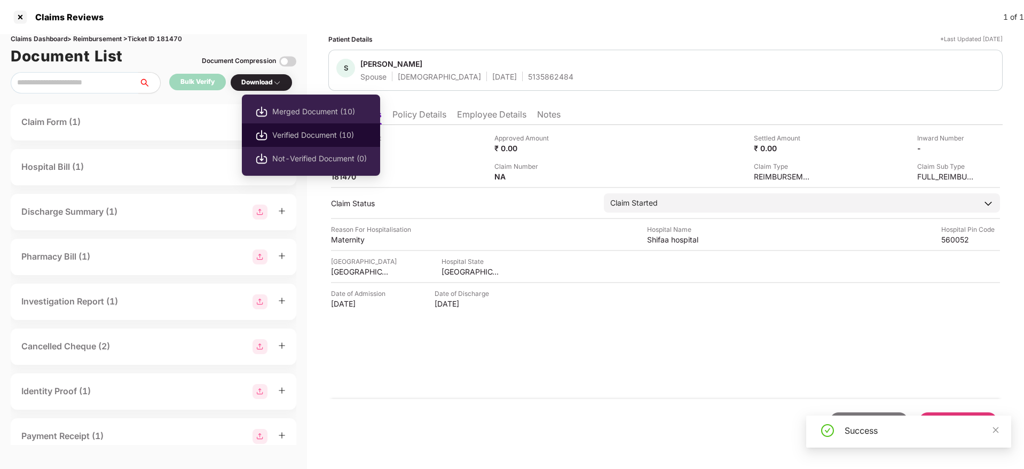
click at [295, 137] on span "Verified Document (10)" at bounding box center [319, 135] width 94 height 12
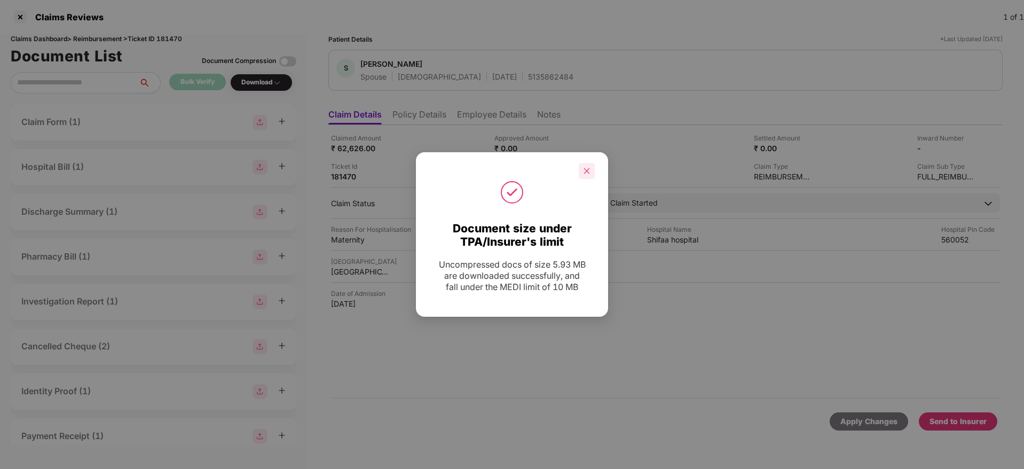
click at [588, 177] on div at bounding box center [587, 171] width 16 height 16
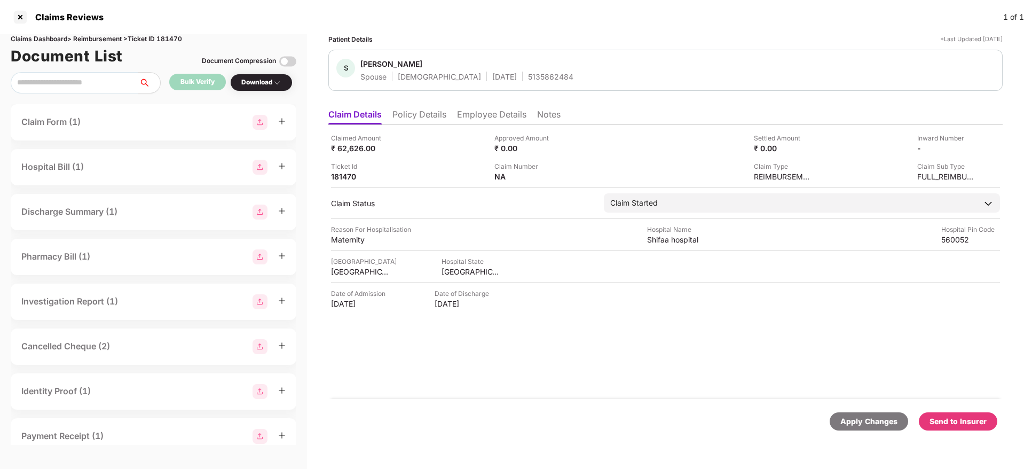
click at [960, 424] on div "Send to Insurer" at bounding box center [957, 421] width 57 height 12
click at [410, 109] on li "Policy Details" at bounding box center [419, 116] width 54 height 15
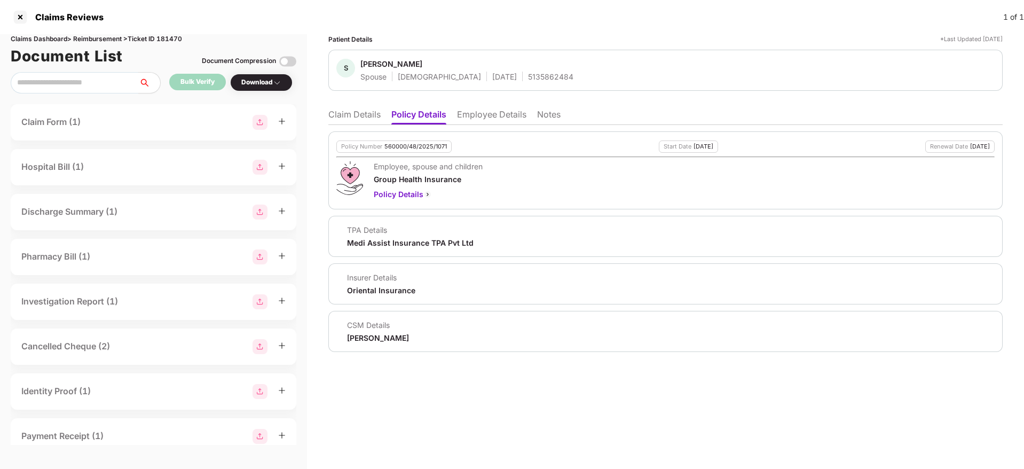
click at [480, 114] on li "Employee Details" at bounding box center [491, 116] width 69 height 15
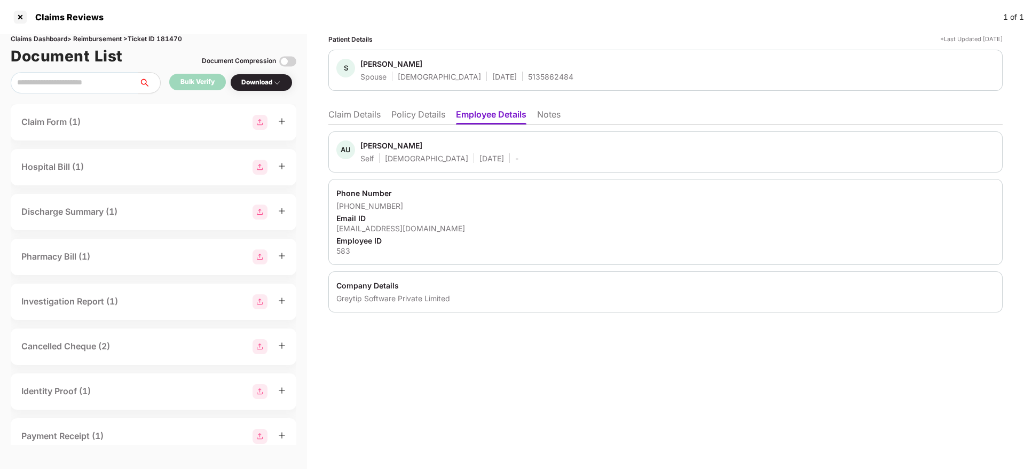
click at [422, 112] on li "Policy Details" at bounding box center [418, 116] width 54 height 15
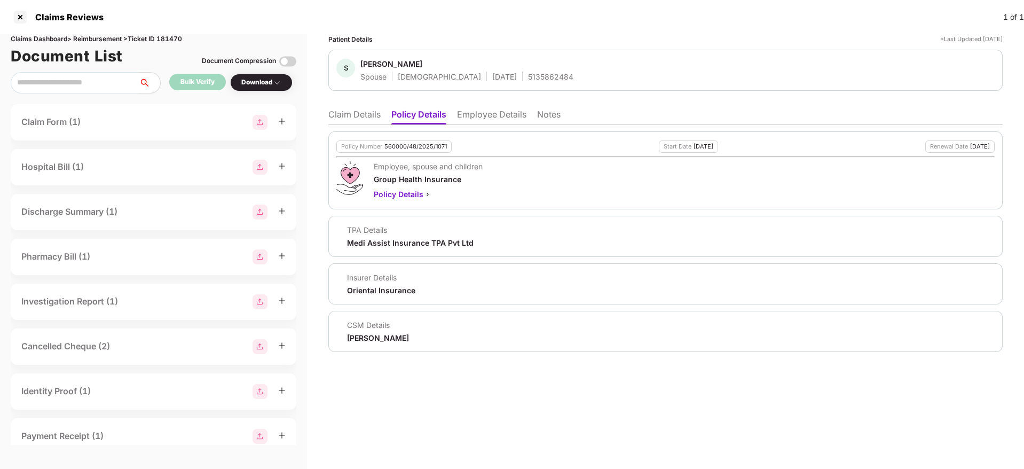
click at [352, 114] on li "Claim Details" at bounding box center [354, 116] width 52 height 15
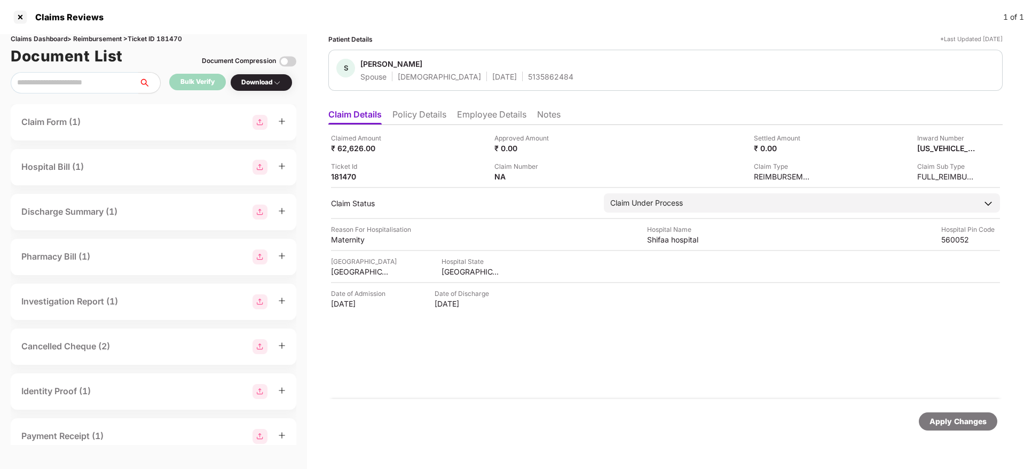
click at [421, 113] on li "Policy Details" at bounding box center [419, 116] width 54 height 15
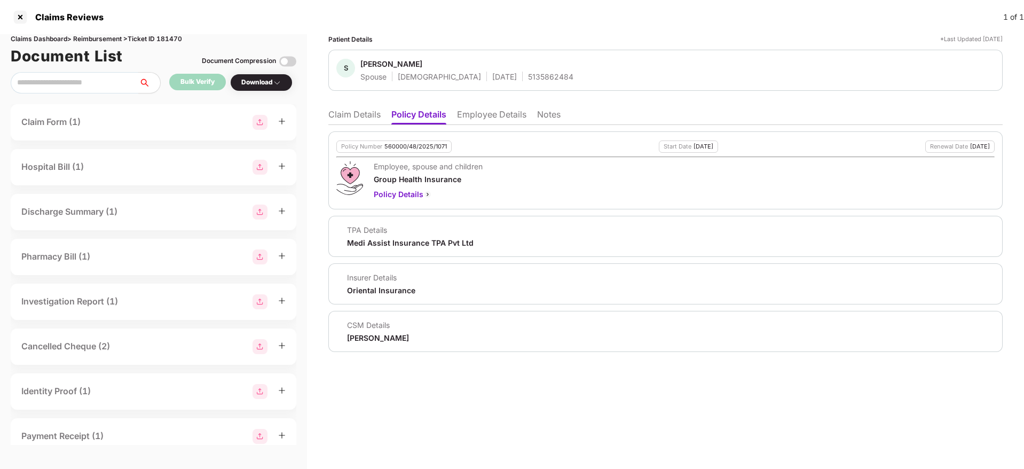
click at [356, 119] on li "Claim Details" at bounding box center [354, 116] width 52 height 15
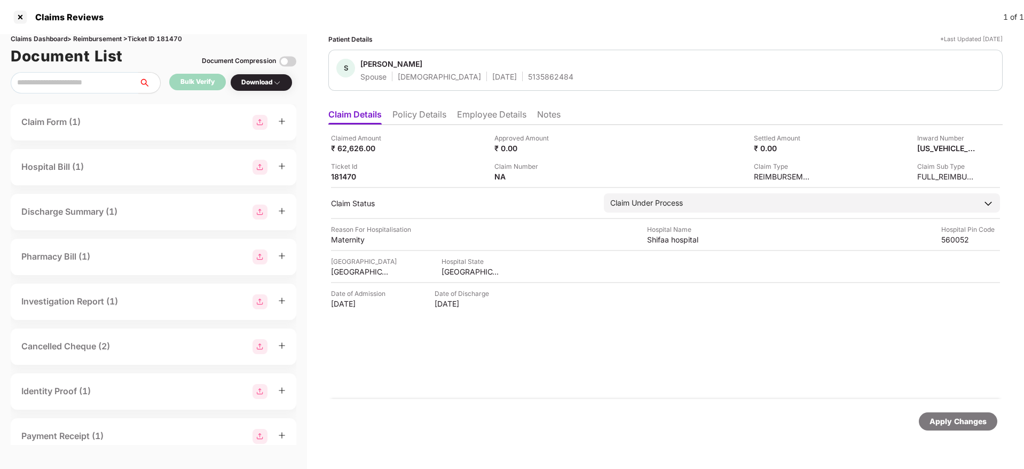
drag, startPoint x: 425, startPoint y: 120, endPoint x: 389, endPoint y: 125, distance: 36.1
click at [424, 120] on li "Policy Details" at bounding box center [419, 116] width 54 height 15
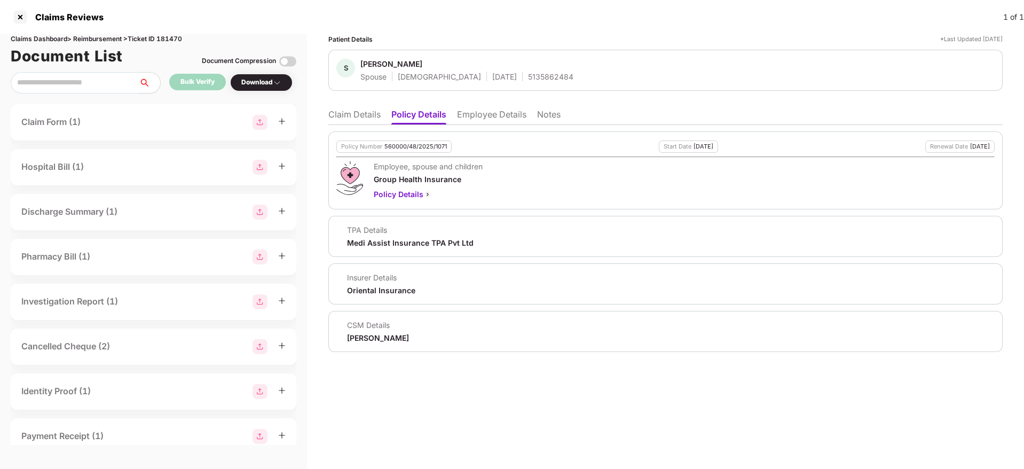
click at [333, 123] on li "Claim Details" at bounding box center [354, 116] width 52 height 15
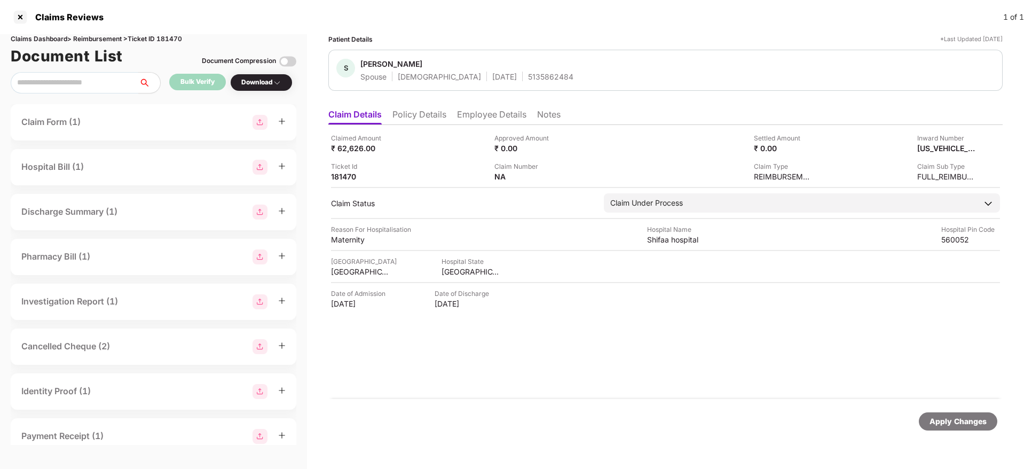
click at [528, 75] on div "5135862484" at bounding box center [550, 77] width 45 height 10
copy div "5135862484"
click at [928, 146] on div "[US_VEHICLE_IDENTIFICATION_NUMBER]" at bounding box center [935, 148] width 59 height 10
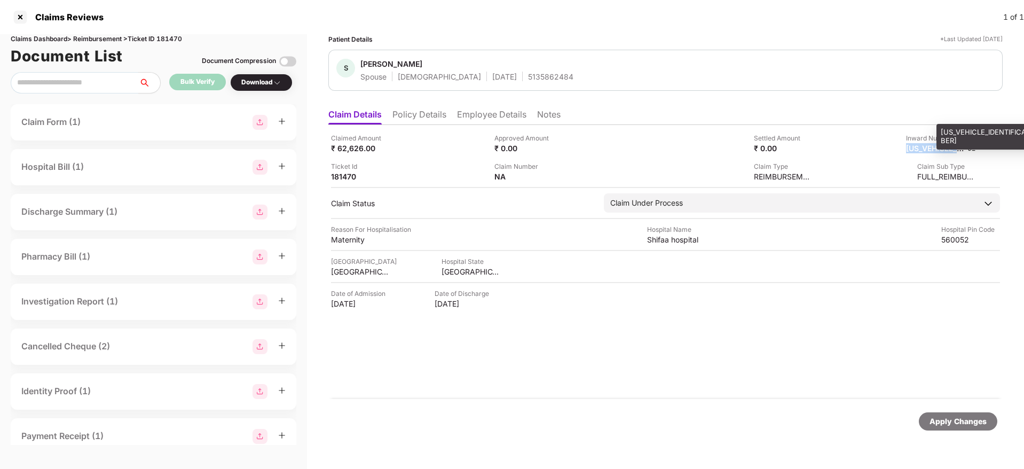
copy div "[US_VEHICLE_IDENTIFICATION_NUMBER]"
click at [479, 116] on li "Employee Details" at bounding box center [491, 116] width 69 height 15
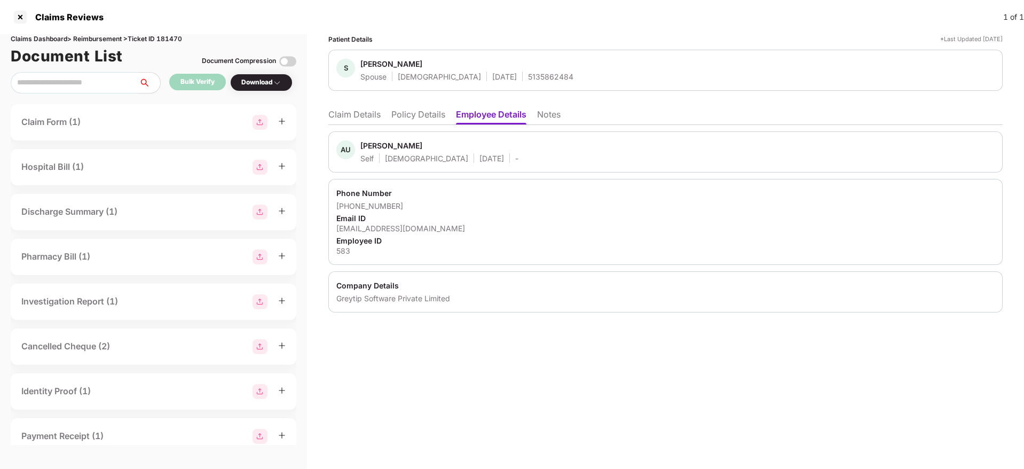
click at [366, 114] on li "Claim Details" at bounding box center [354, 116] width 52 height 15
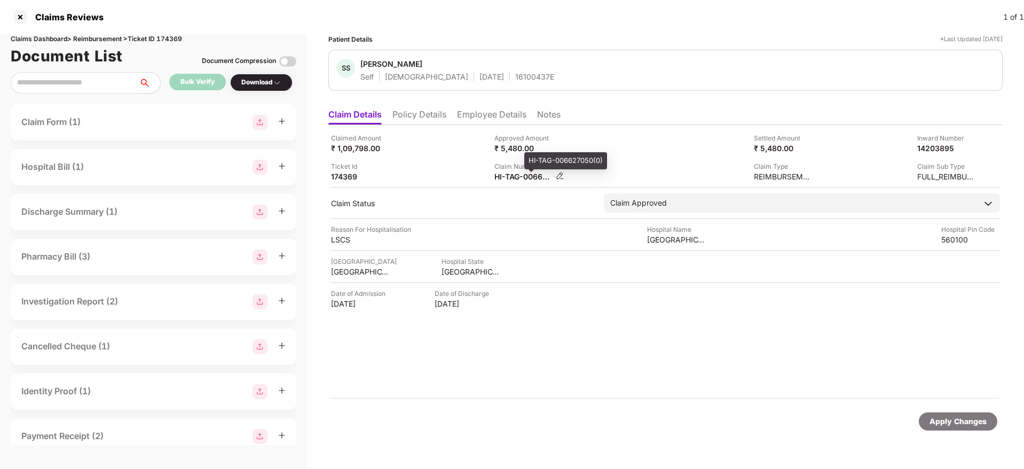
click at [513, 179] on div "HI-TAG-006627050(0)" at bounding box center [523, 176] width 59 height 10
click at [511, 175] on div "HI-TAG-006627050(0)" at bounding box center [523, 176] width 59 height 10
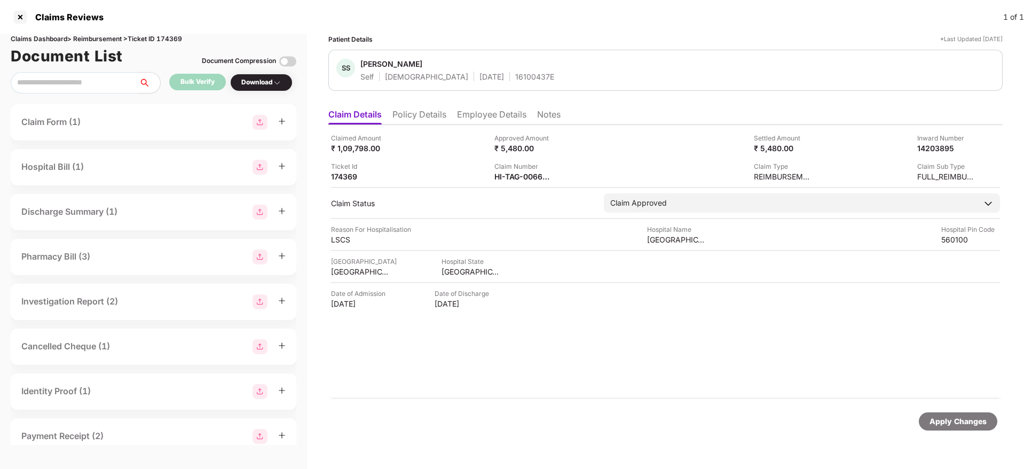
click at [601, 164] on div "Claim Number HI-TAG-006627050(0)" at bounding box center [571, 171] width 155 height 20
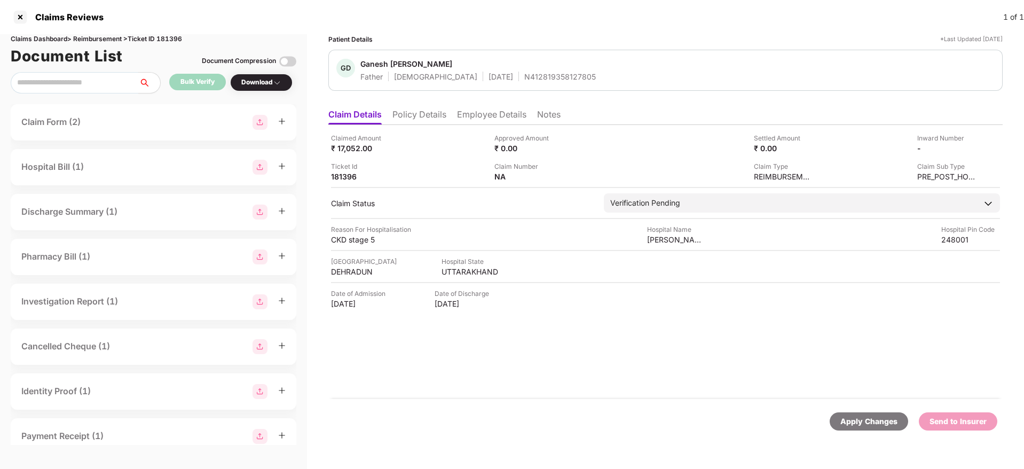
drag, startPoint x: 409, startPoint y: 112, endPoint x: 422, endPoint y: 127, distance: 18.9
click at [410, 114] on li "Policy Details" at bounding box center [419, 116] width 54 height 15
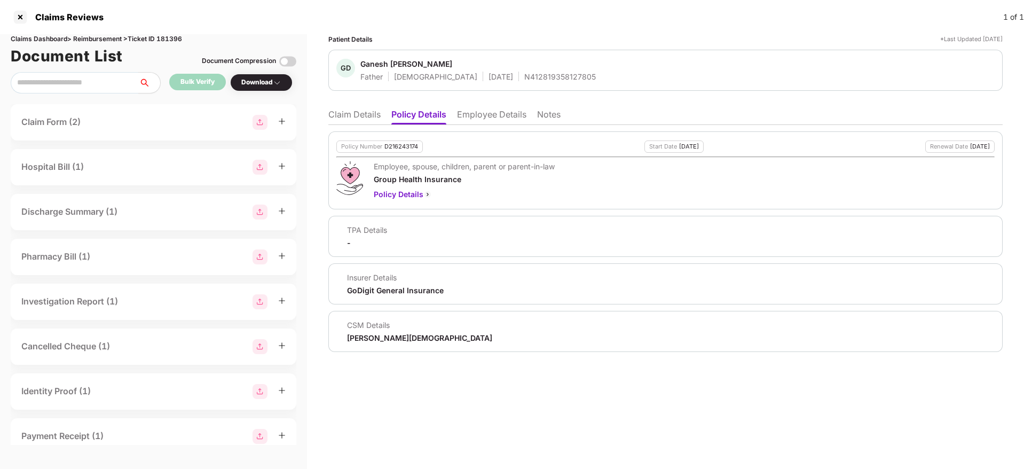
click at [491, 119] on li "Employee Details" at bounding box center [491, 116] width 69 height 15
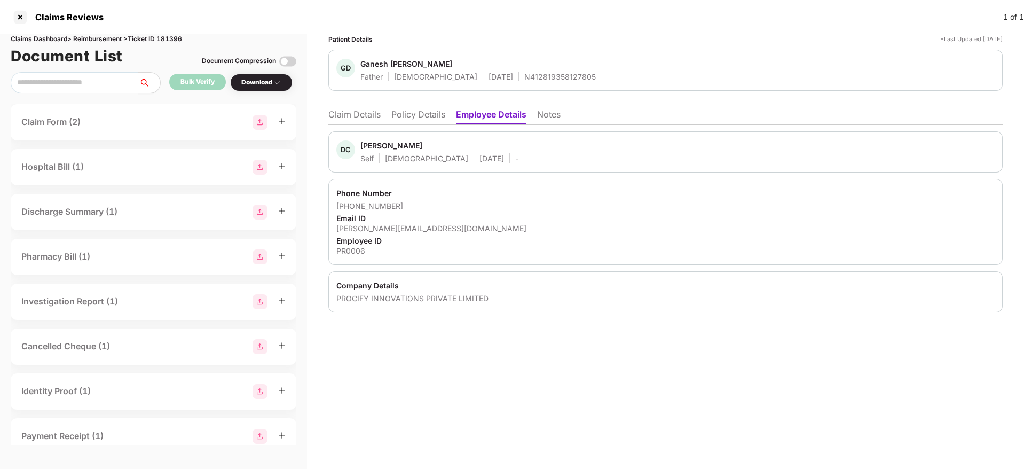
drag, startPoint x: 370, startPoint y: 123, endPoint x: 379, endPoint y: 124, distance: 9.1
click at [370, 122] on li "Claim Details" at bounding box center [354, 116] width 52 height 15
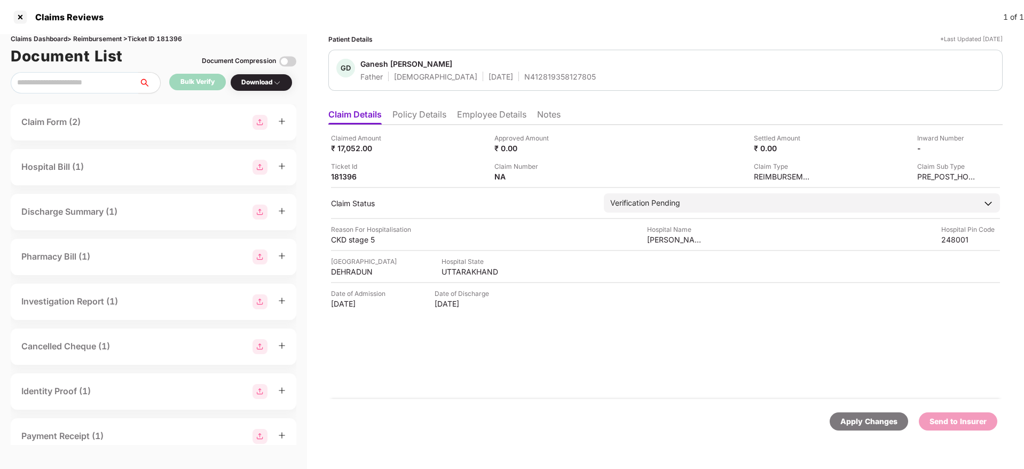
click at [437, 112] on li "Policy Details" at bounding box center [419, 116] width 54 height 15
